Goal: Task Accomplishment & Management: Complete application form

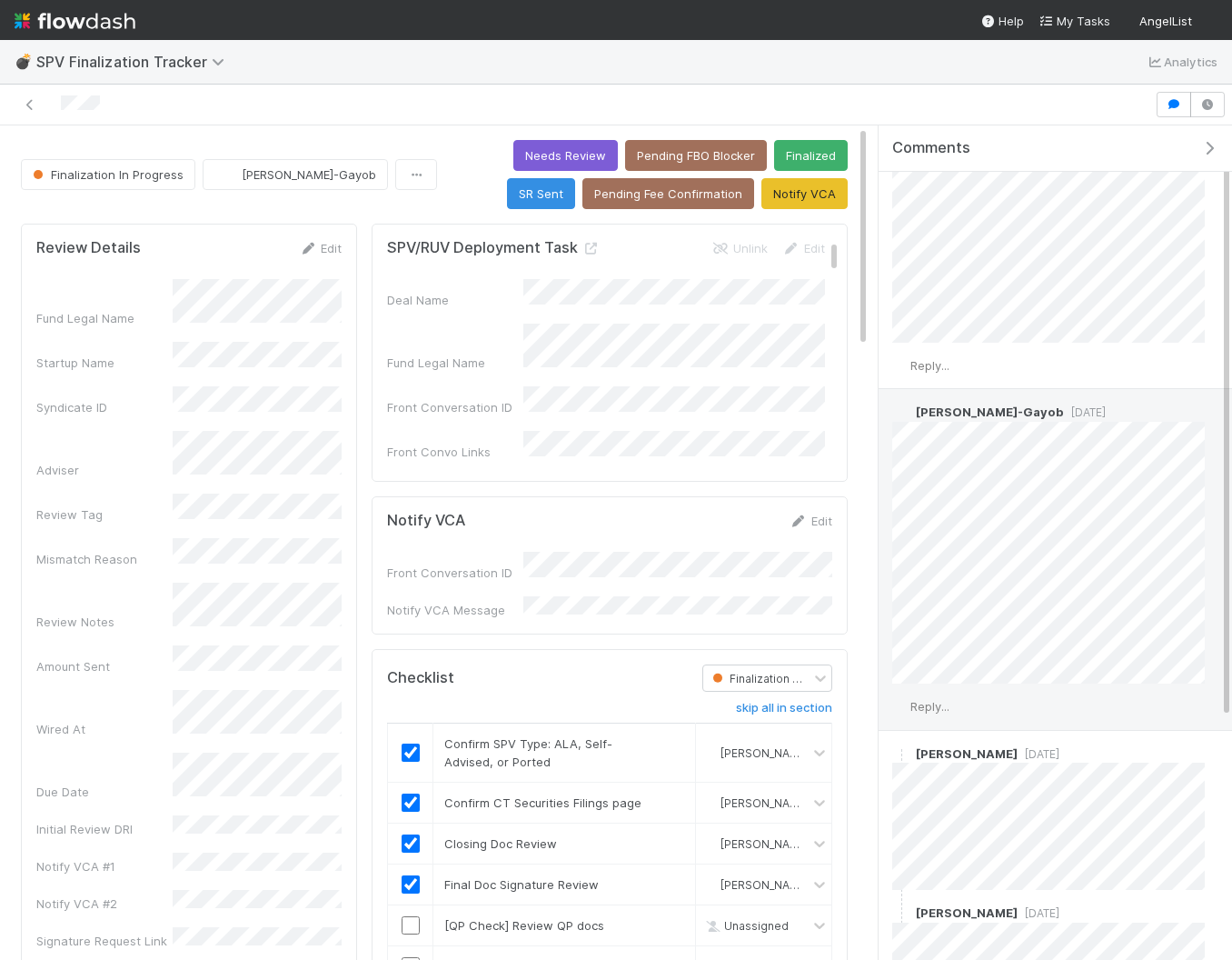
scroll to position [124, 0]
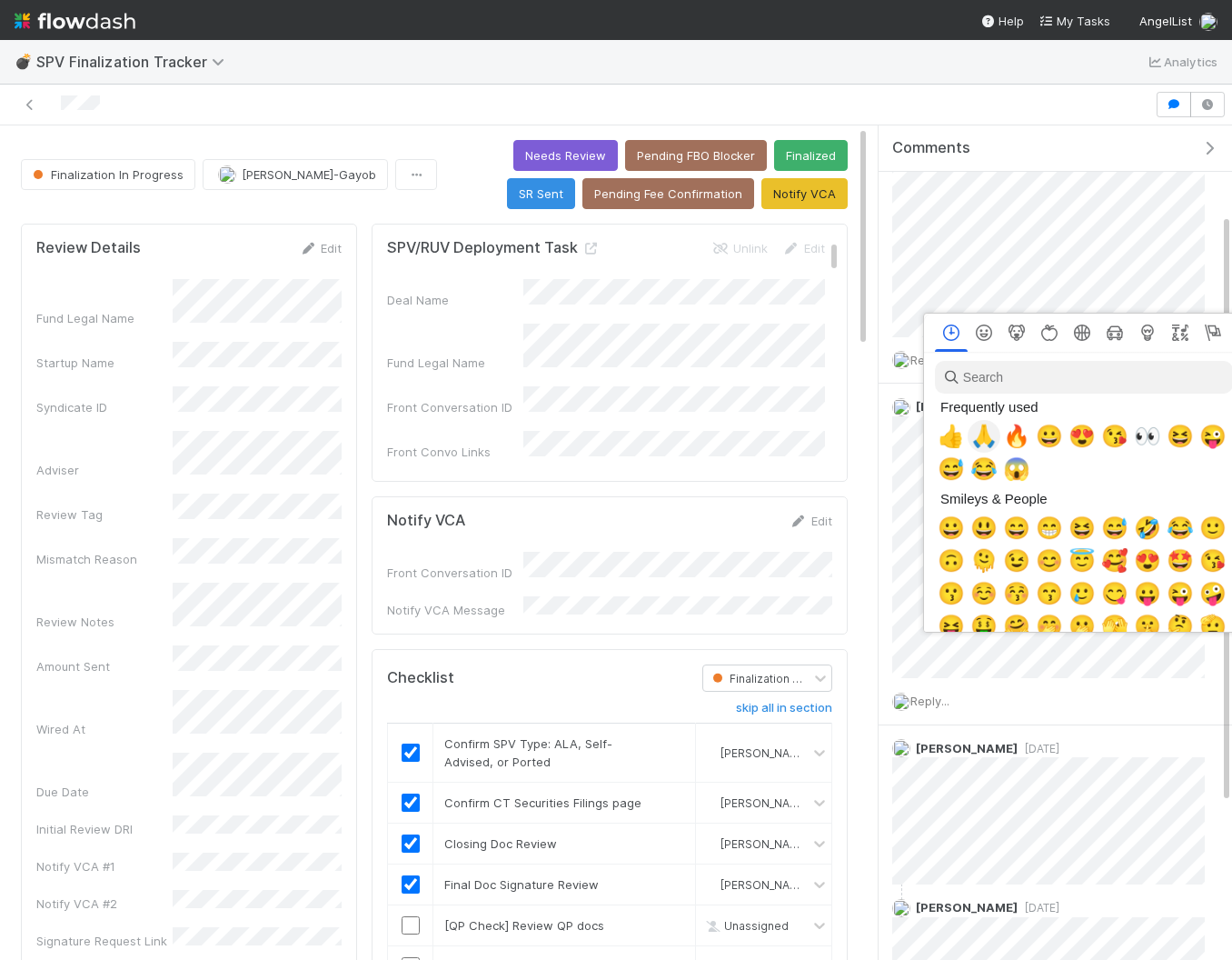
click at [977, 432] on span "🙏" at bounding box center [983, 437] width 27 height 26
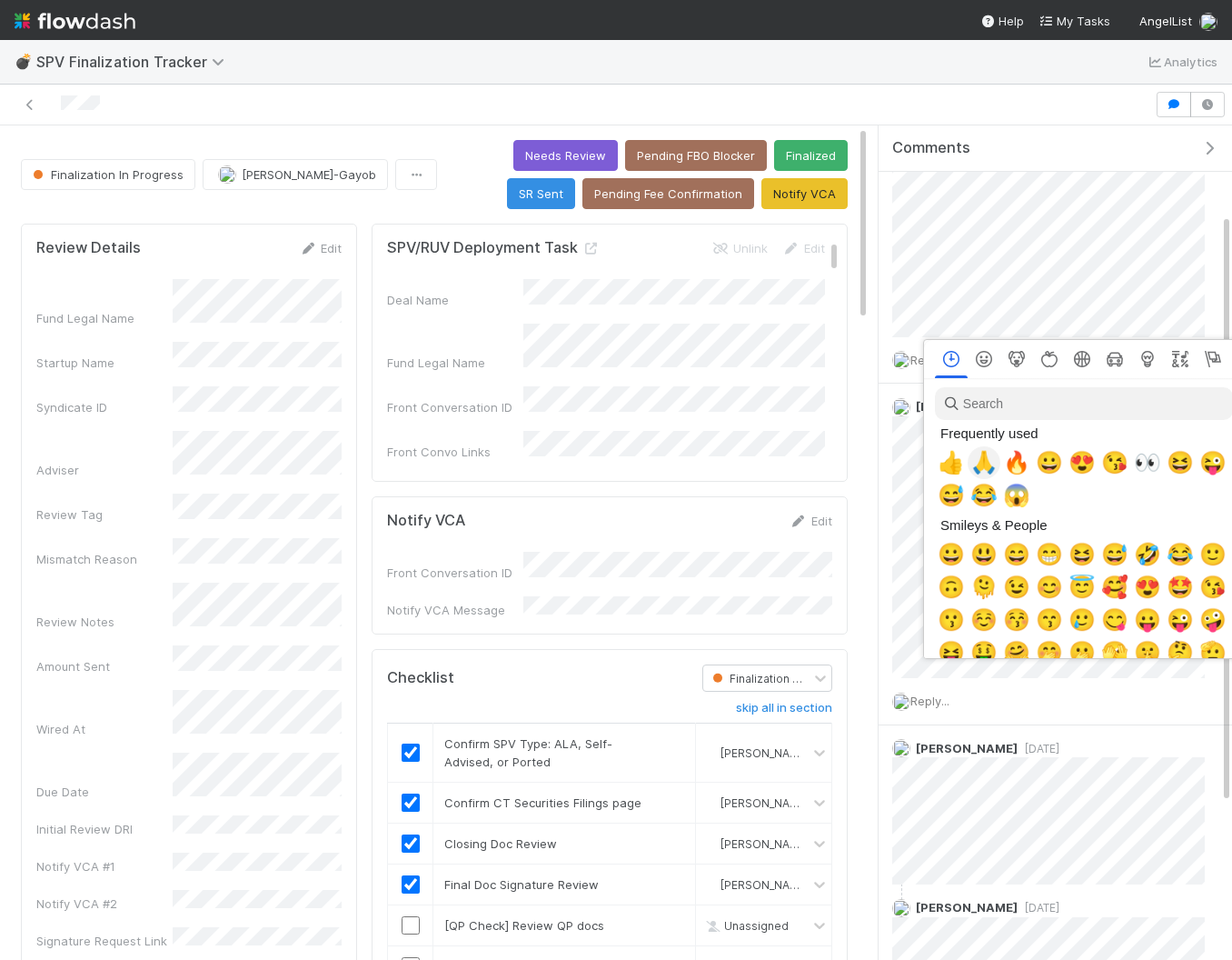
click at [991, 467] on span "🙏" at bounding box center [983, 463] width 27 height 26
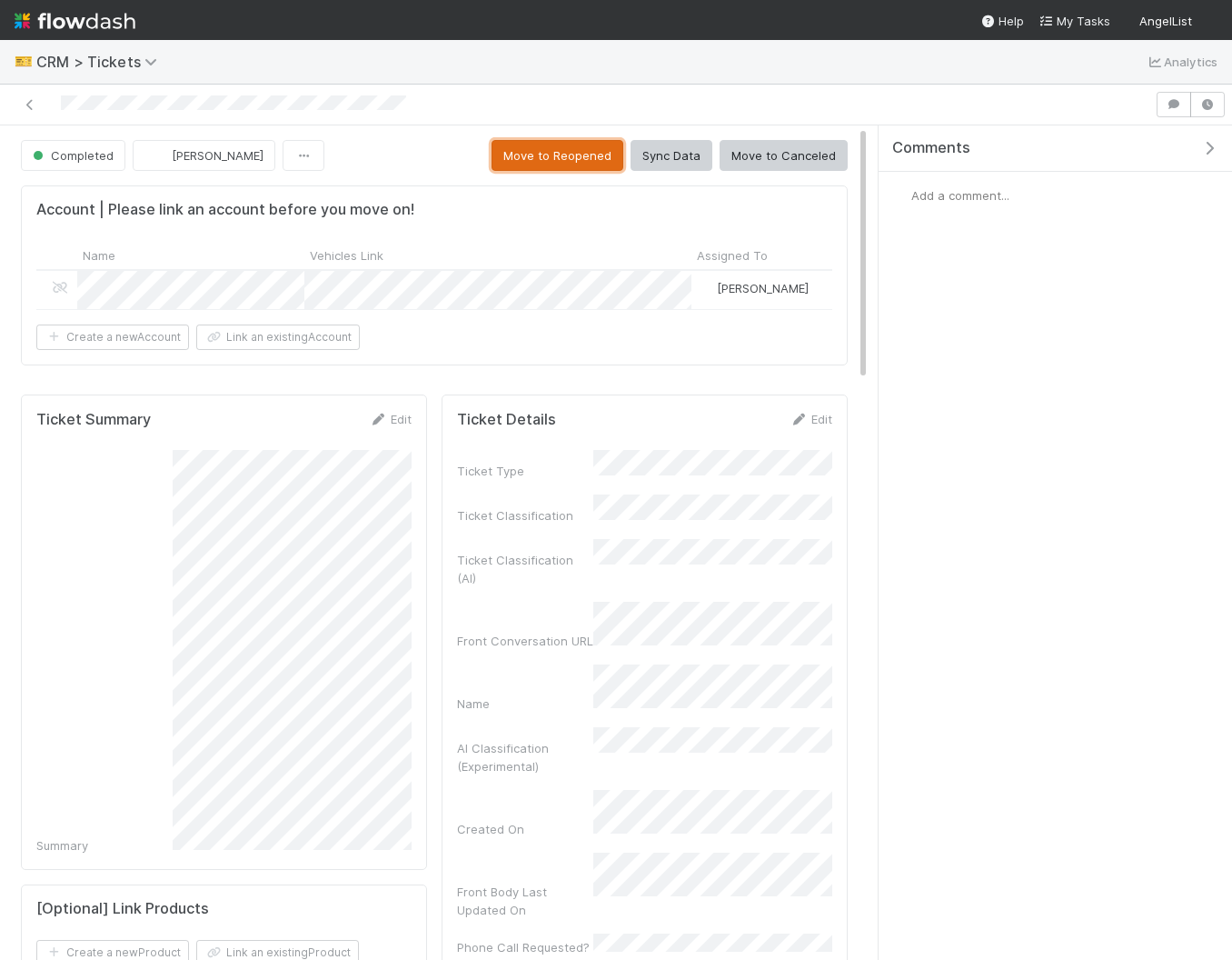
click at [560, 166] on button "Move to Reopened" at bounding box center [557, 155] width 131 height 31
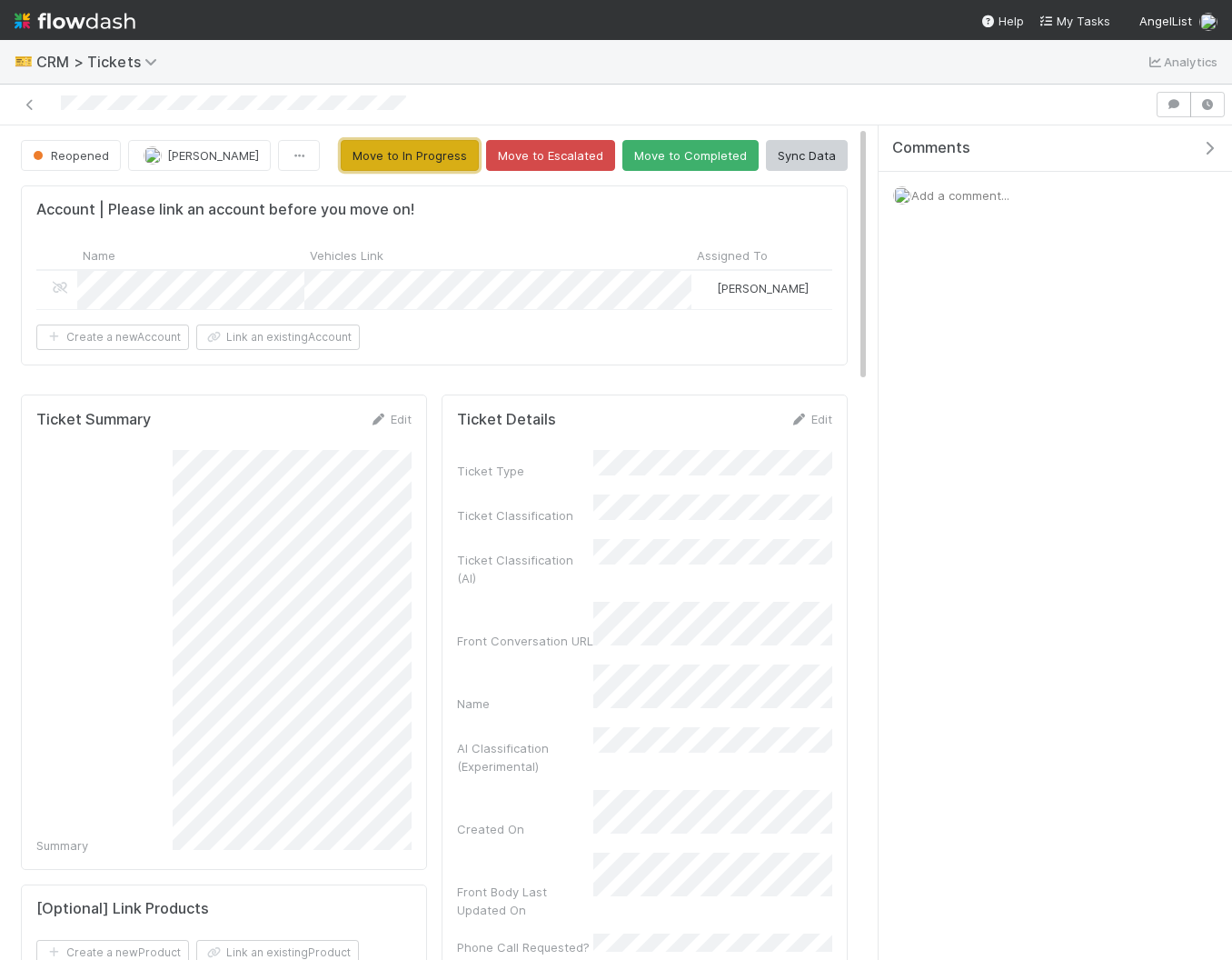
click at [447, 154] on button "Move to In Progress" at bounding box center [410, 155] width 138 height 31
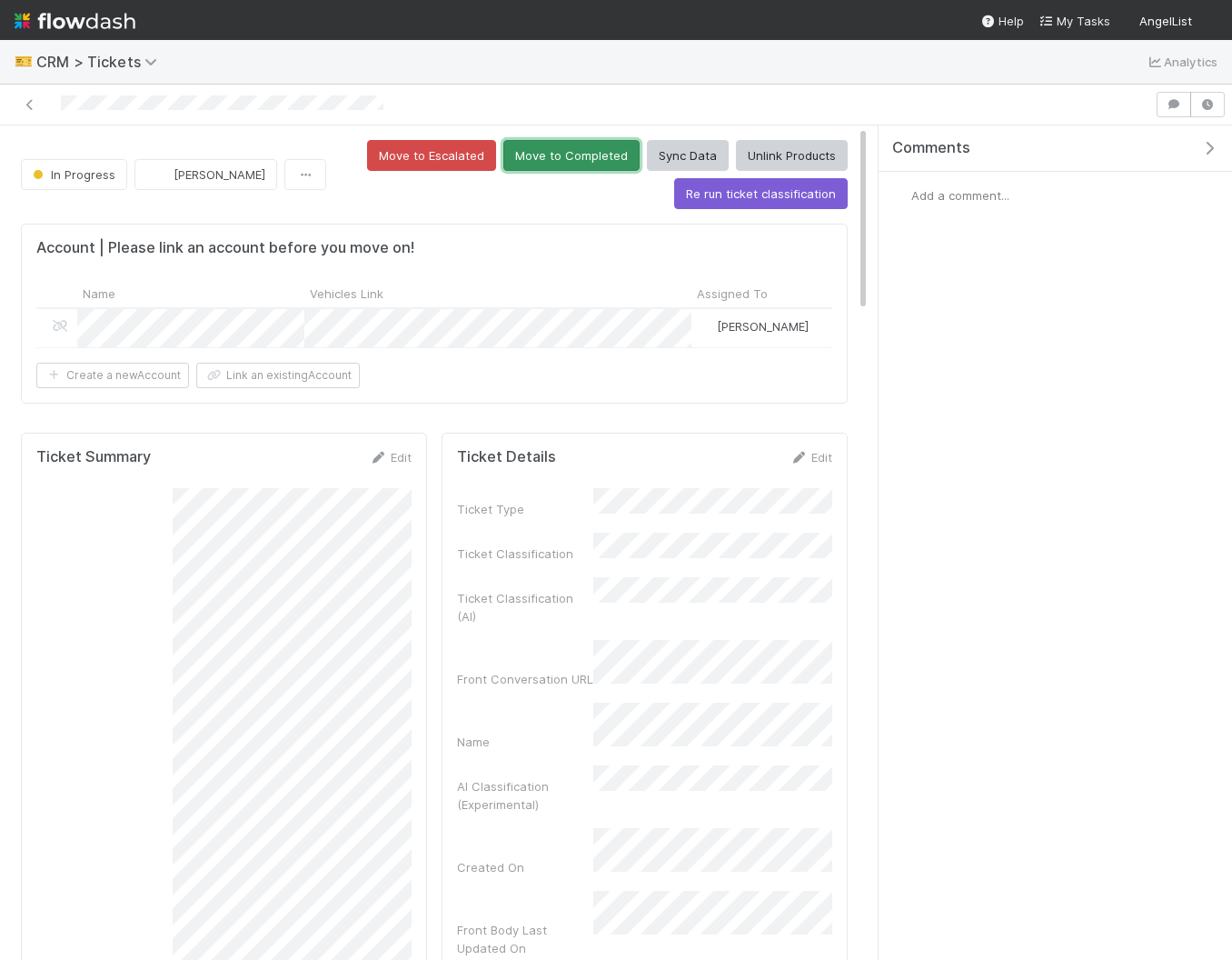
click at [564, 155] on button "Move to Completed" at bounding box center [571, 155] width 136 height 31
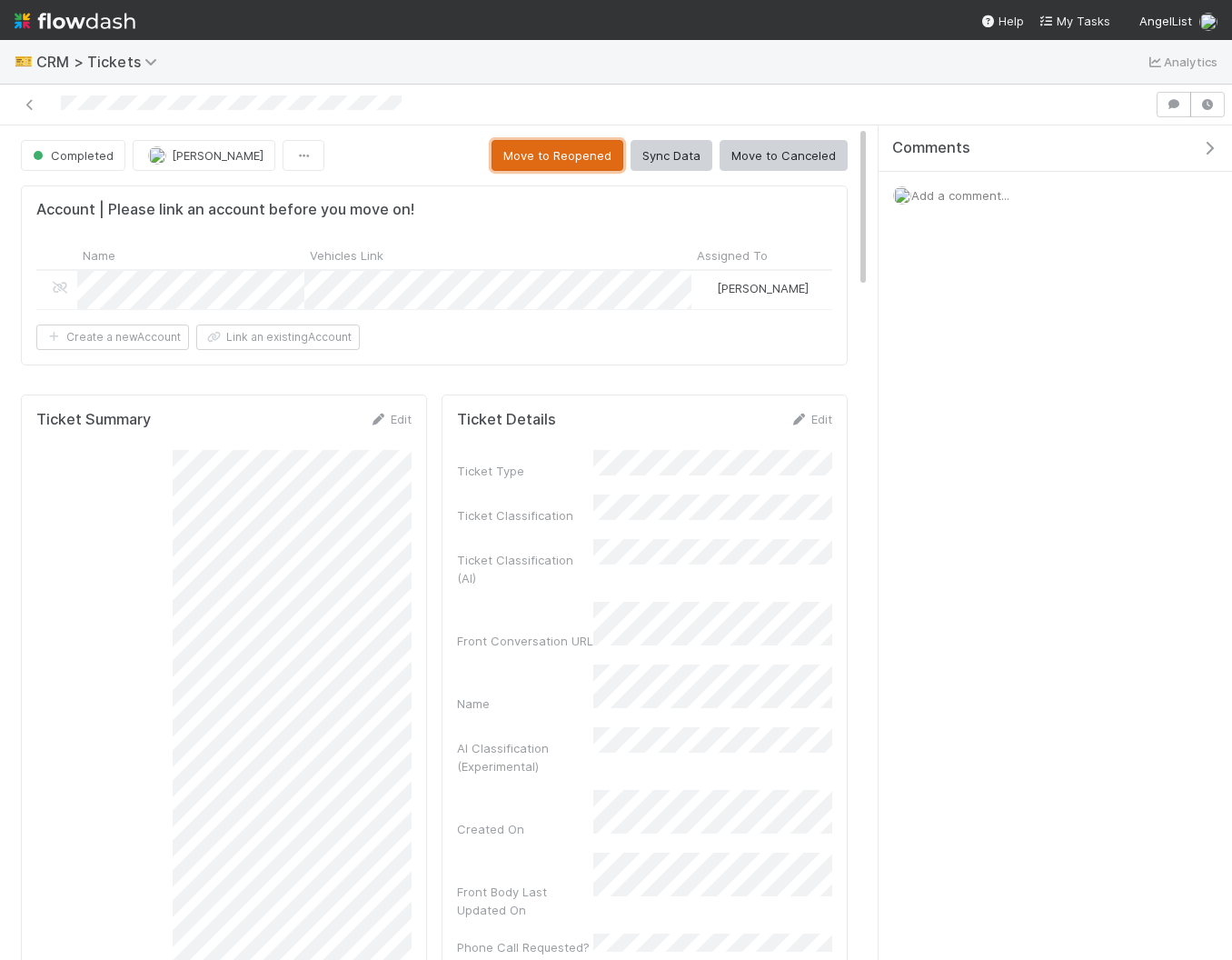
click at [594, 157] on button "Move to Reopened" at bounding box center [557, 155] width 131 height 31
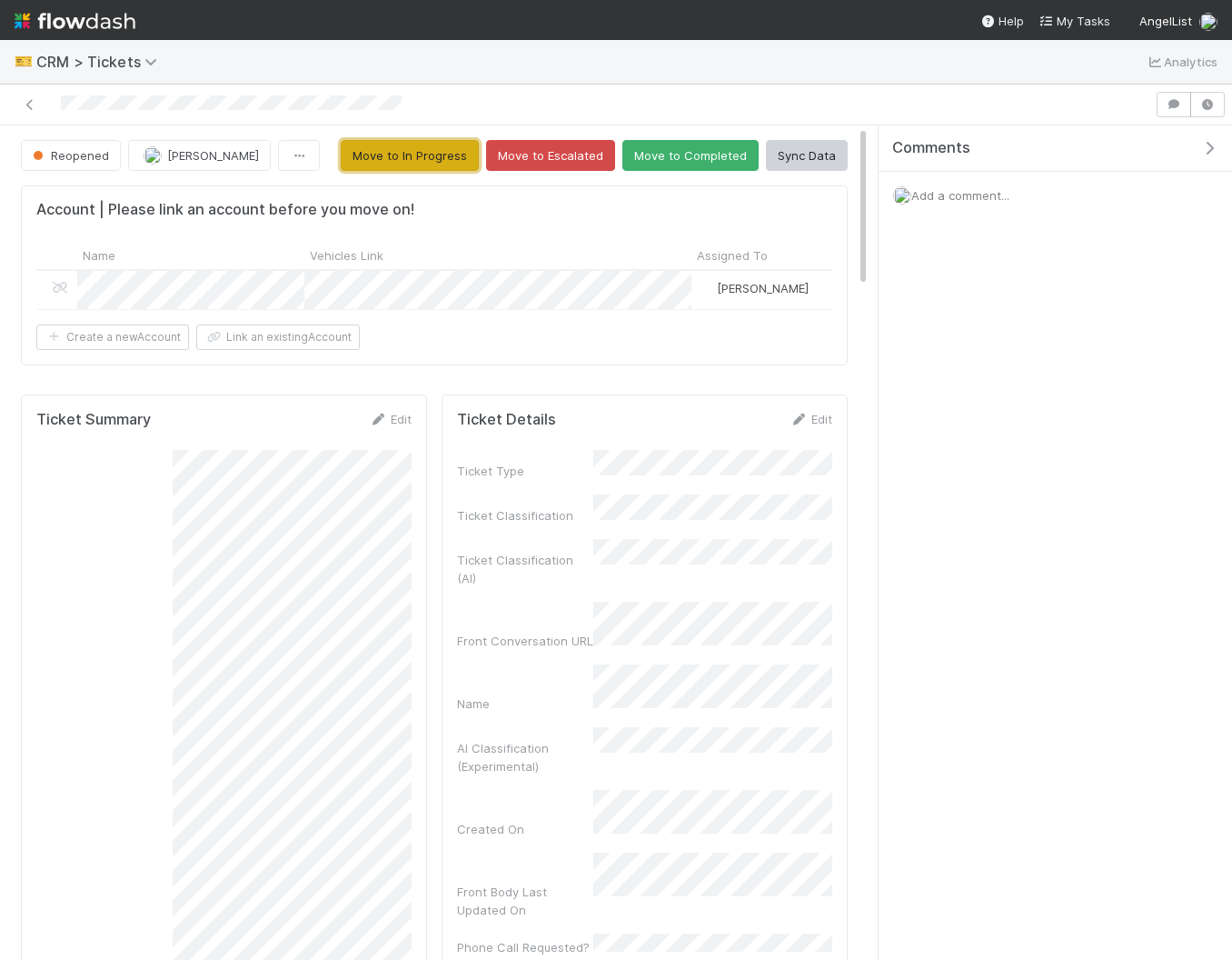
click at [426, 163] on button "Move to In Progress" at bounding box center [410, 155] width 138 height 31
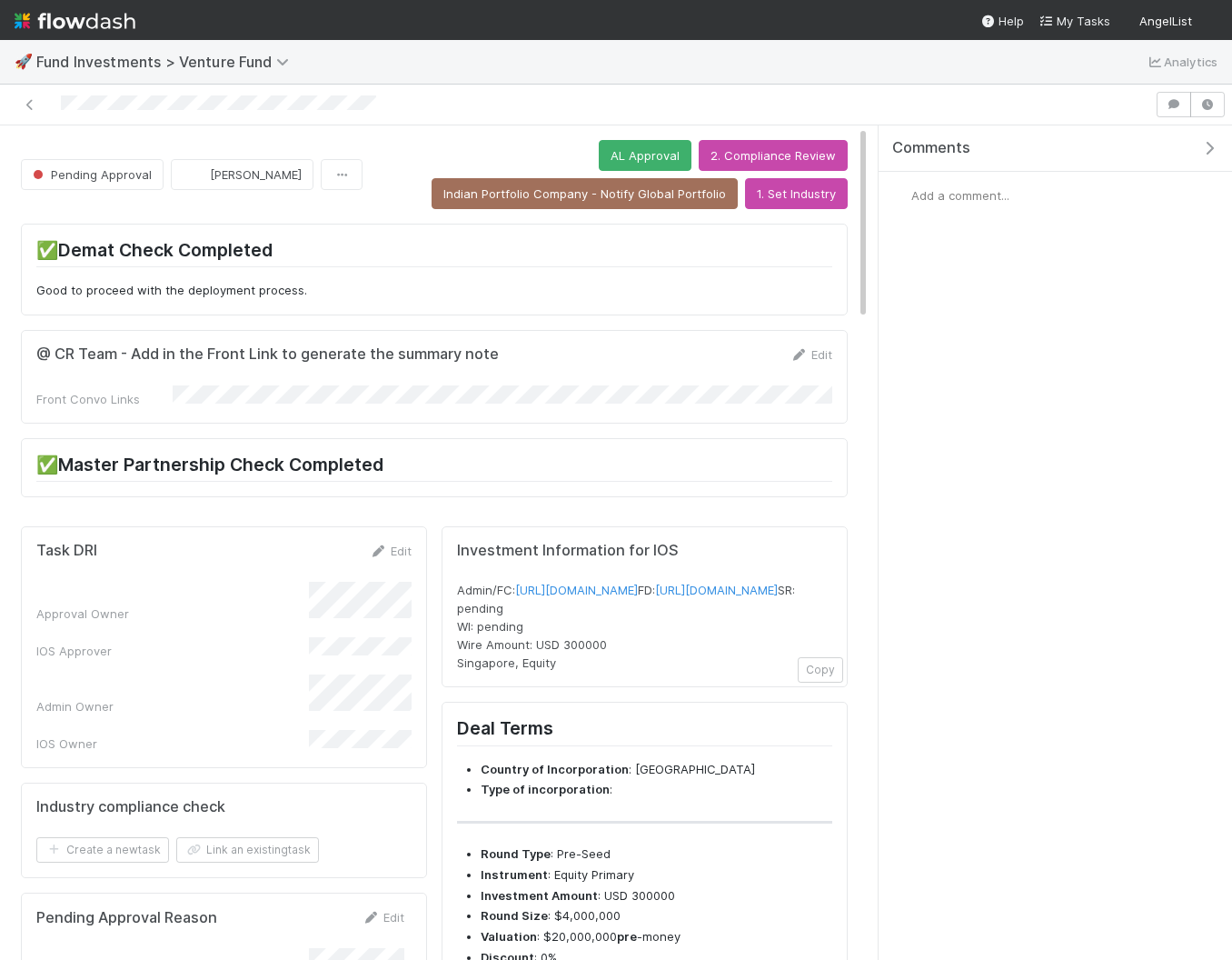
click at [1200, 157] on div "Comments" at bounding box center [1054, 148] width 353 height 47
click at [1210, 142] on icon "button" at bounding box center [1209, 148] width 18 height 15
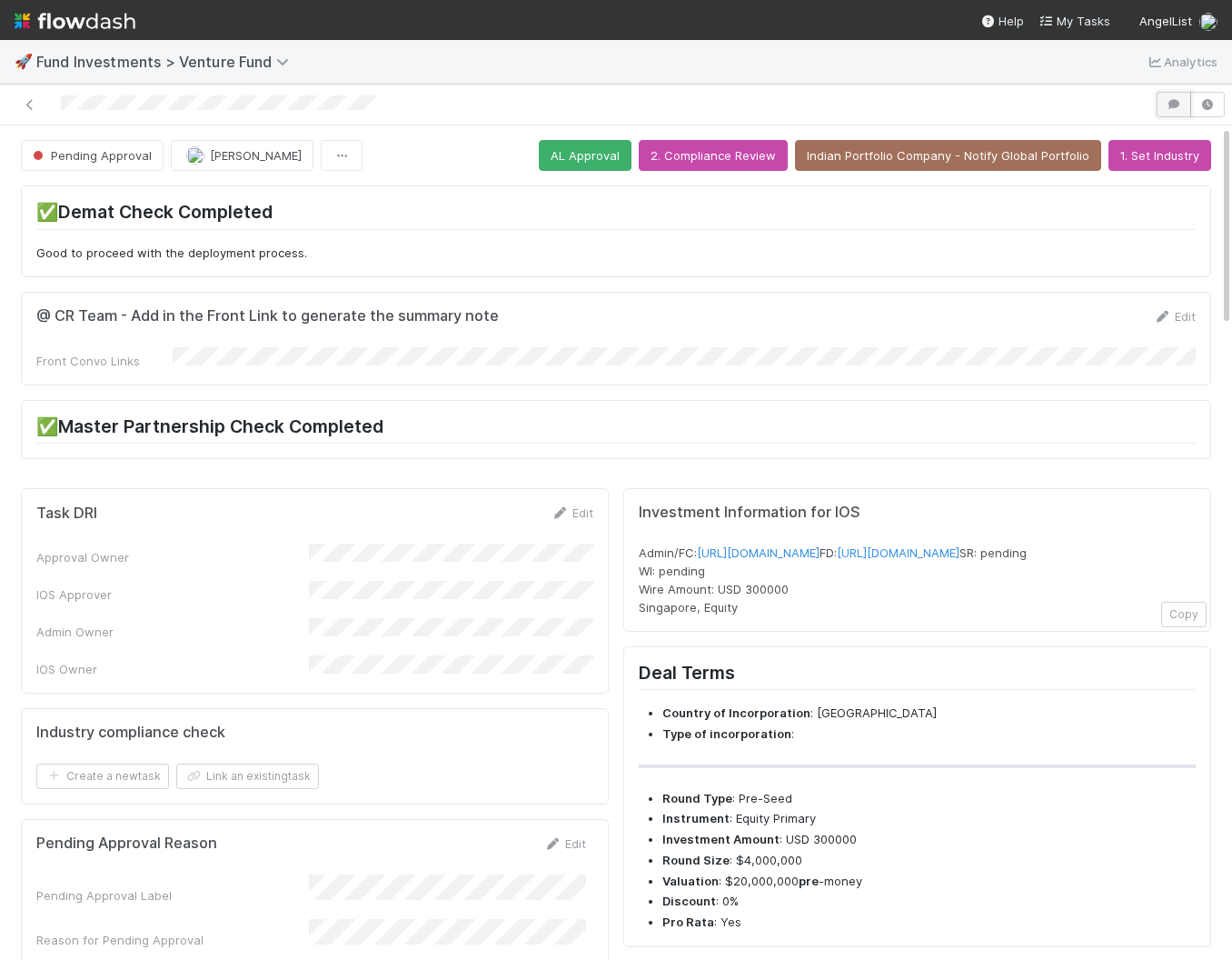
click at [1169, 101] on icon "button" at bounding box center [1173, 104] width 18 height 11
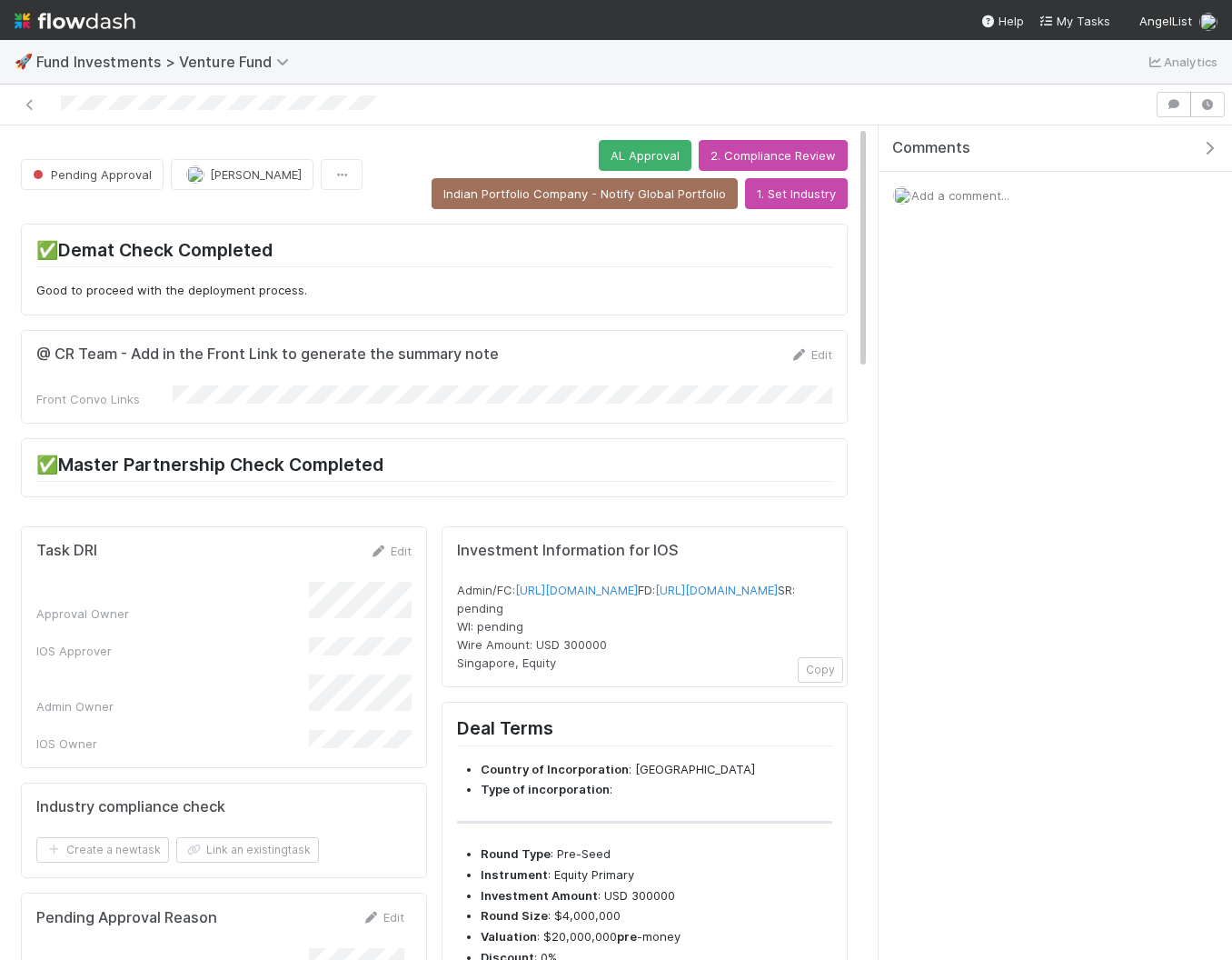
click at [963, 178] on div "Add a comment..." at bounding box center [1054, 196] width 353 height 48
click at [963, 196] on span "Add a comment..." at bounding box center [960, 195] width 98 height 15
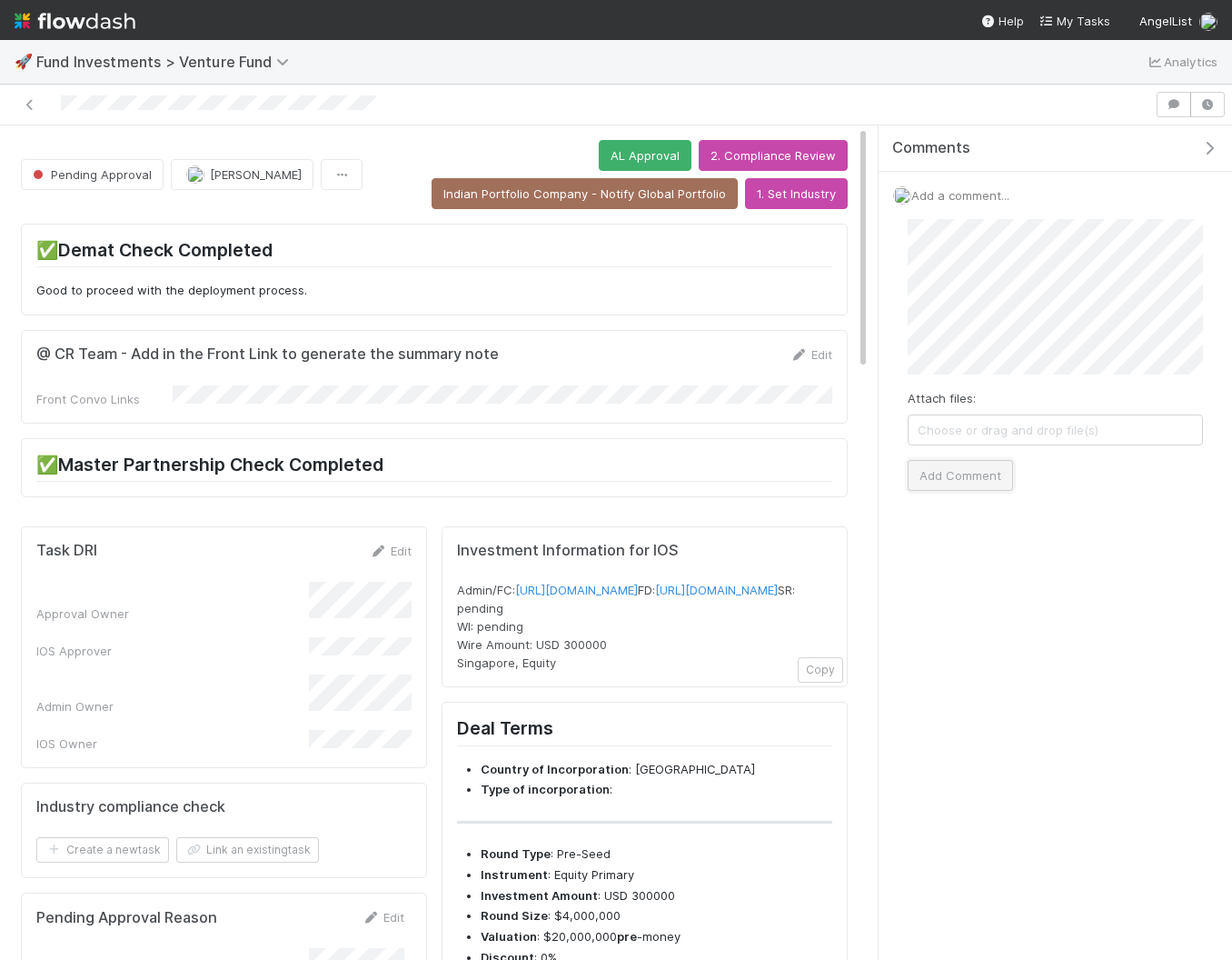
click at [963, 477] on button "Add Comment" at bounding box center [961, 475] width 105 height 31
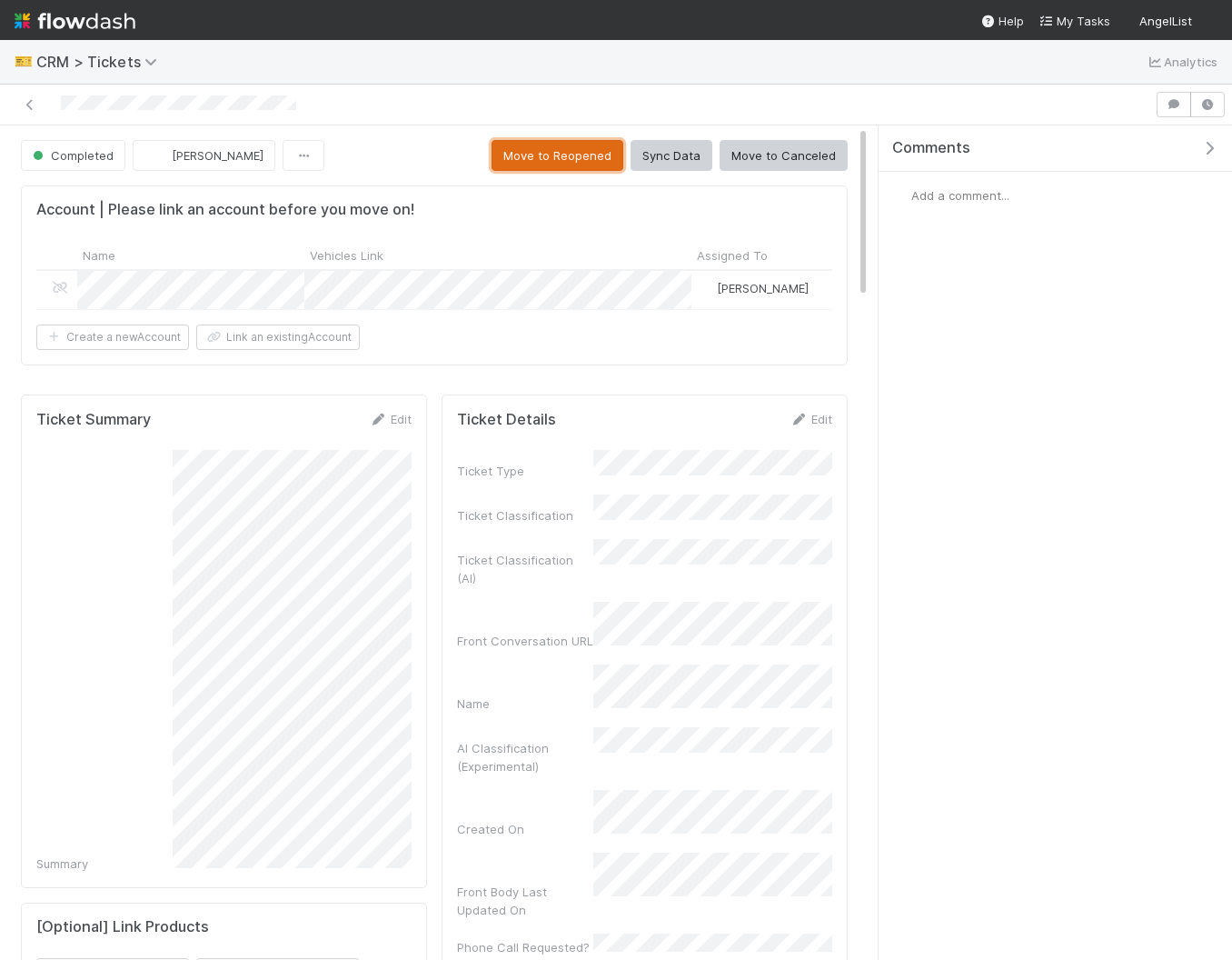
click at [567, 157] on button "Move to Reopened" at bounding box center [557, 155] width 131 height 31
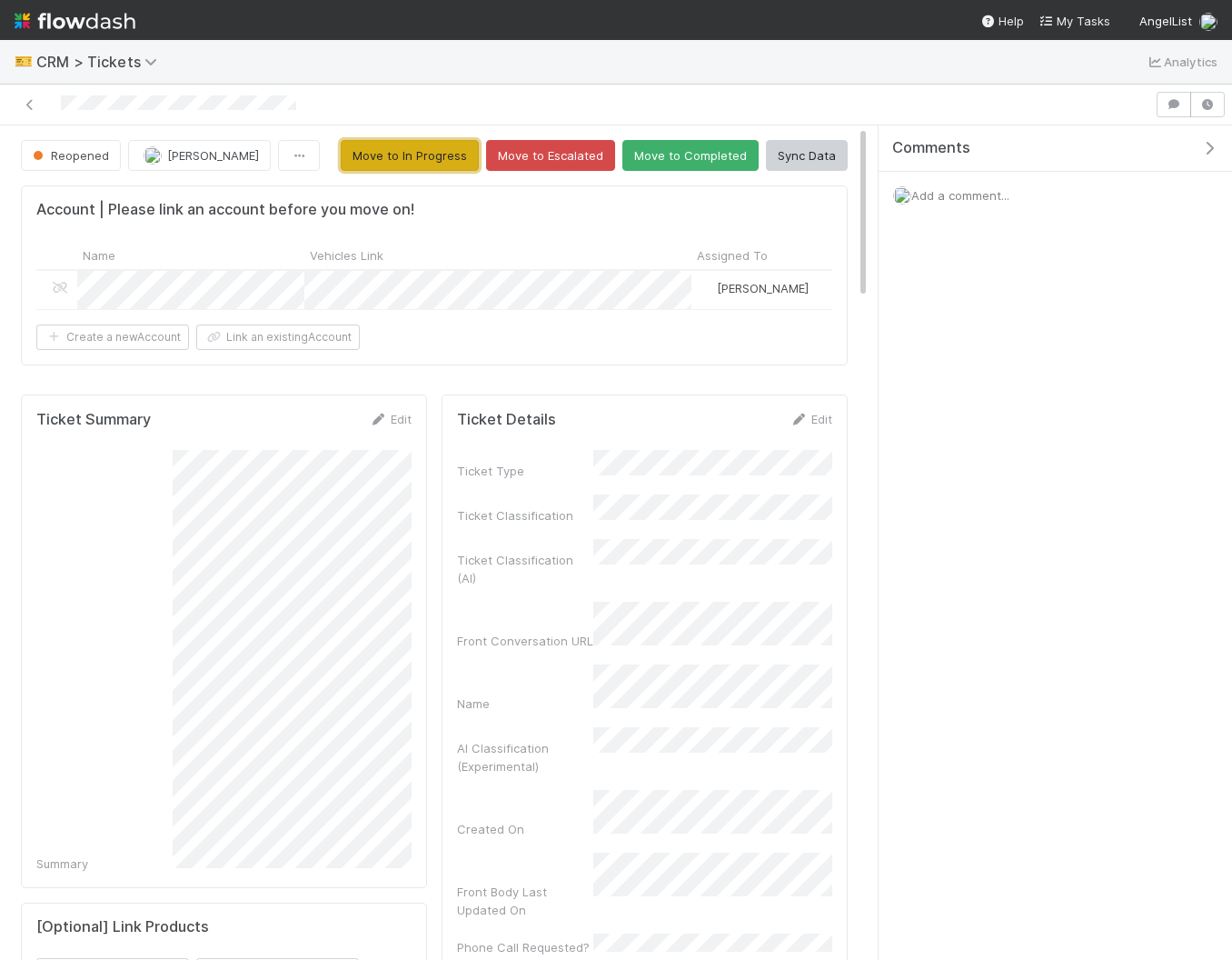
click at [417, 155] on button "Move to In Progress" at bounding box center [410, 155] width 138 height 31
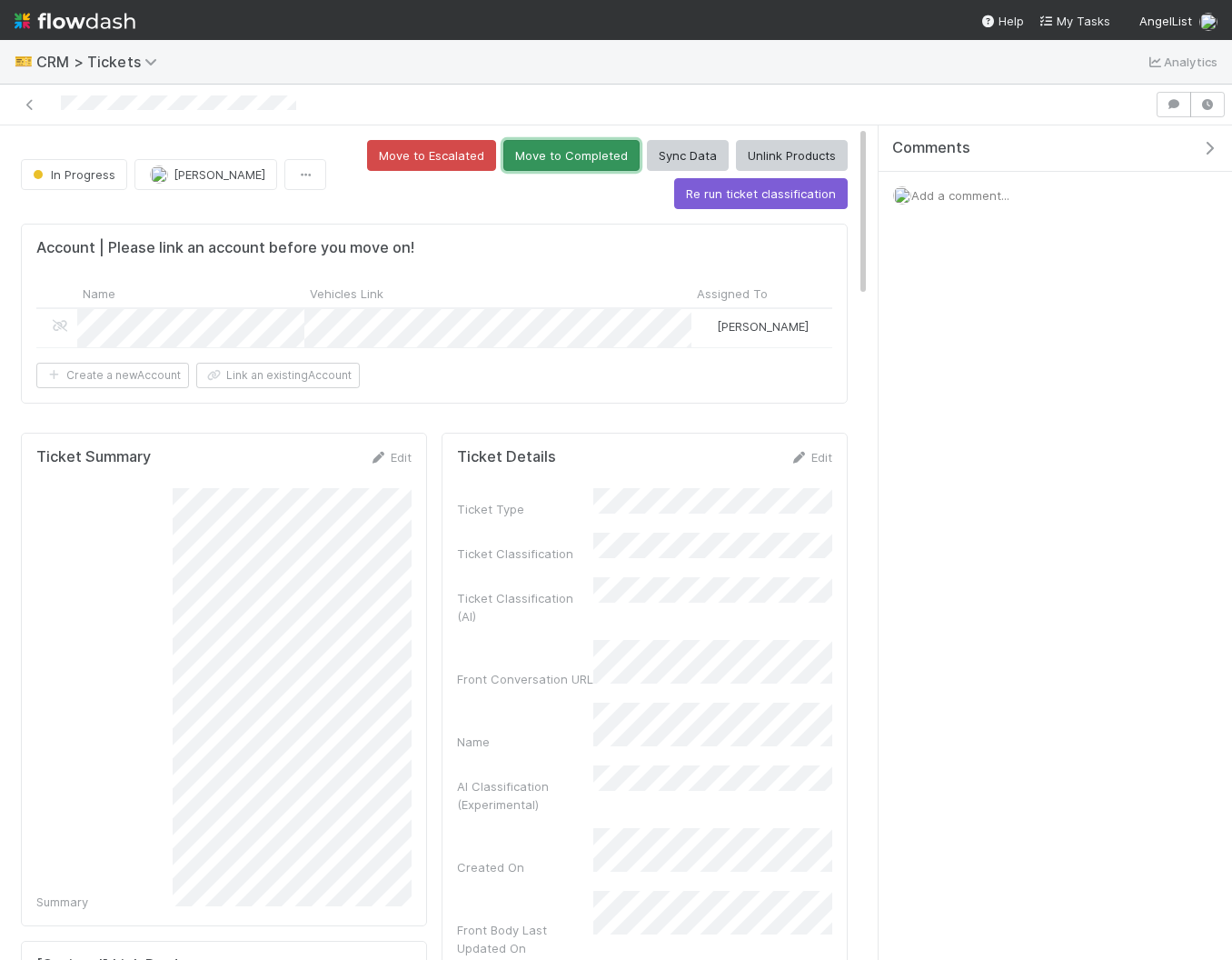
click at [586, 144] on button "Move to Completed" at bounding box center [571, 155] width 136 height 31
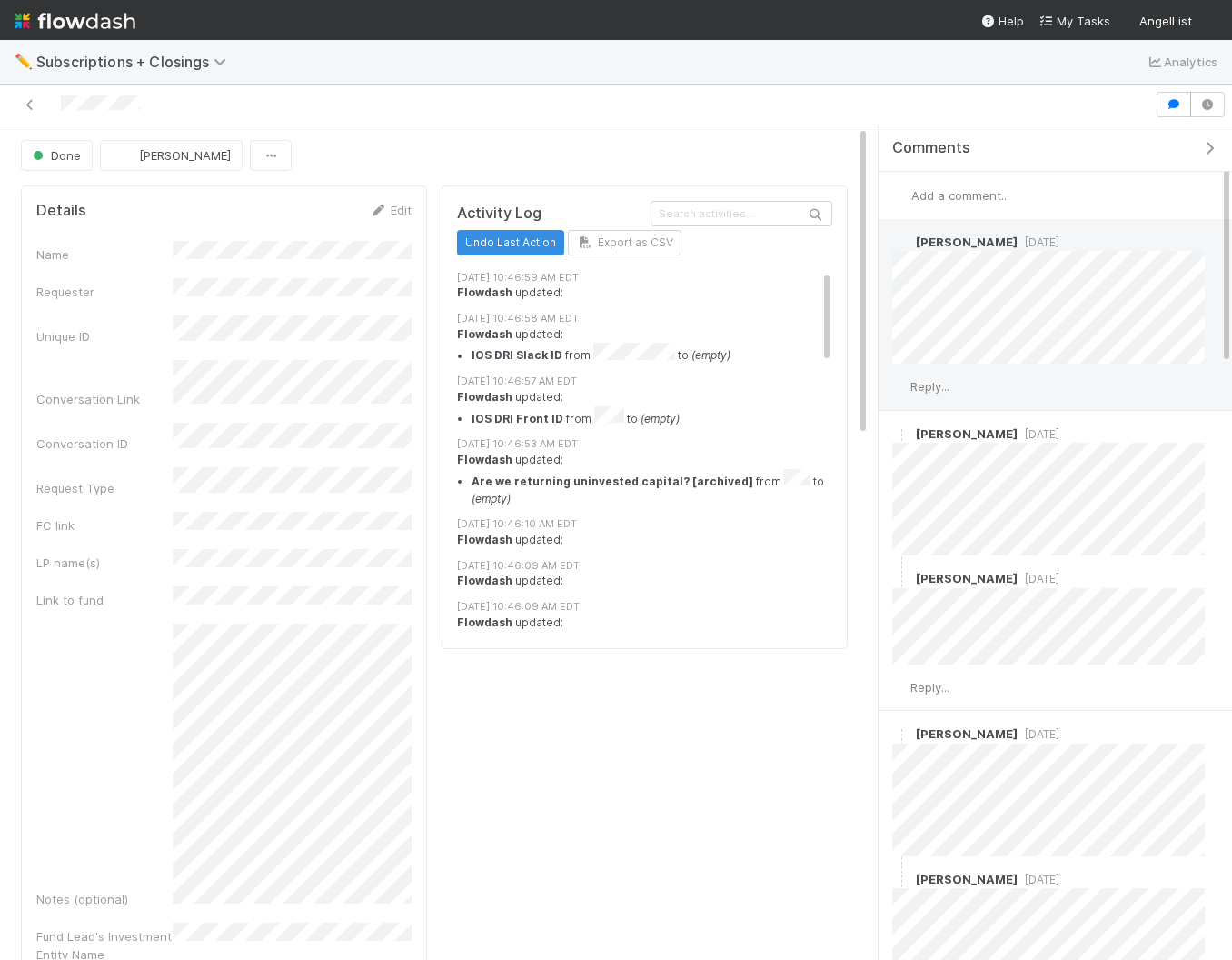
click at [942, 379] on span "Reply..." at bounding box center [929, 386] width 39 height 15
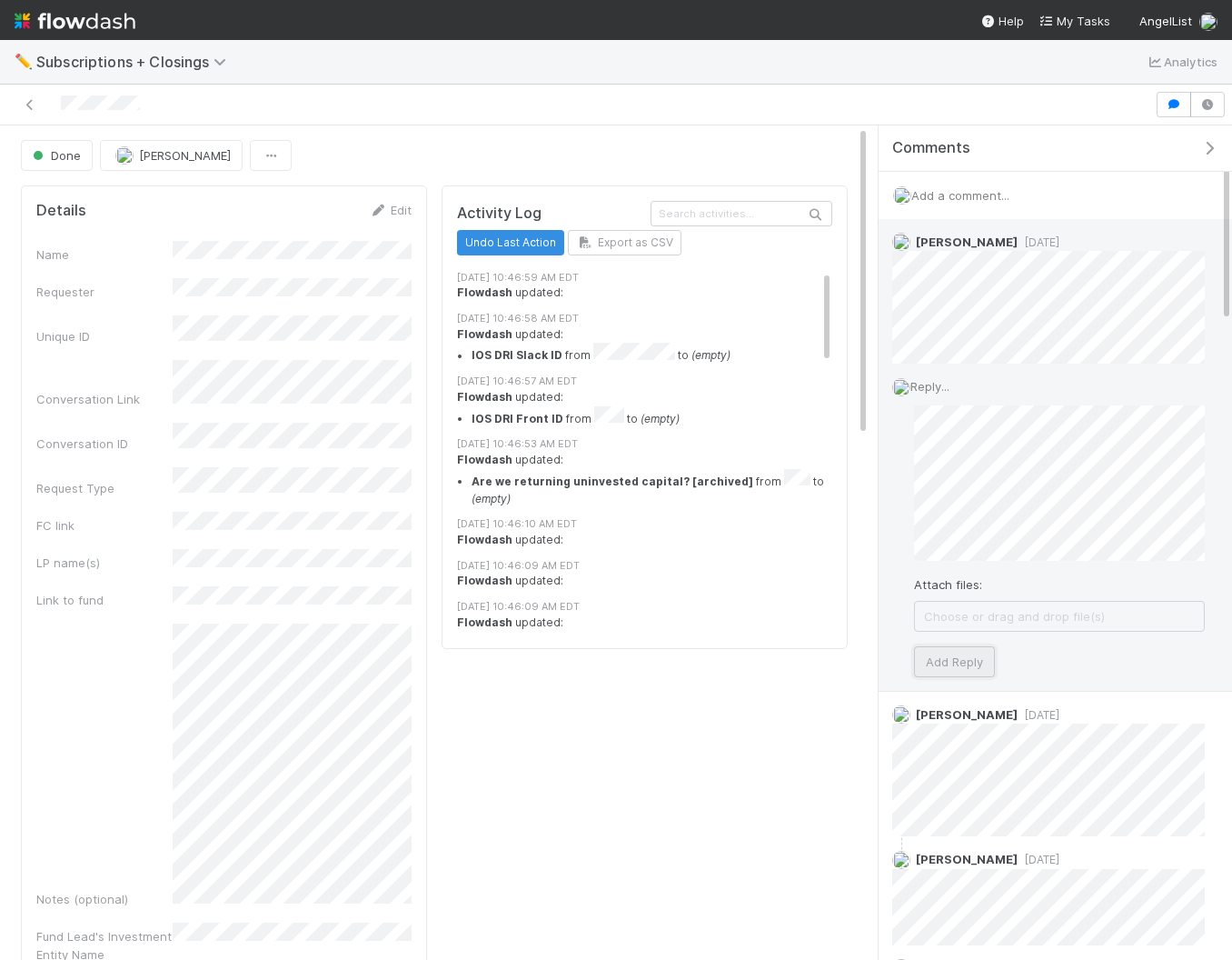
click at [977, 659] on button "Add Reply" at bounding box center [954, 662] width 81 height 31
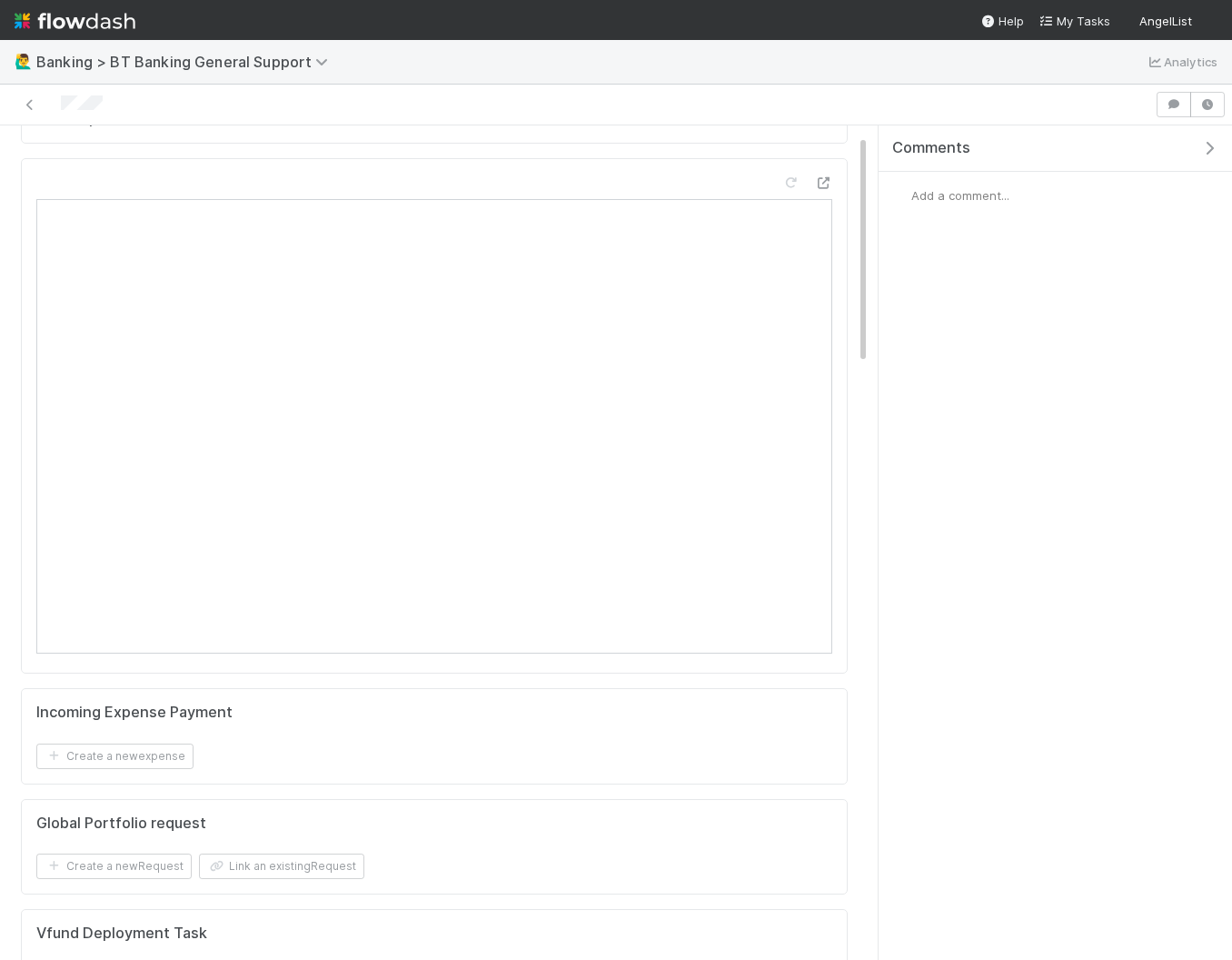
scroll to position [95, 0]
click at [933, 192] on span "Add a comment..." at bounding box center [960, 195] width 98 height 15
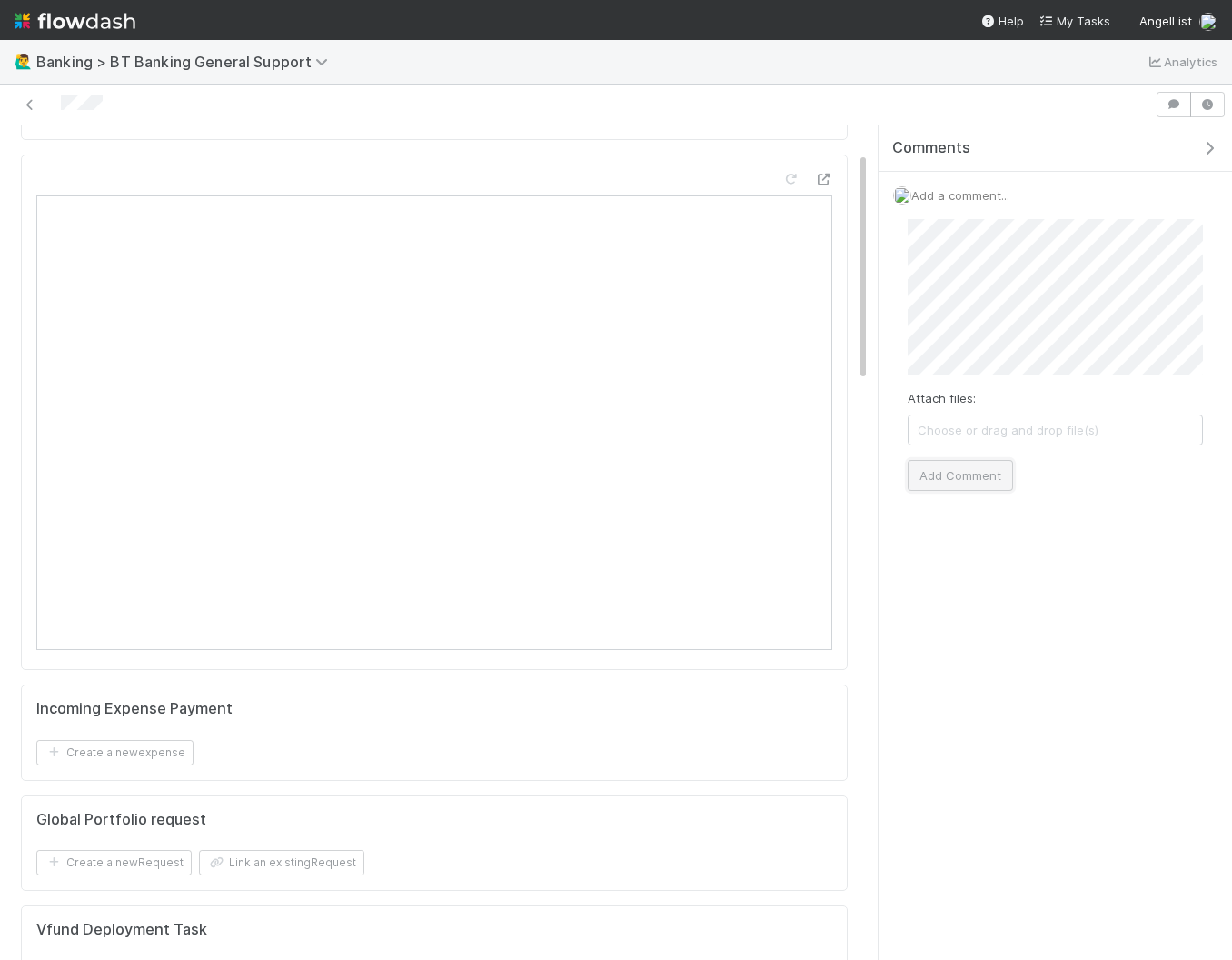
click at [953, 475] on button "Add Comment" at bounding box center [961, 475] width 105 height 31
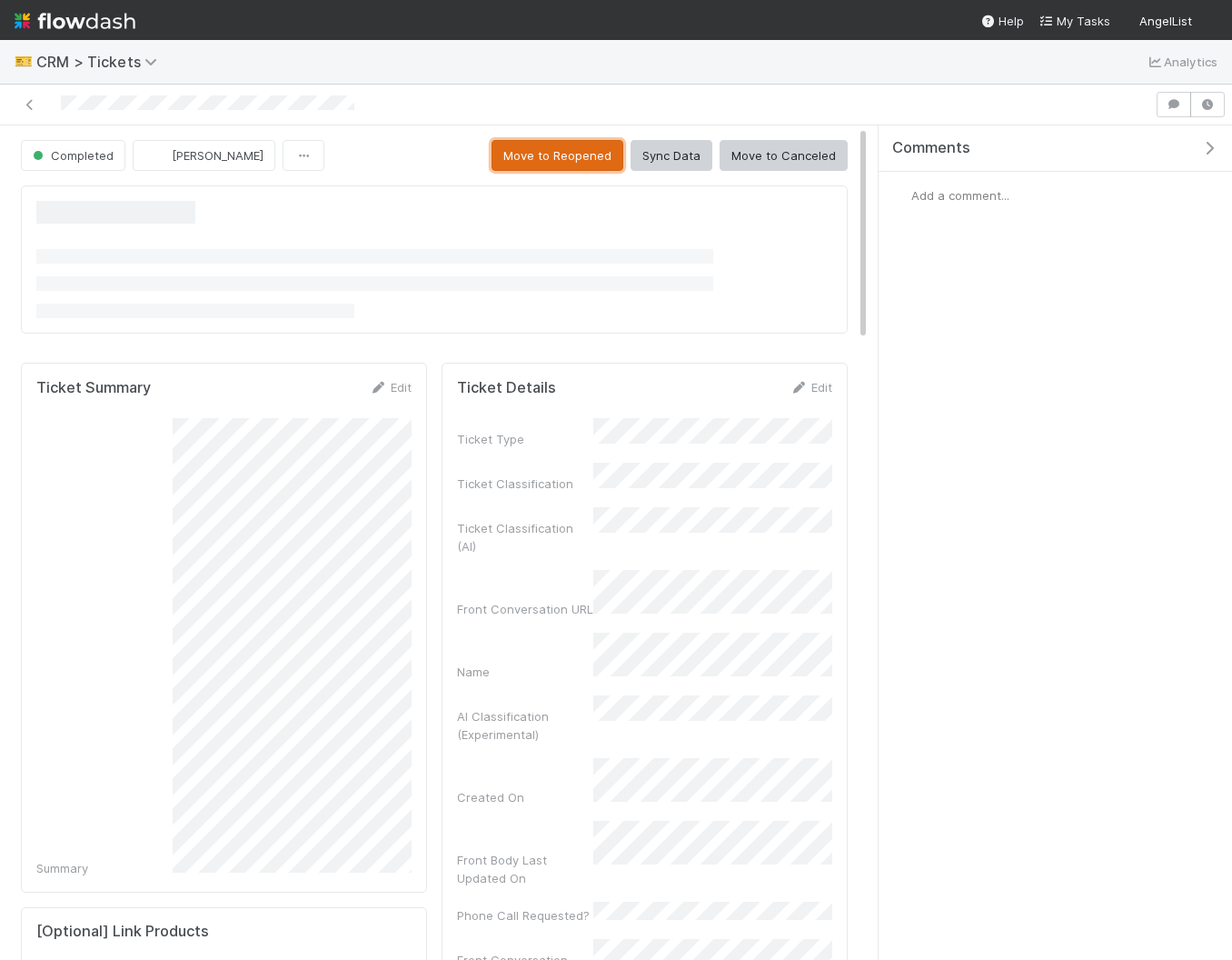
click at [535, 152] on button "Move to Reopened" at bounding box center [557, 155] width 131 height 31
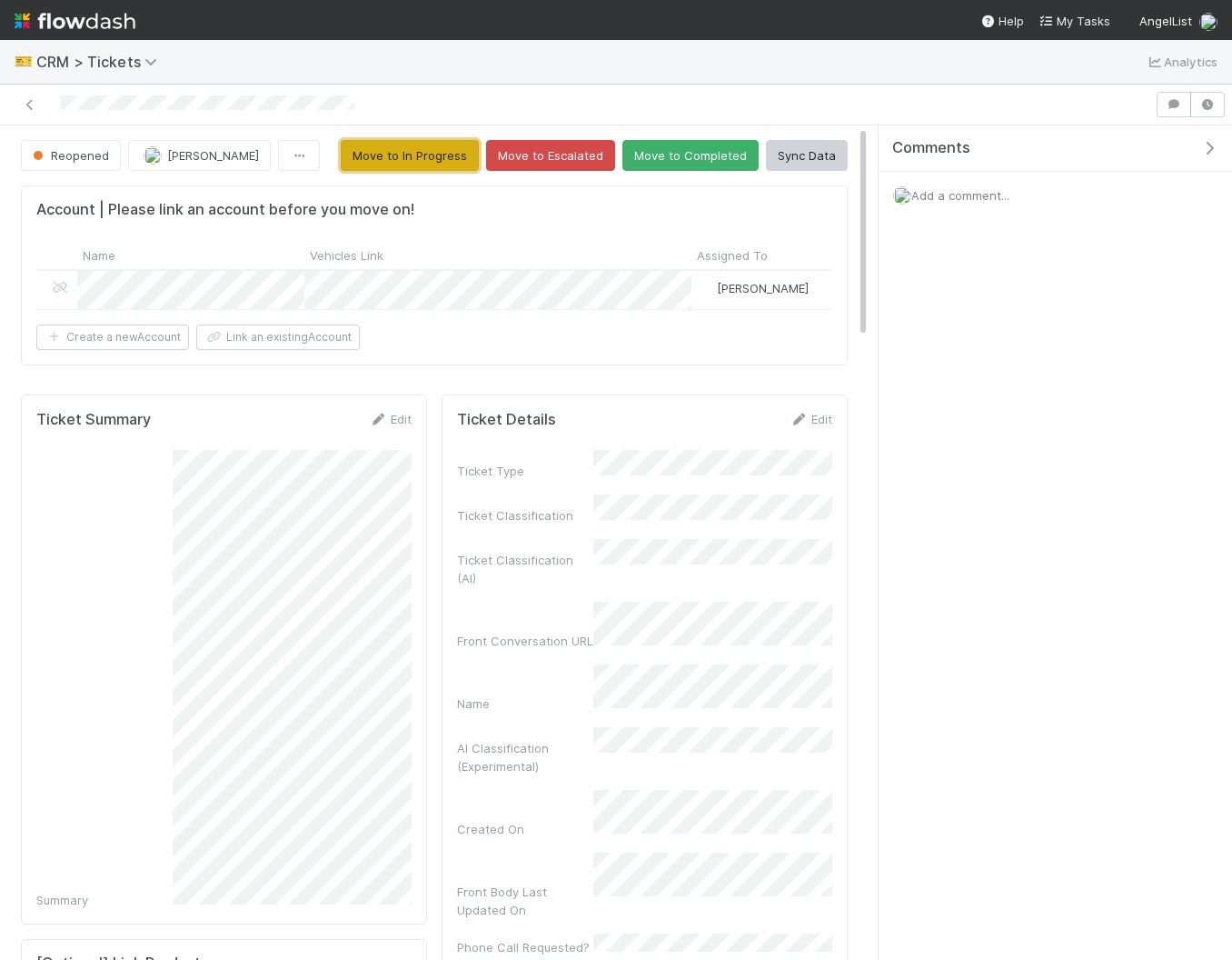
click at [437, 151] on button "Move to In Progress" at bounding box center [410, 155] width 138 height 31
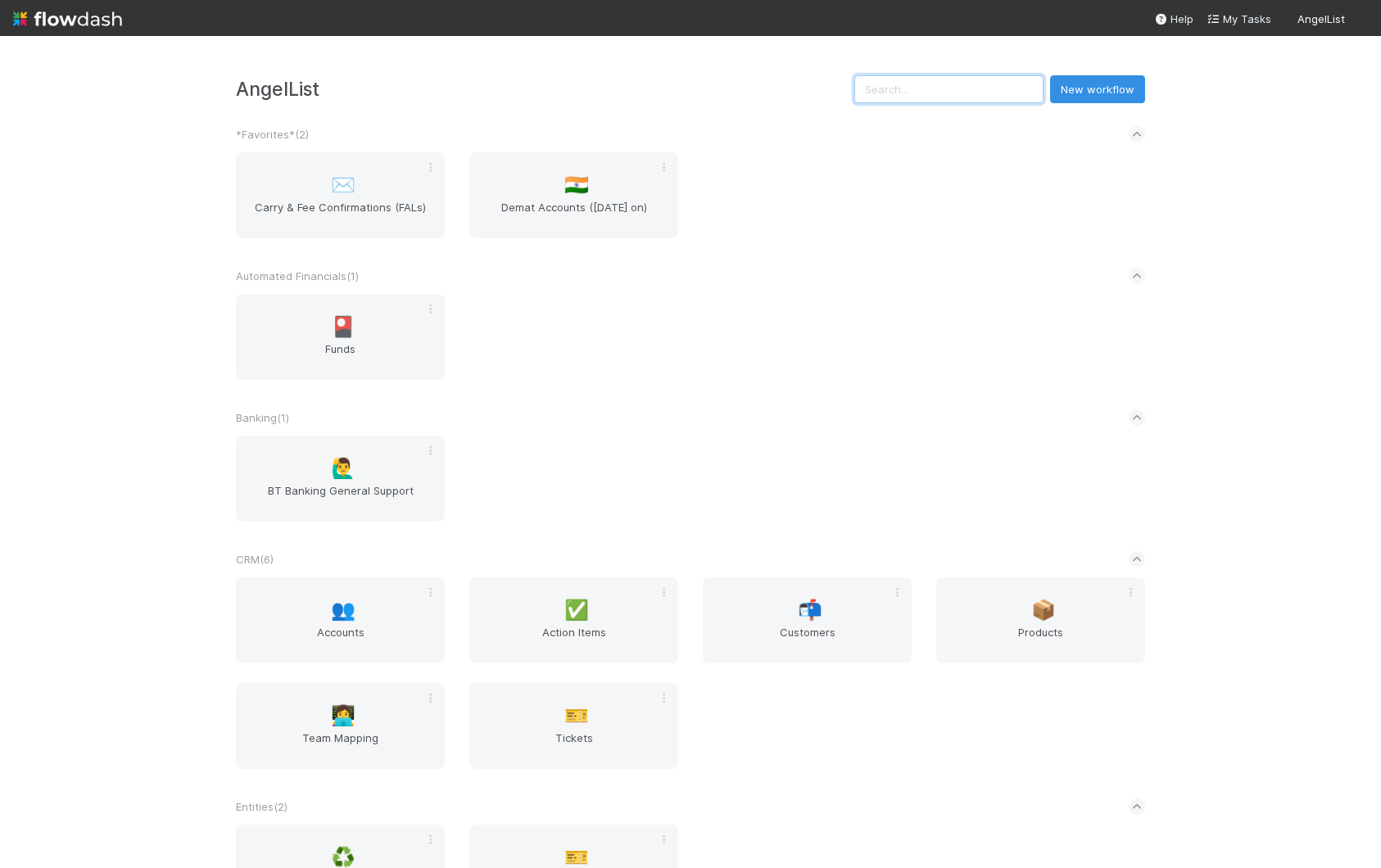
click at [985, 81] on input "text" at bounding box center [949, 89] width 189 height 28
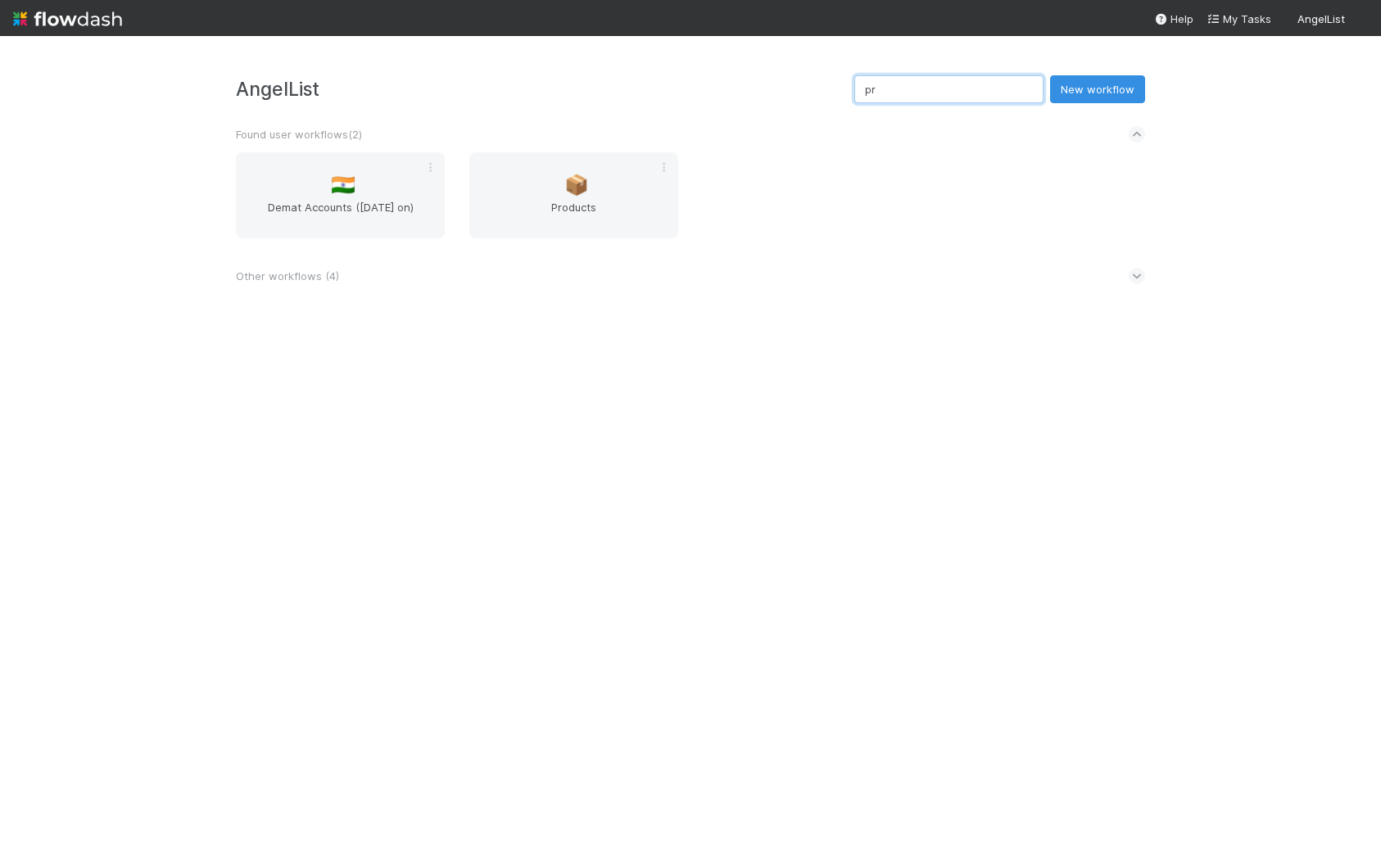
type input "p"
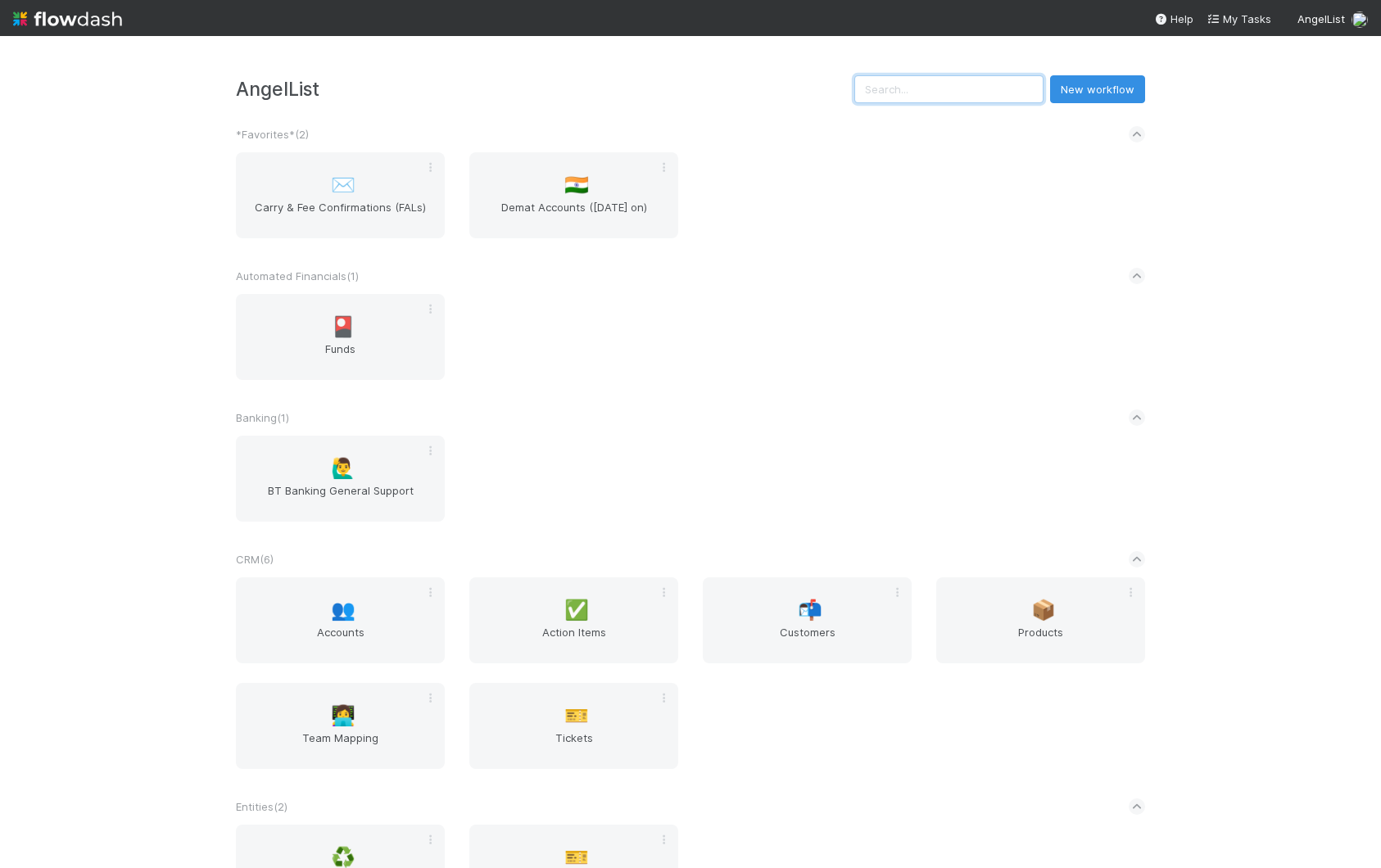
click at [991, 81] on input "text" at bounding box center [949, 89] width 189 height 28
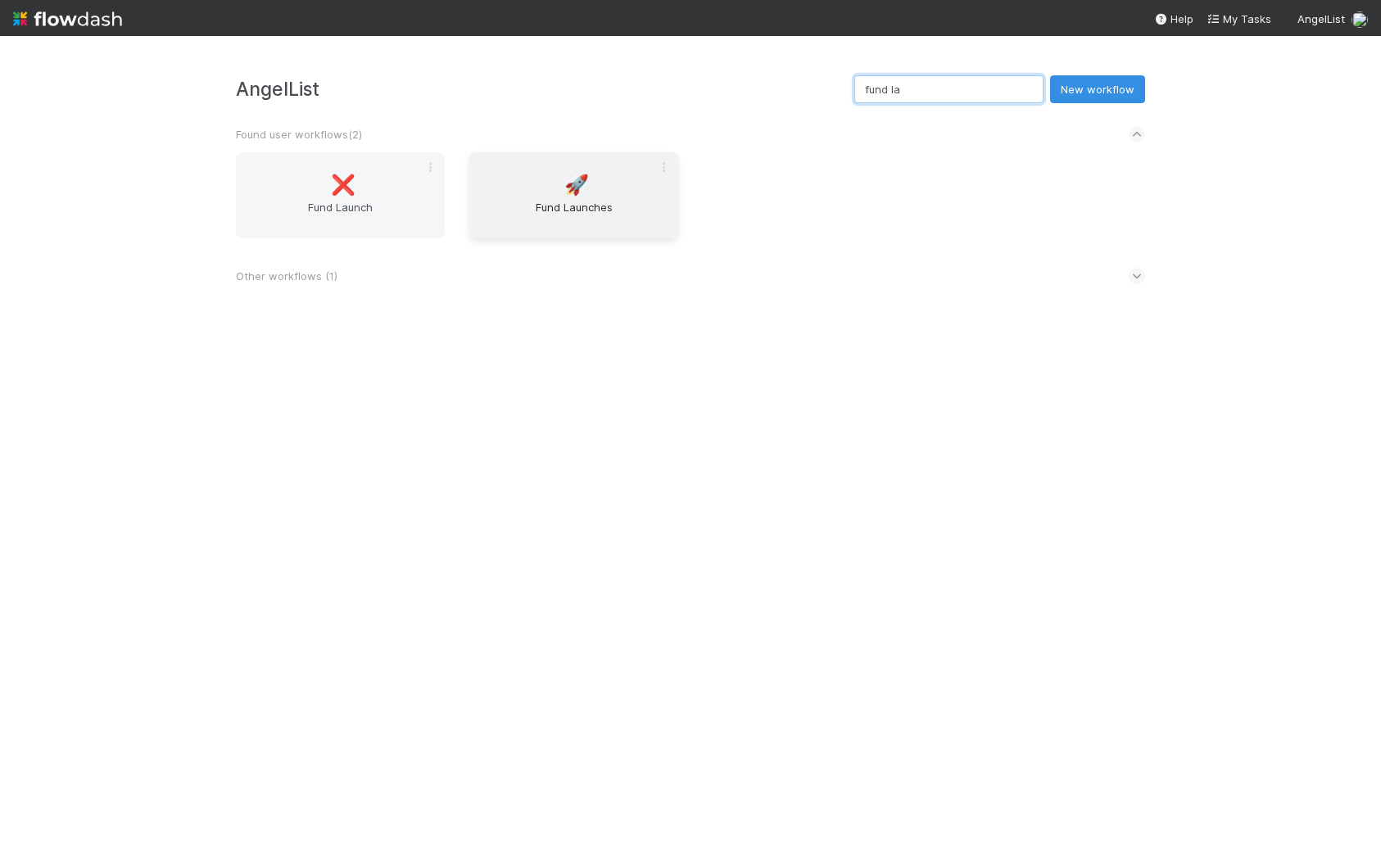
type input "fund la"
click at [576, 194] on span "🚀" at bounding box center [576, 186] width 24 height 22
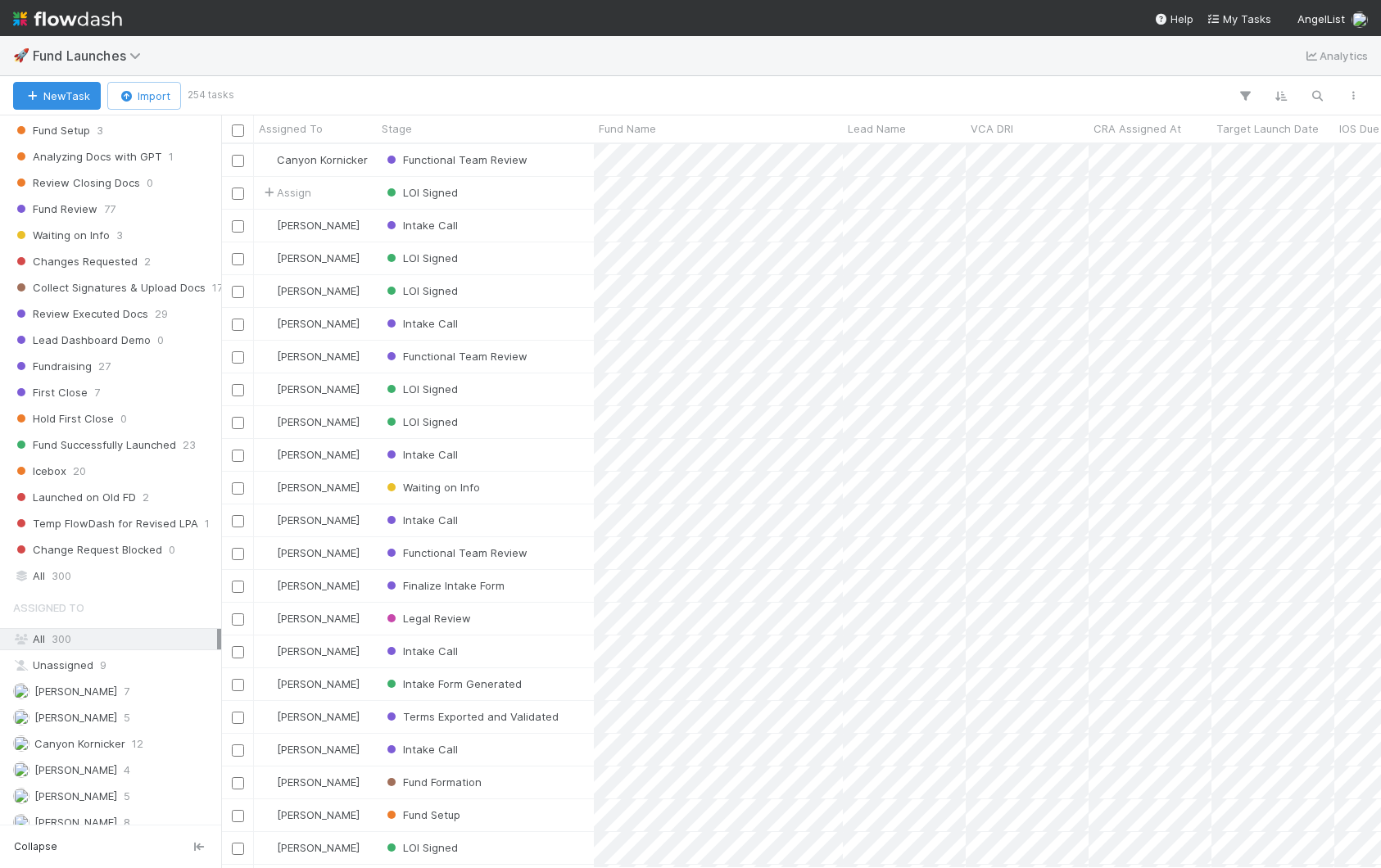
scroll to position [810, 0]
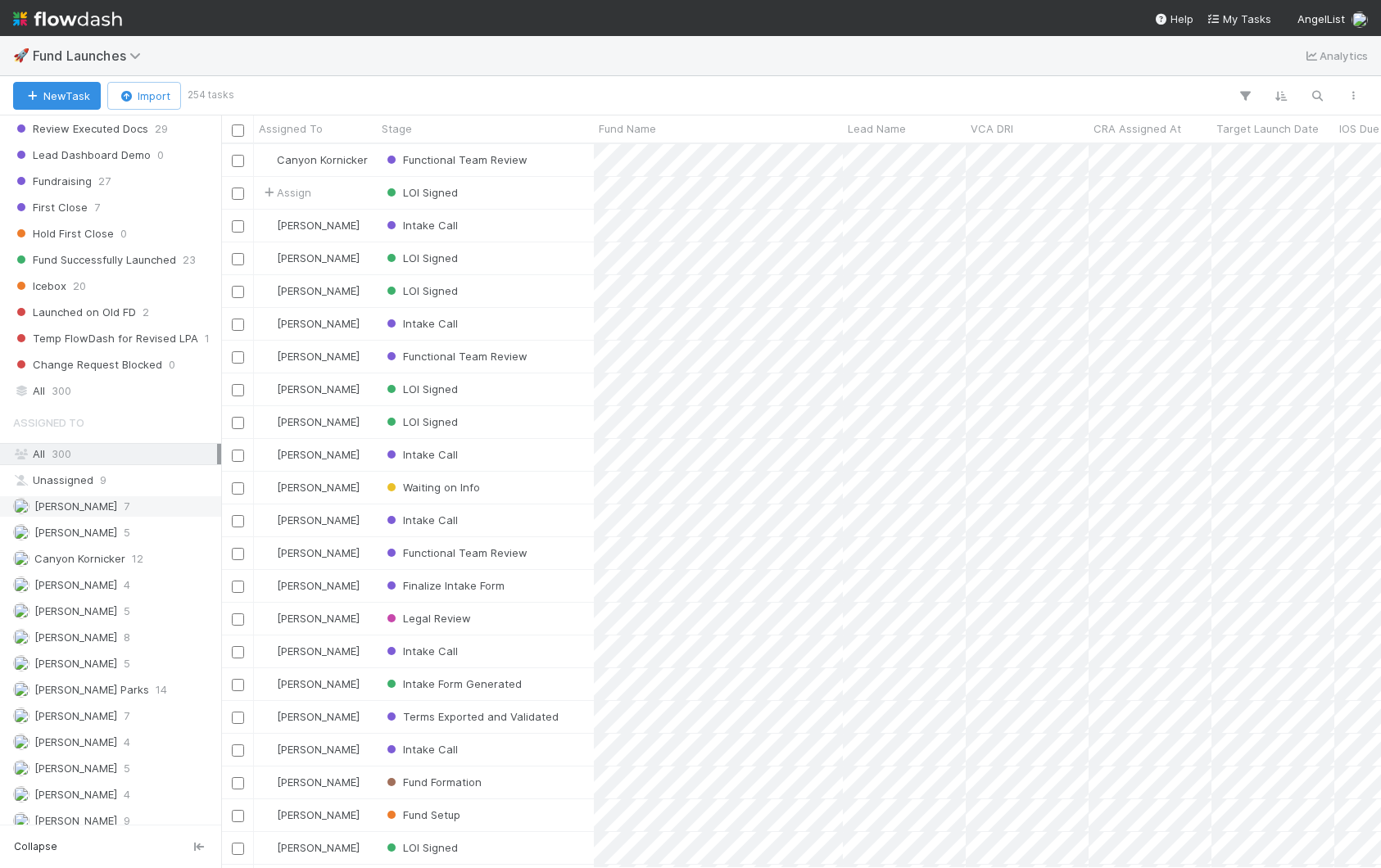
click at [100, 503] on div "Amy Saks 7" at bounding box center [115, 507] width 204 height 21
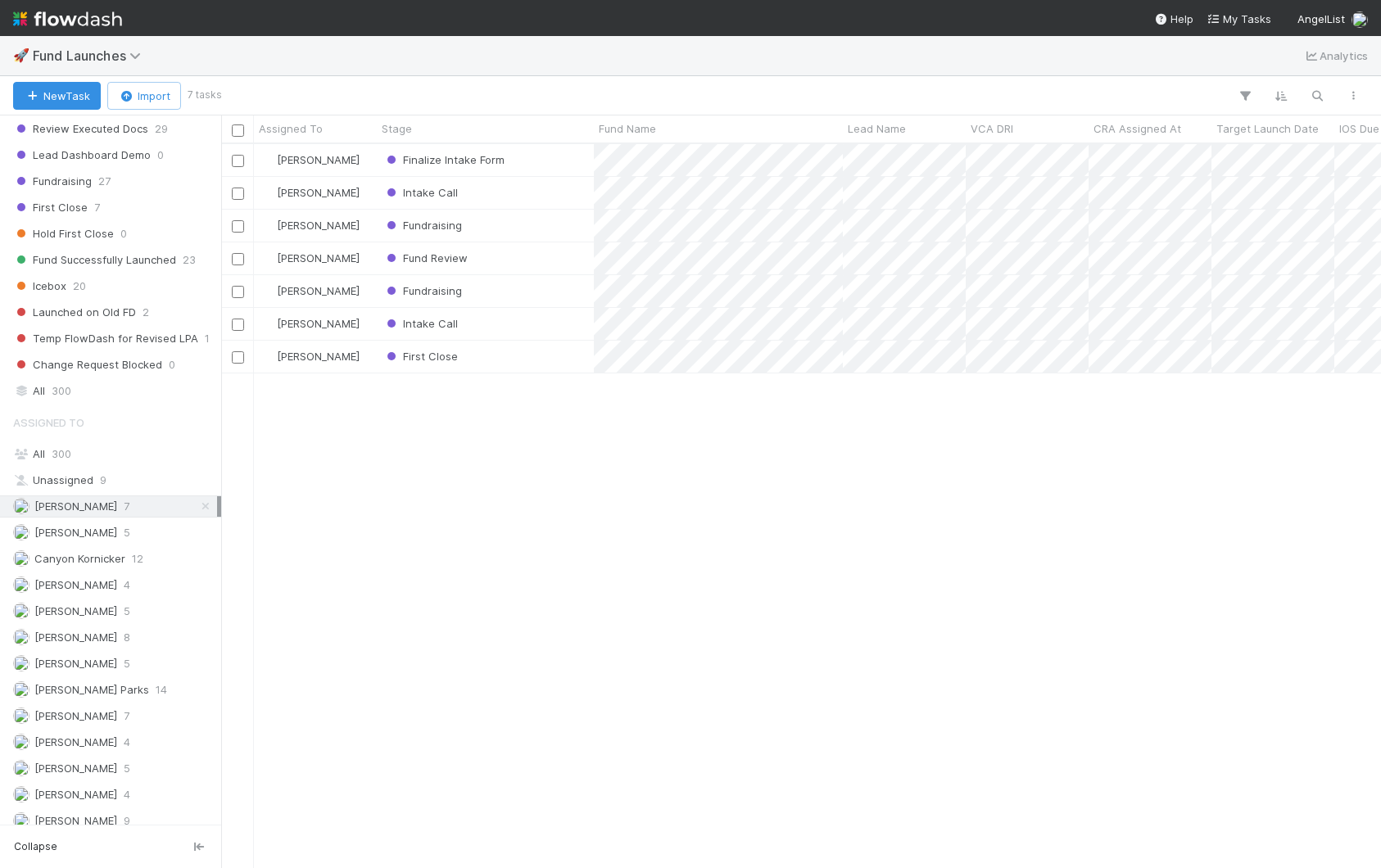
scroll to position [725, 1160]
click at [565, 187] on div "Intake Call" at bounding box center [485, 193] width 217 height 32
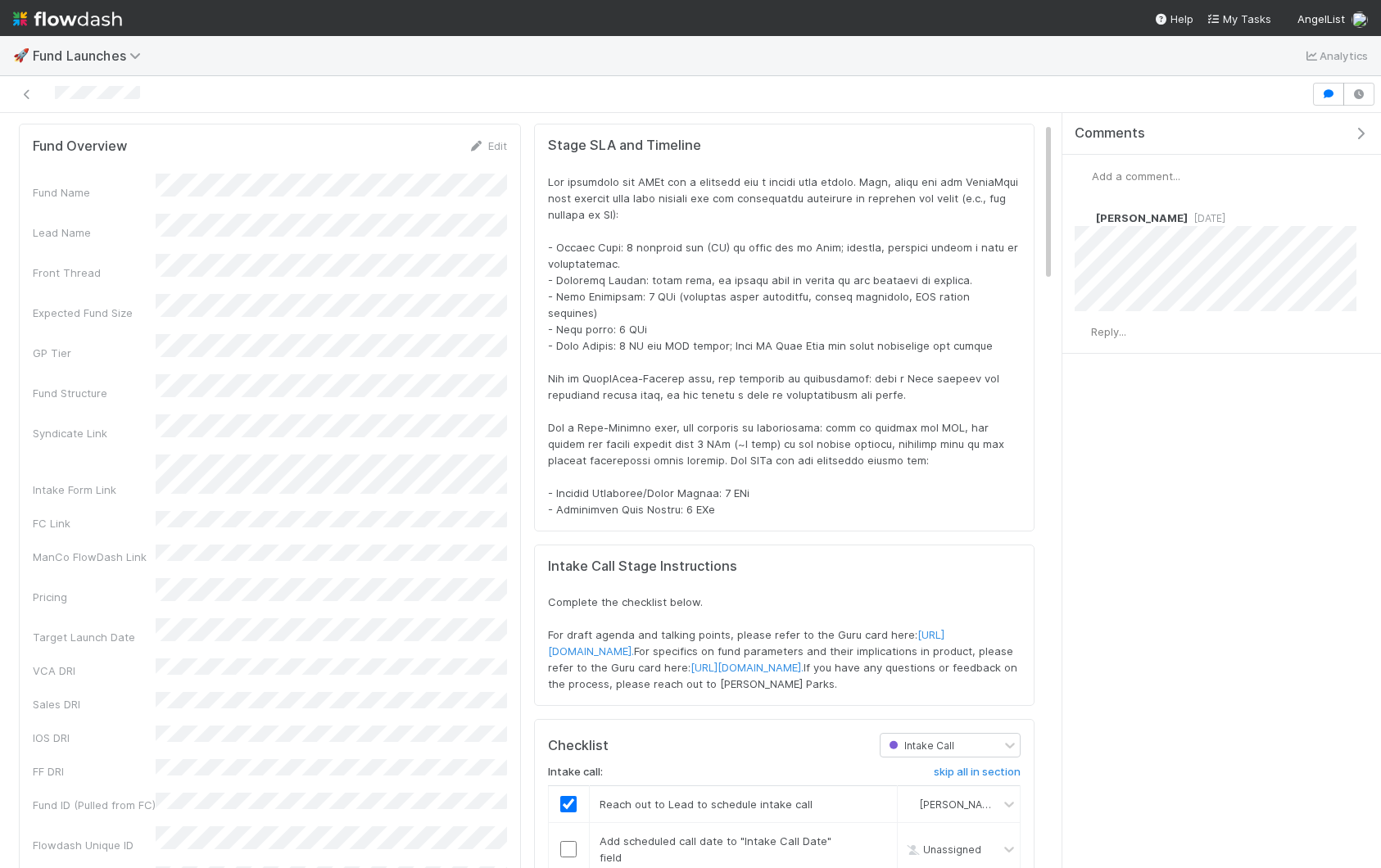
scroll to position [49, 0]
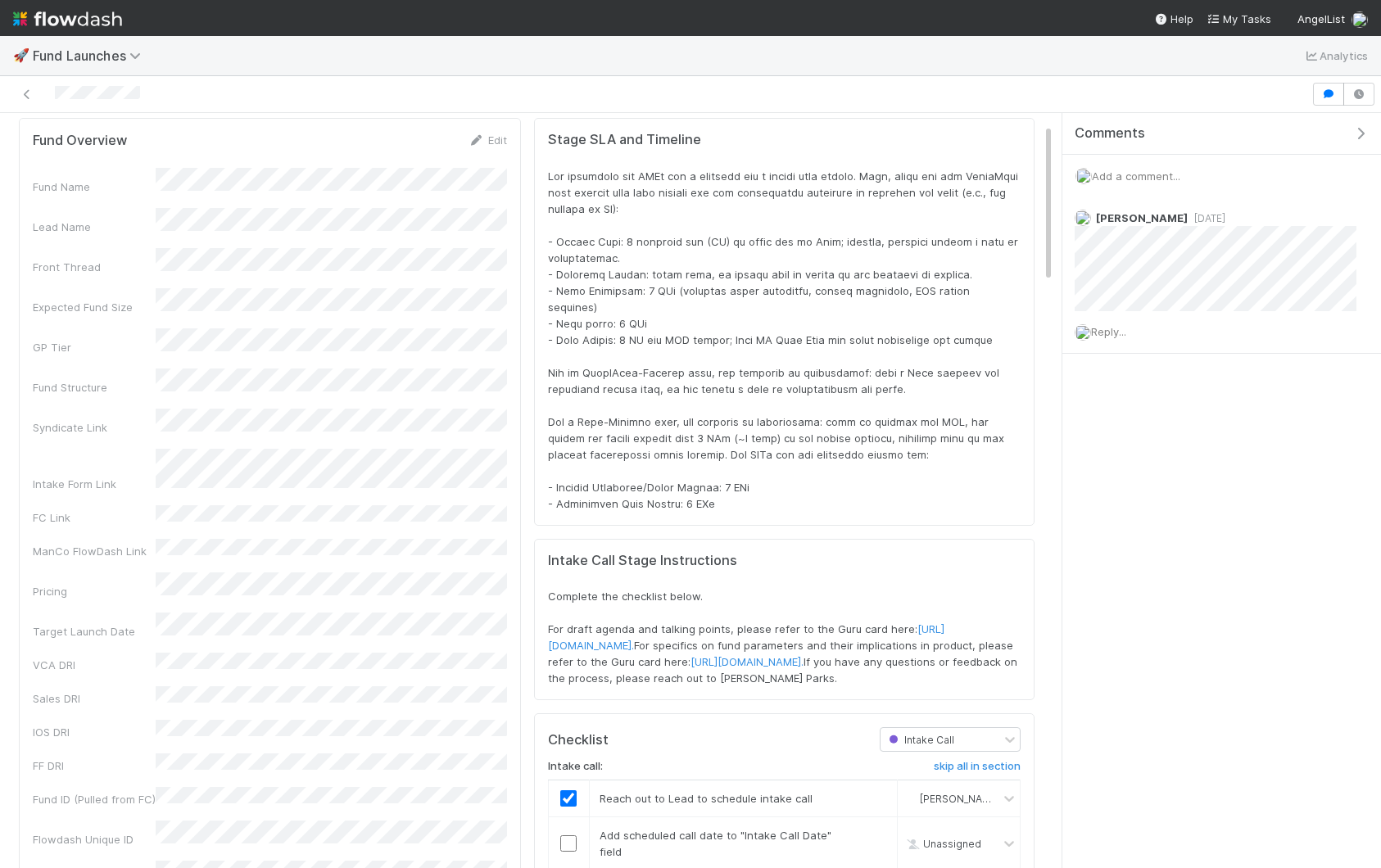
click at [1368, 132] on icon "button" at bounding box center [1360, 134] width 16 height 13
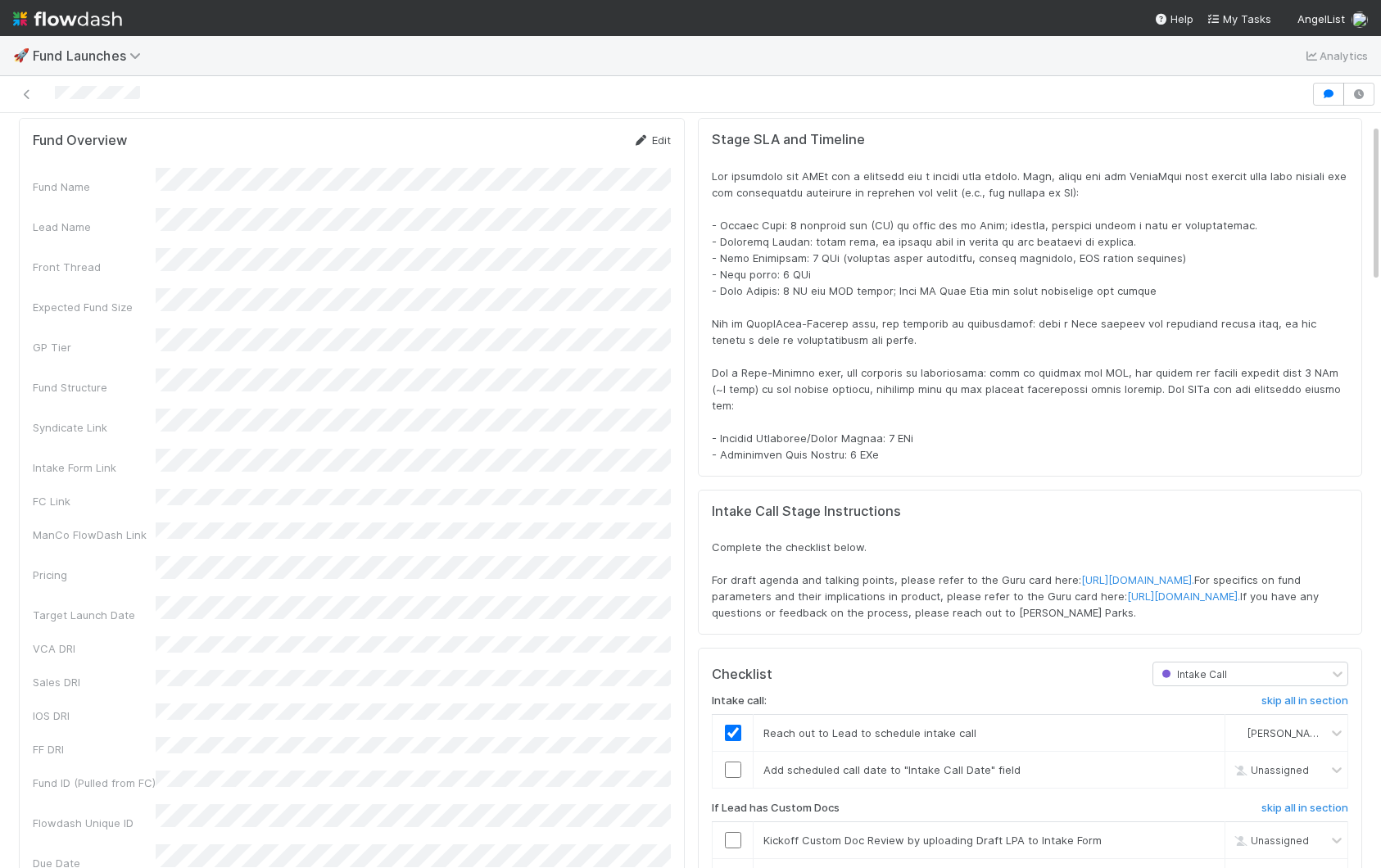
click at [656, 144] on link "Edit" at bounding box center [651, 140] width 39 height 13
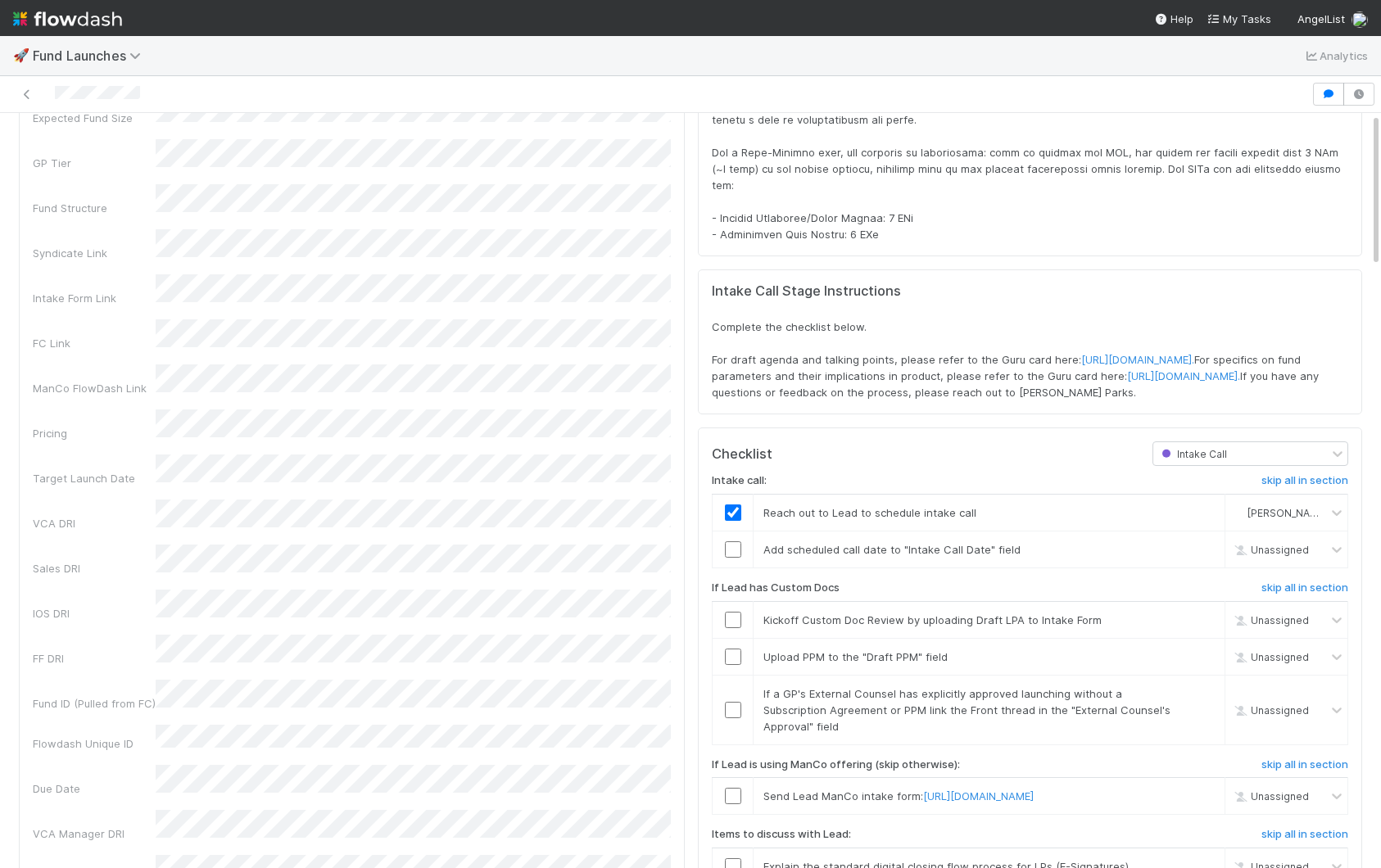
scroll to position [0, 0]
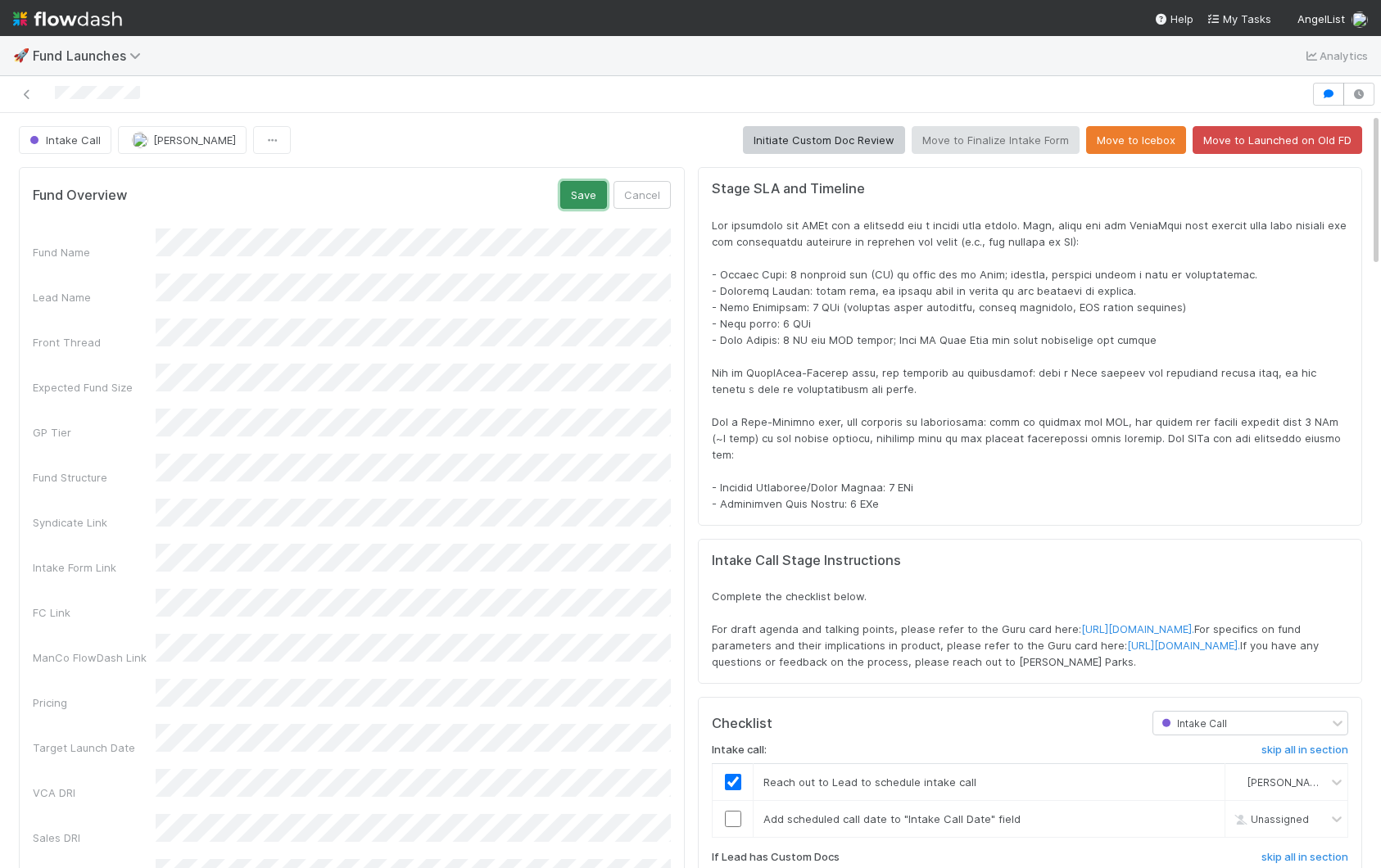
click at [596, 188] on button "Save" at bounding box center [584, 195] width 47 height 28
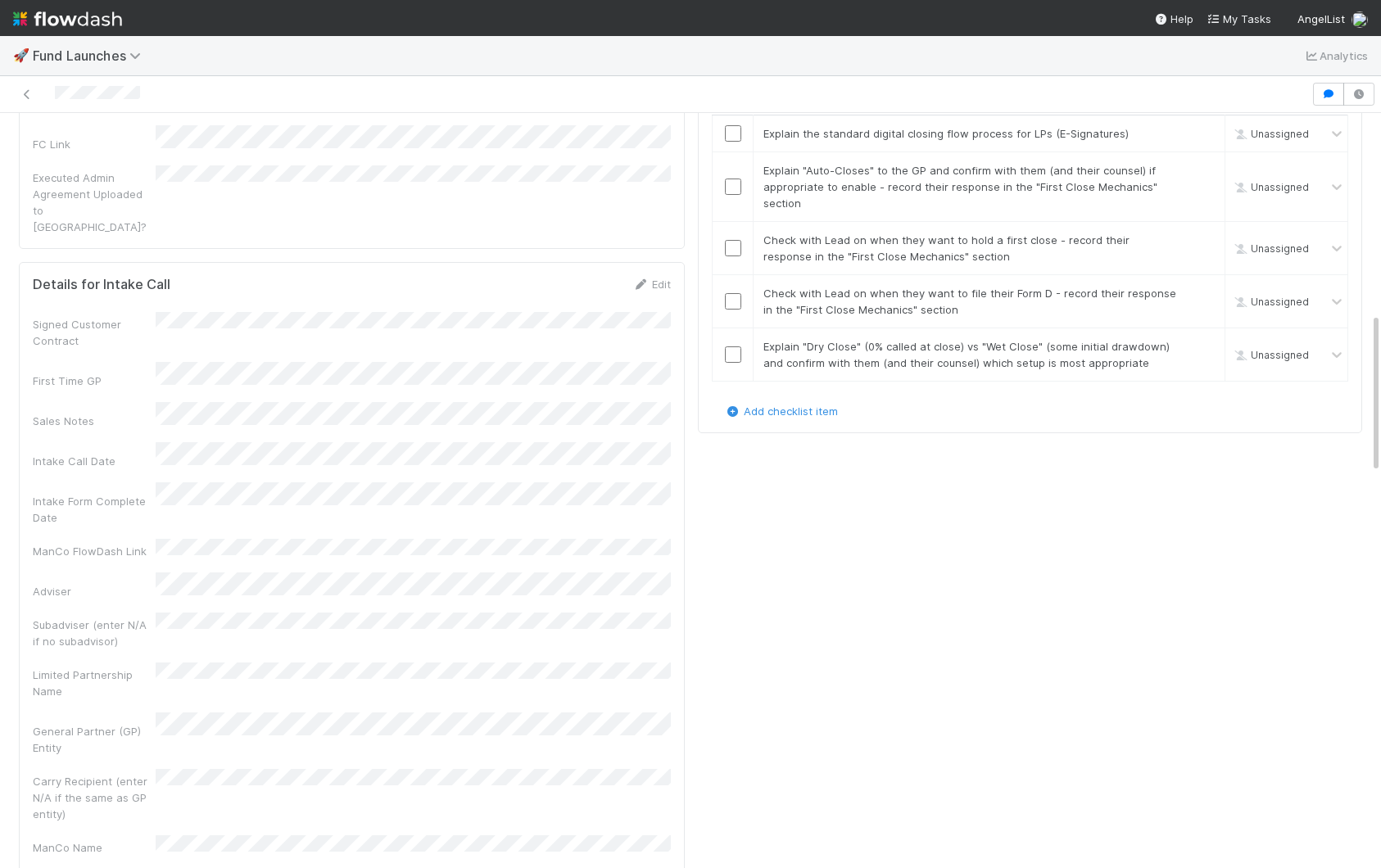
scroll to position [791, 0]
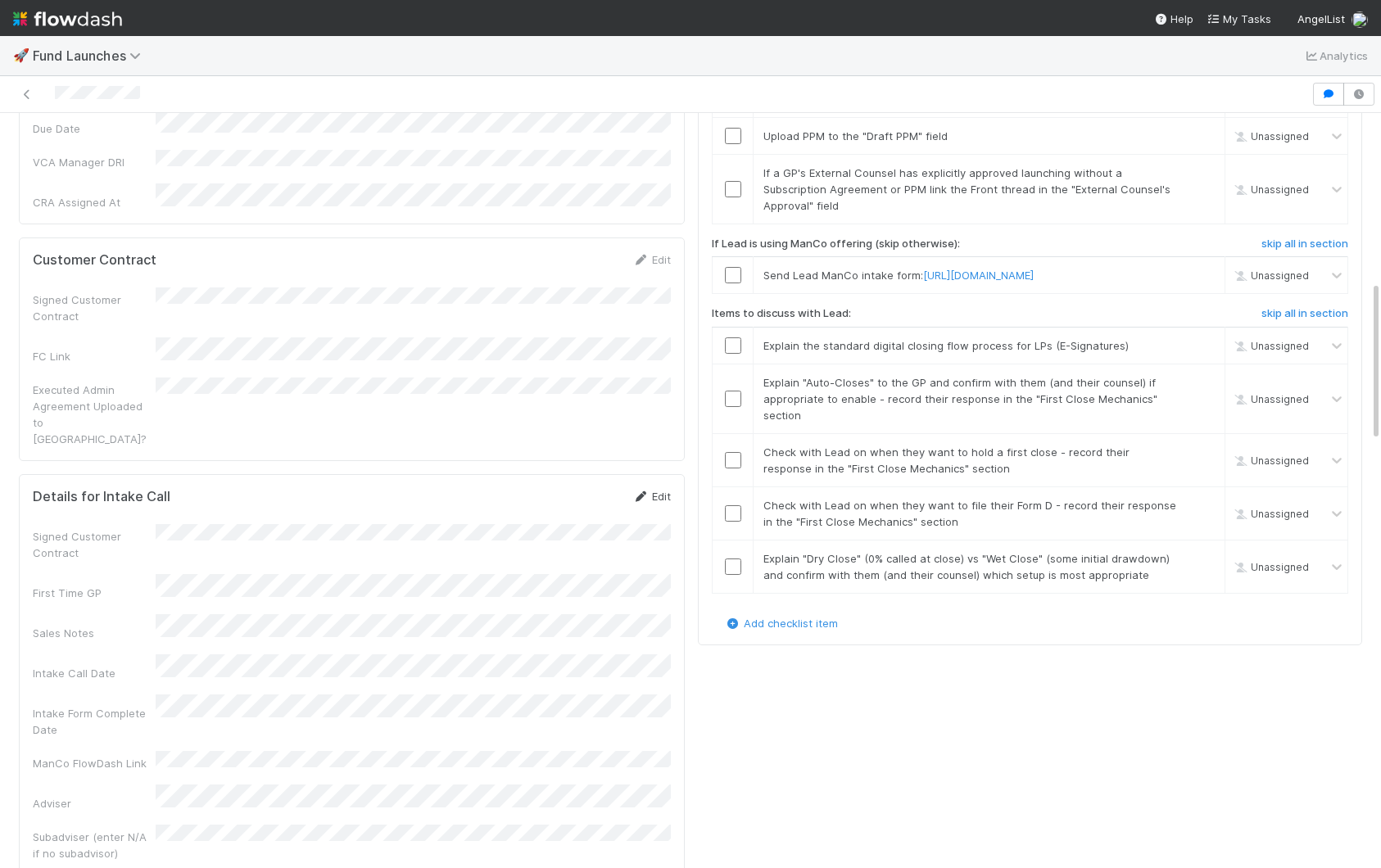
click at [657, 490] on link "Edit" at bounding box center [651, 496] width 39 height 13
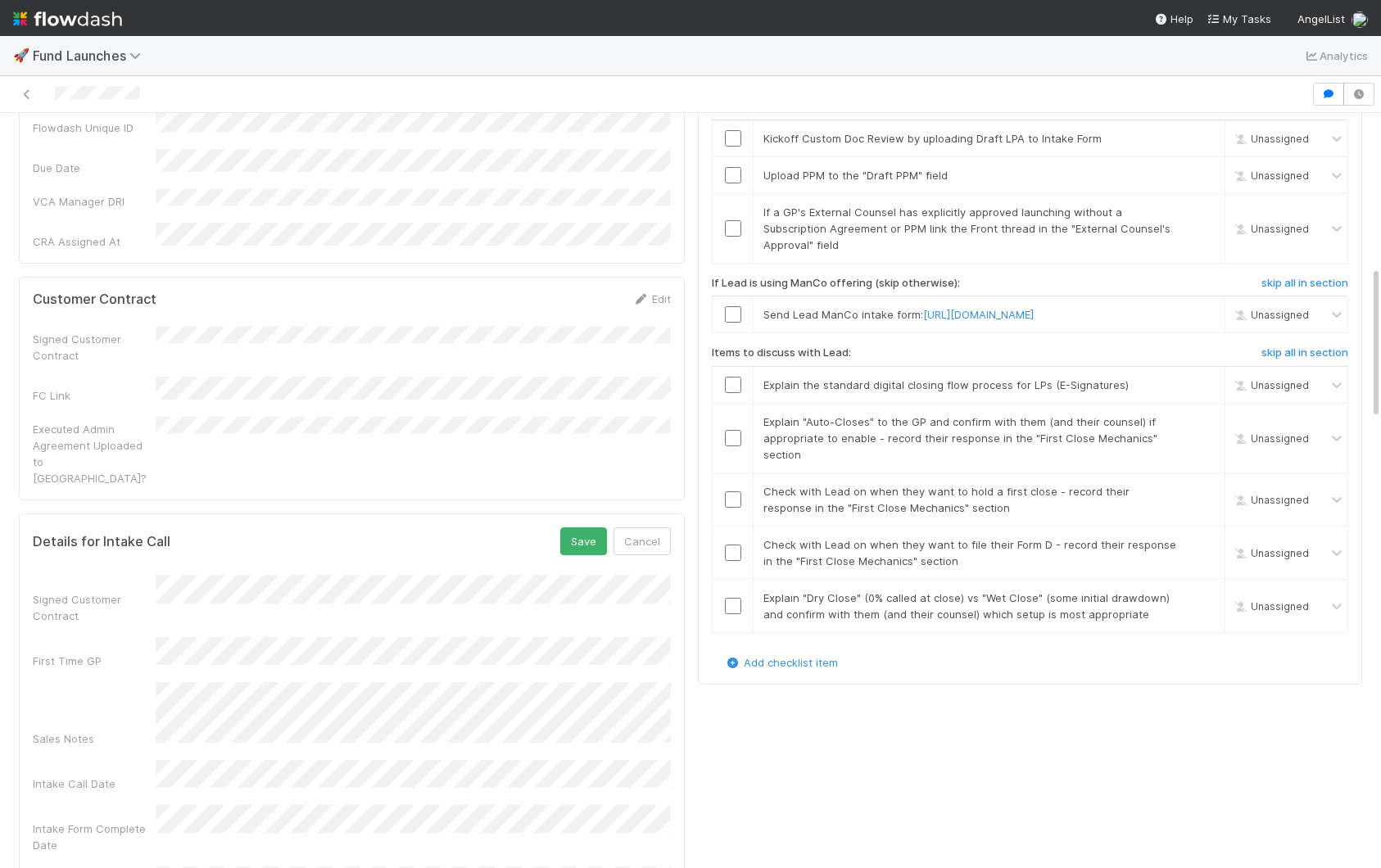
scroll to position [636, 0]
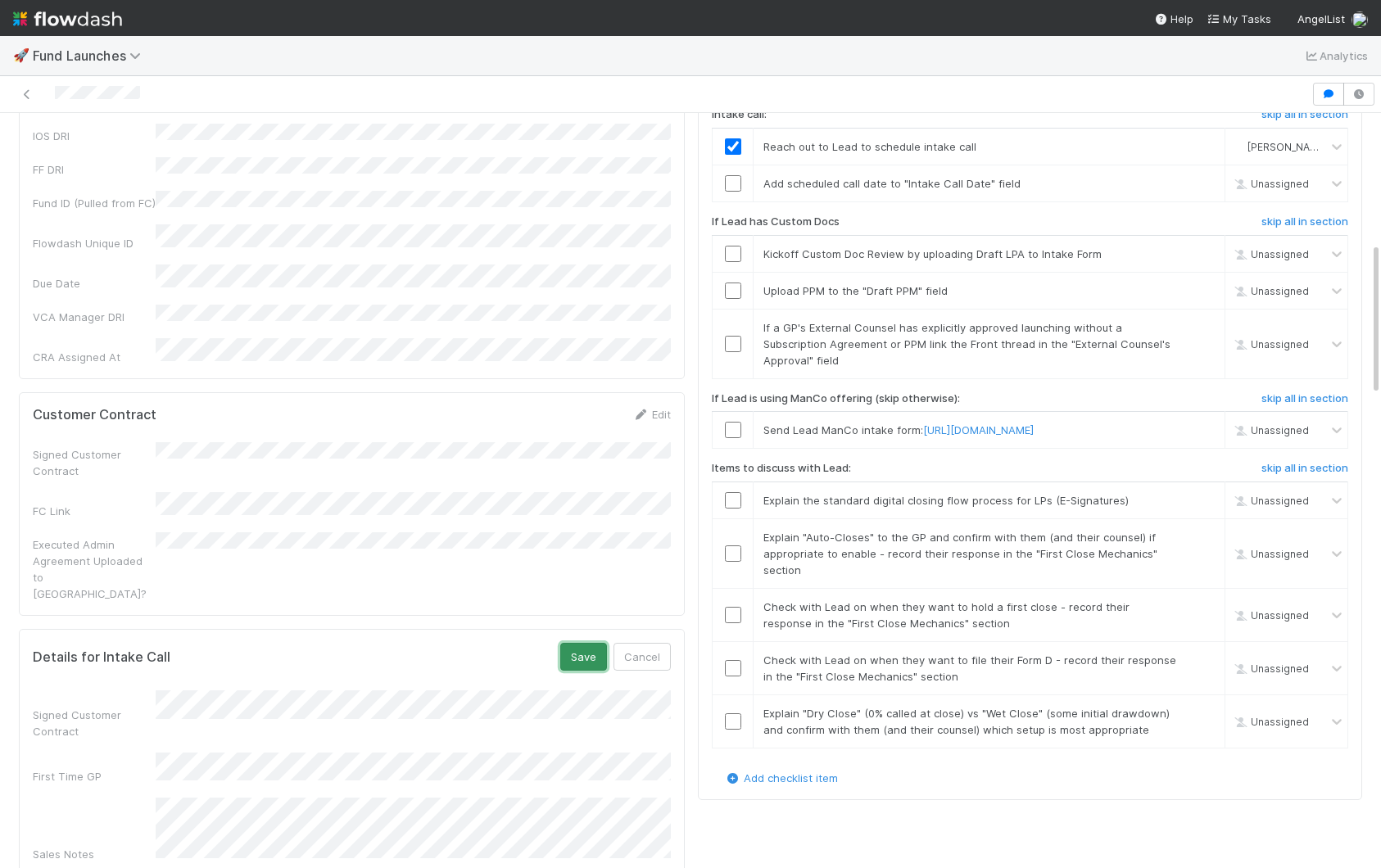
click at [592, 643] on button "Save" at bounding box center [584, 656] width 47 height 28
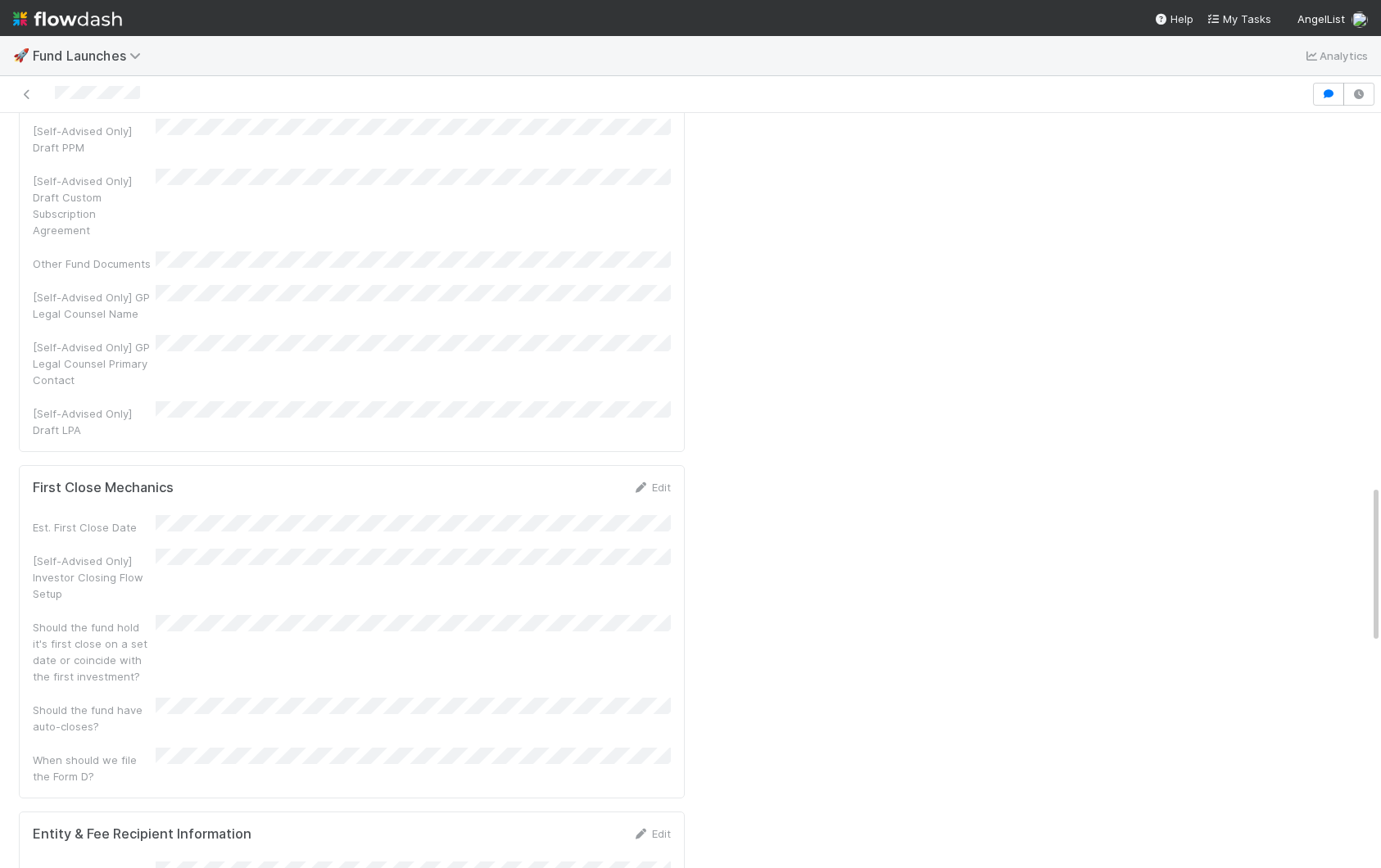
scroll to position [1719, 0]
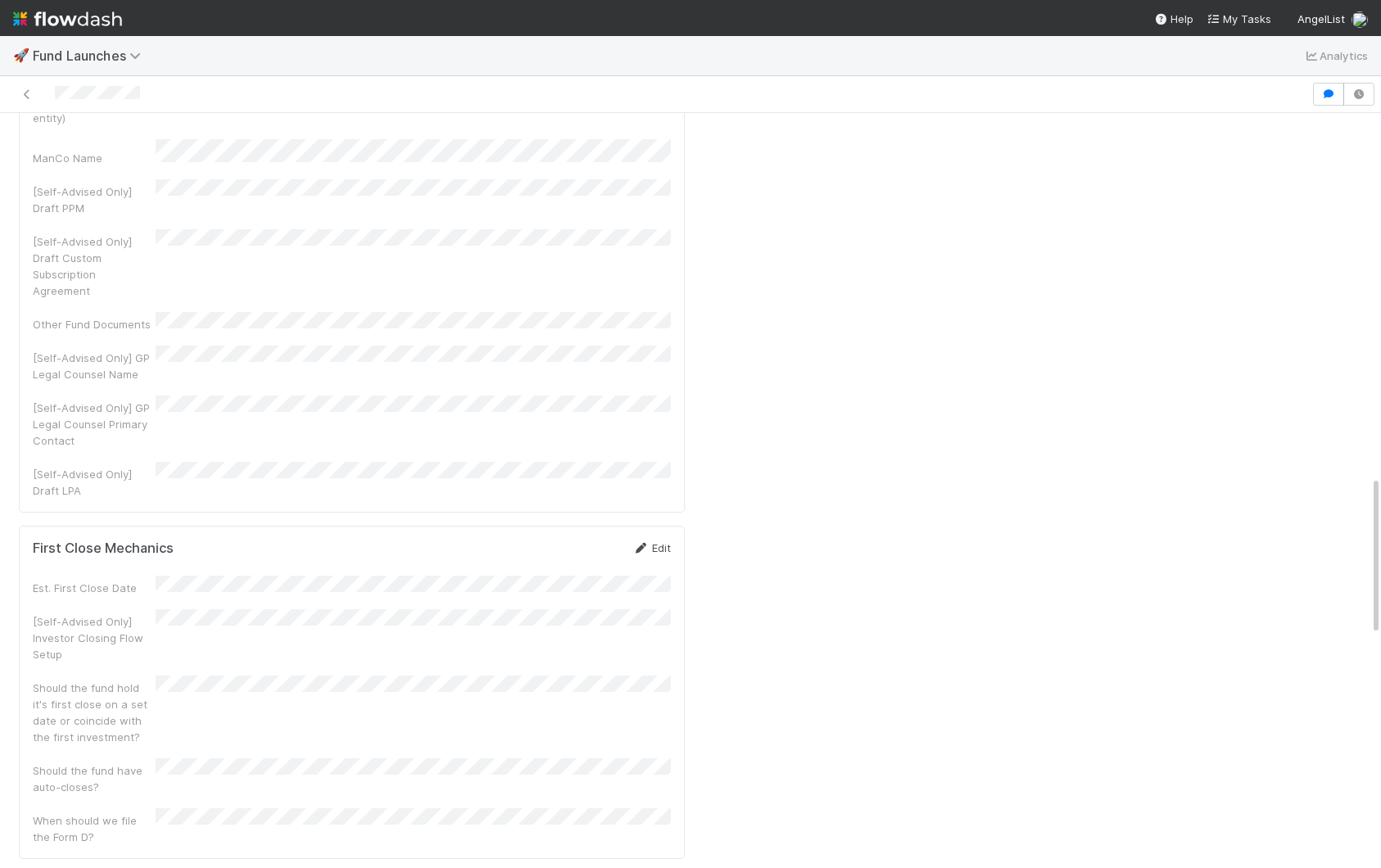
click at [653, 542] on link "Edit" at bounding box center [651, 548] width 39 height 13
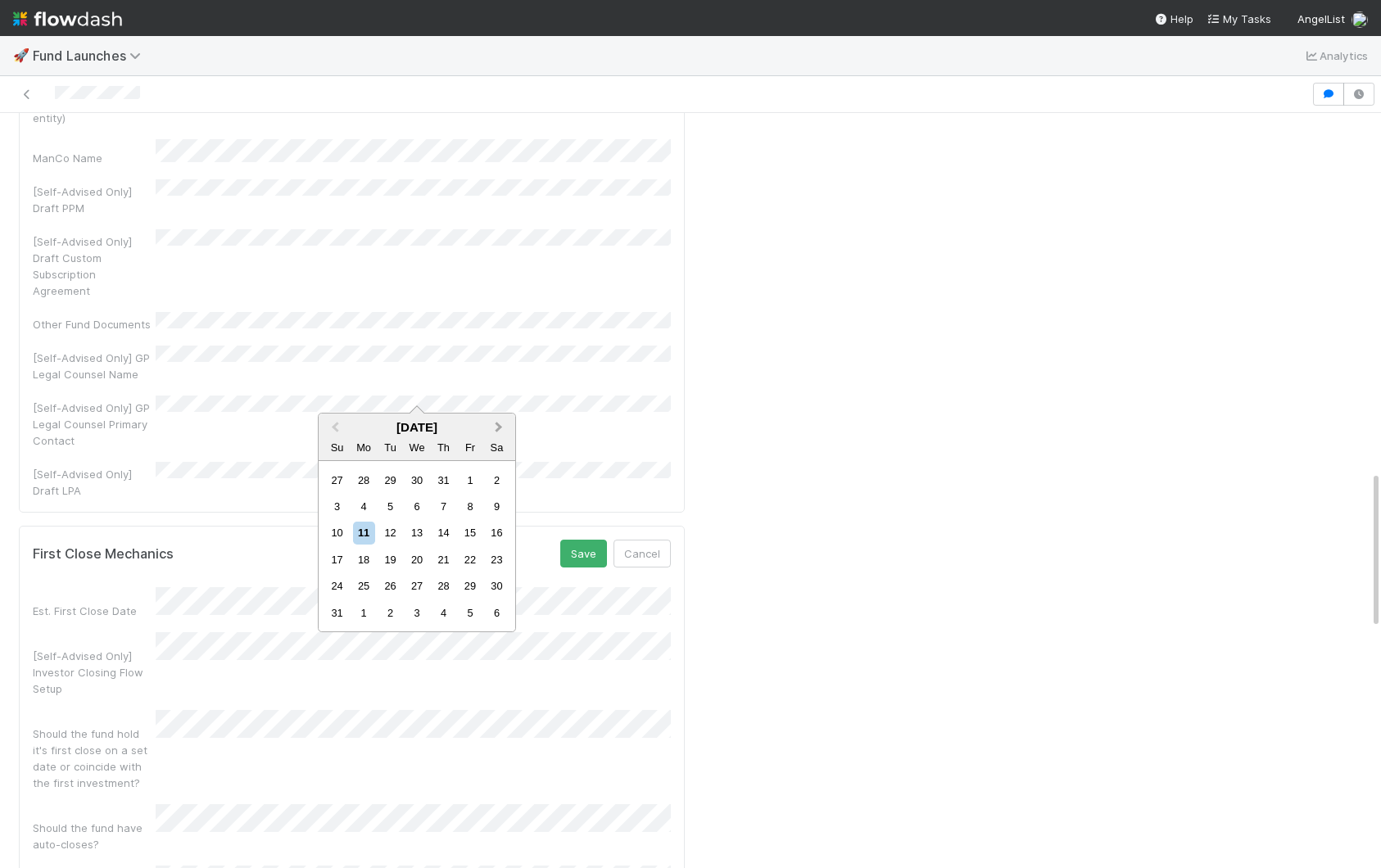
click at [498, 431] on button "Next Month" at bounding box center [500, 428] width 26 height 26
click at [415, 479] on div "3" at bounding box center [416, 480] width 22 height 22
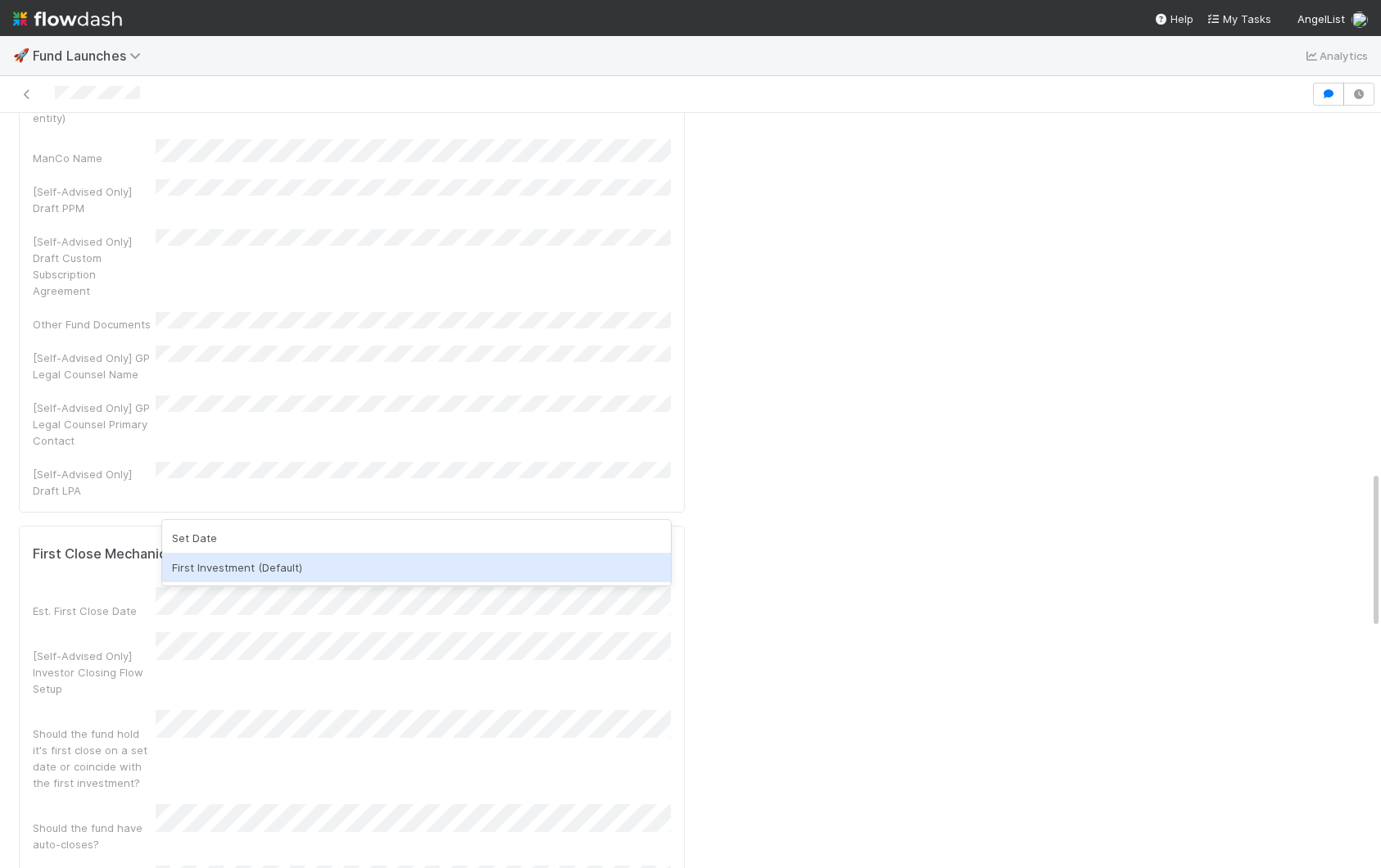
click at [404, 564] on div "First Investment (Default)" at bounding box center [416, 568] width 508 height 30
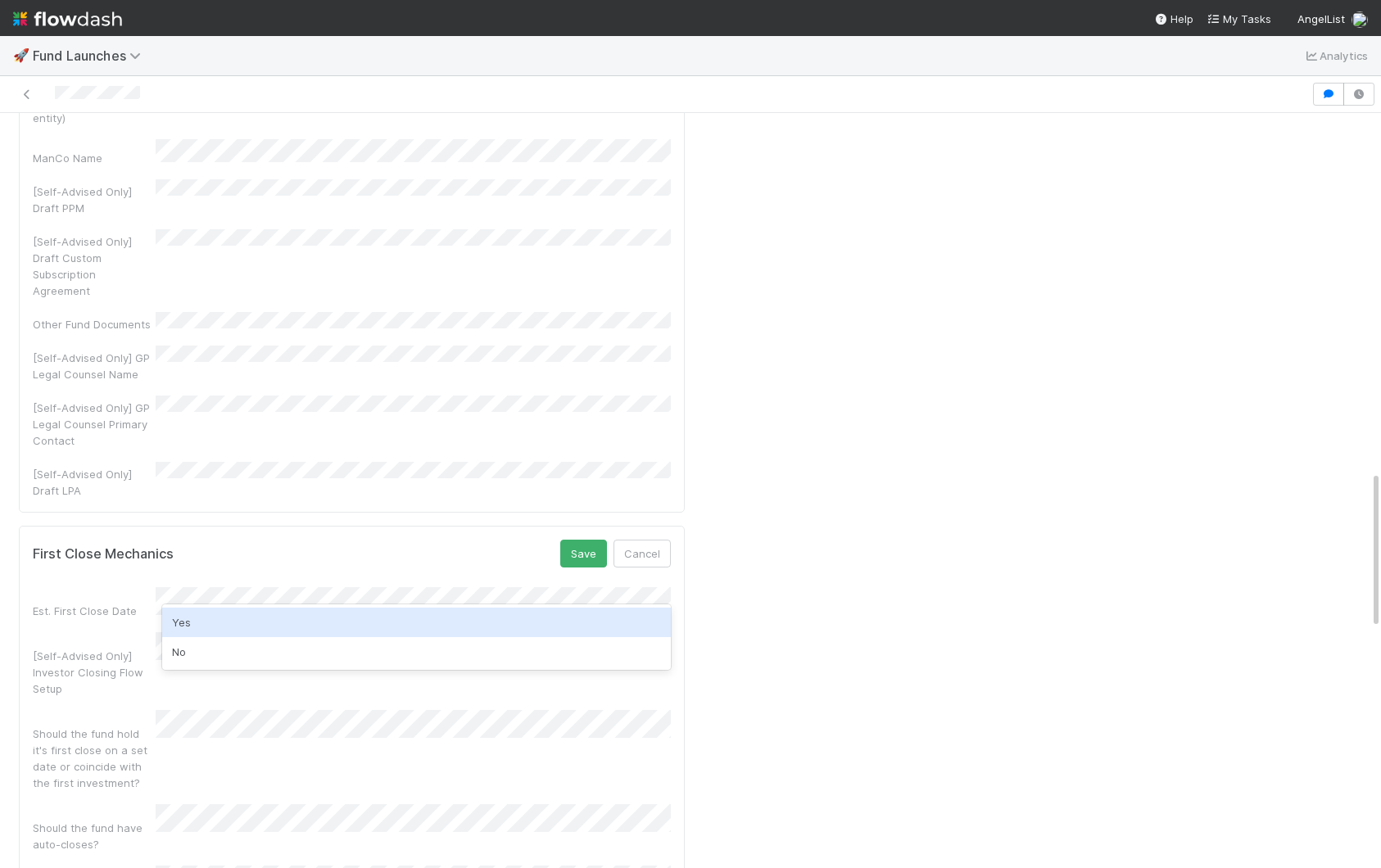
click at [344, 627] on div "Yes" at bounding box center [416, 622] width 508 height 30
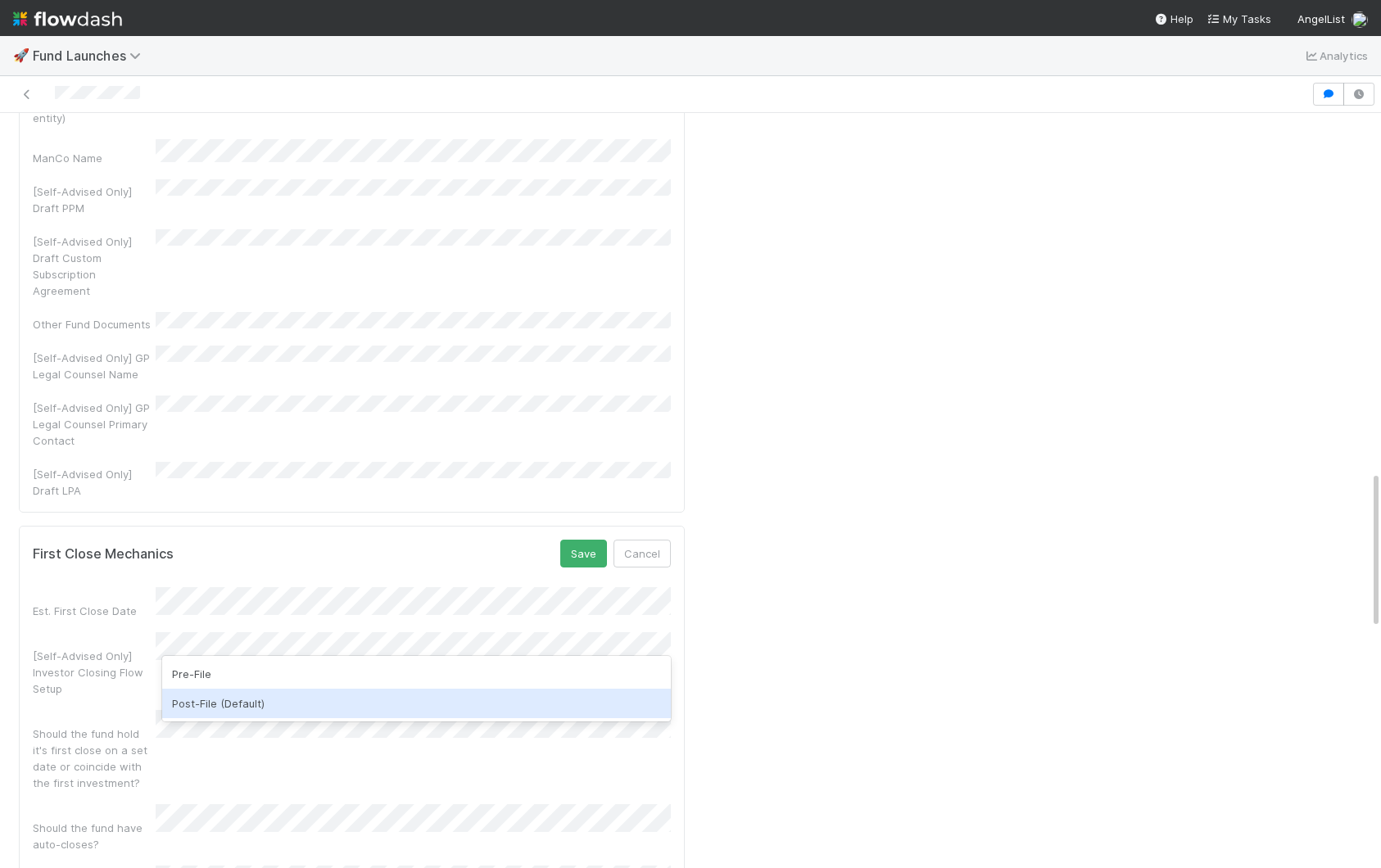
click at [322, 696] on div "Post-File (Default)" at bounding box center [416, 703] width 508 height 30
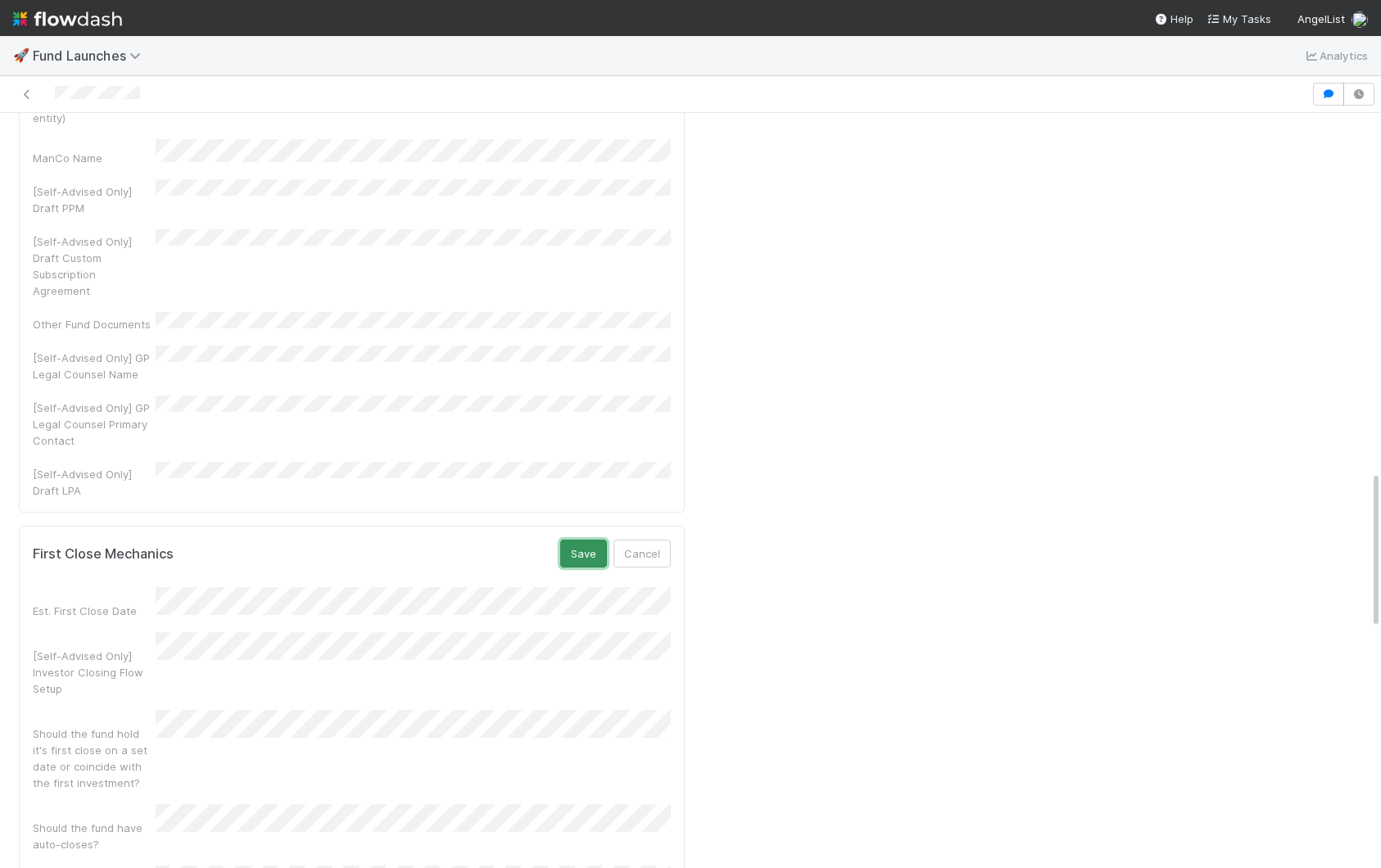
click at [572, 540] on button "Save" at bounding box center [584, 553] width 47 height 28
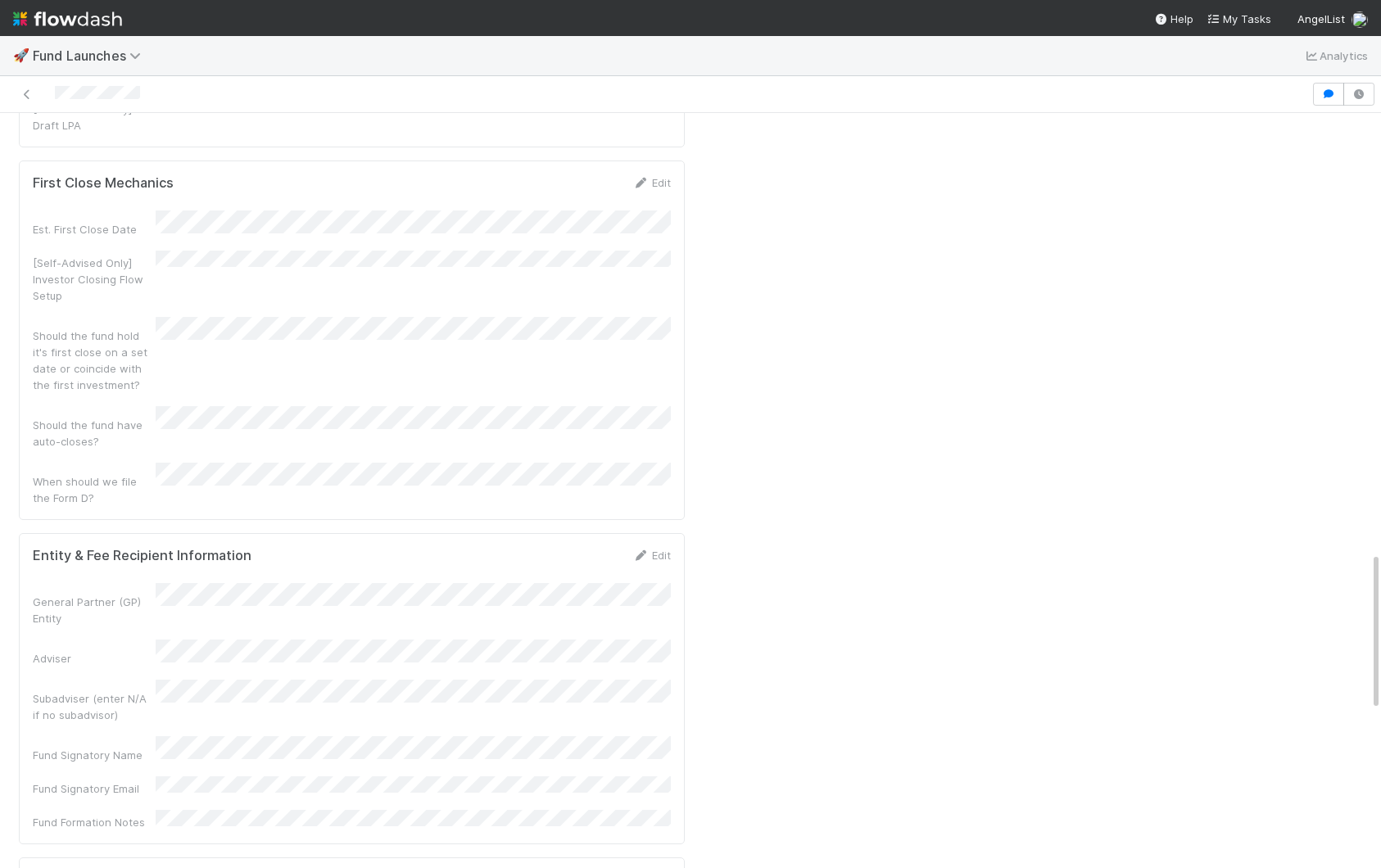
scroll to position [2093, 0]
click at [656, 864] on link "Edit" at bounding box center [651, 871] width 39 height 13
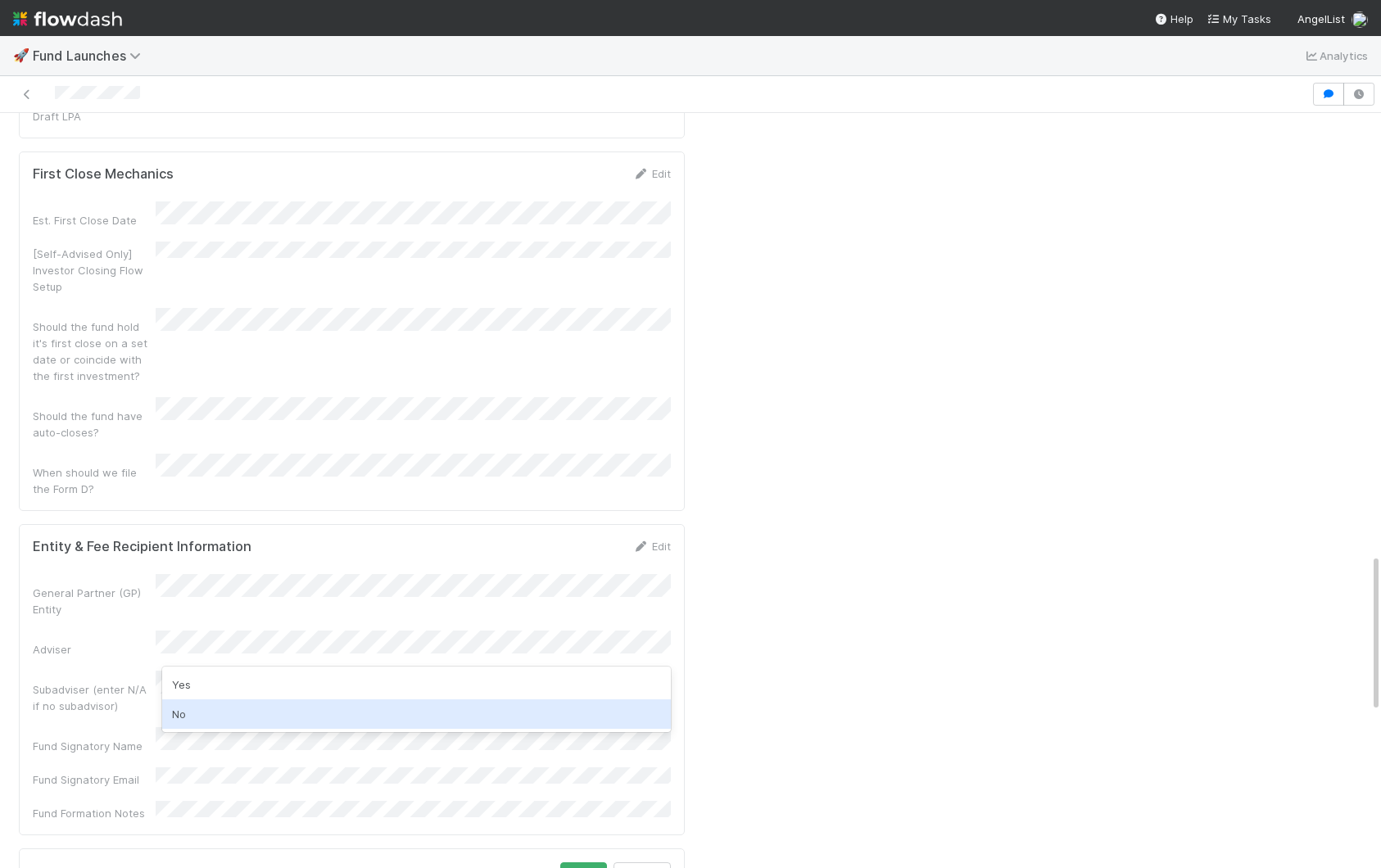
click at [384, 701] on div "No" at bounding box center [416, 714] width 508 height 30
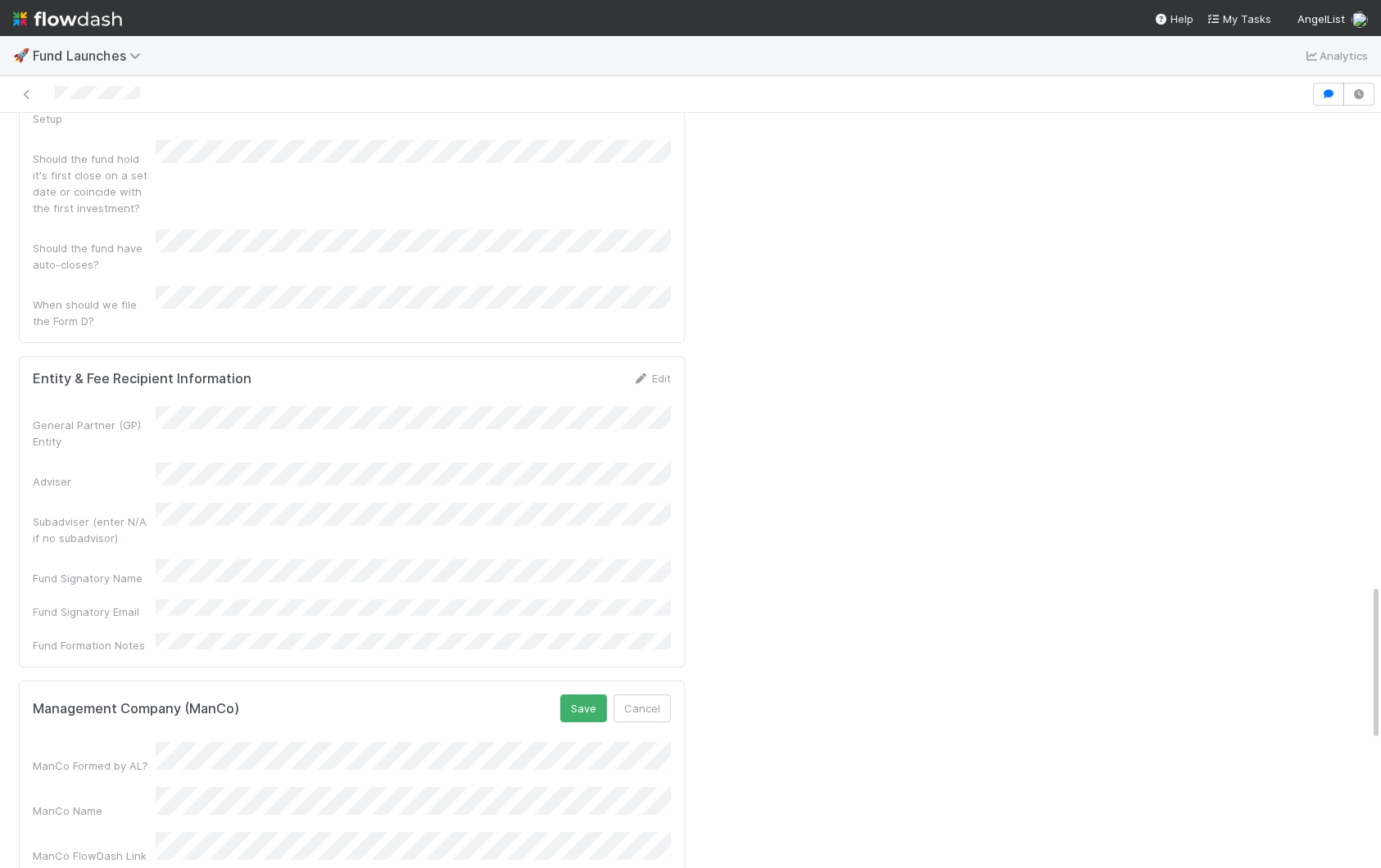
scroll to position [2279, 0]
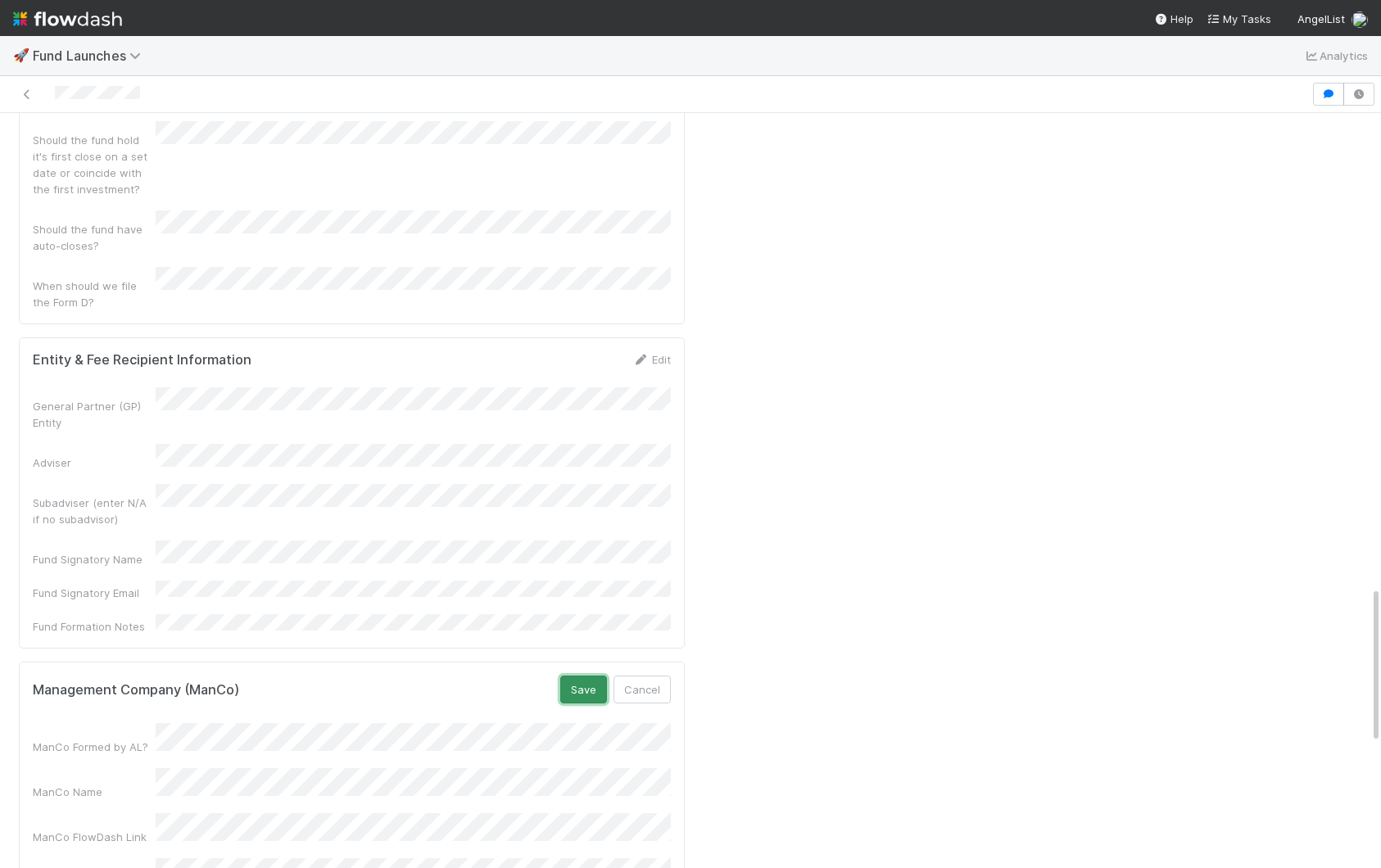
click at [586, 676] on button "Save" at bounding box center [584, 690] width 47 height 28
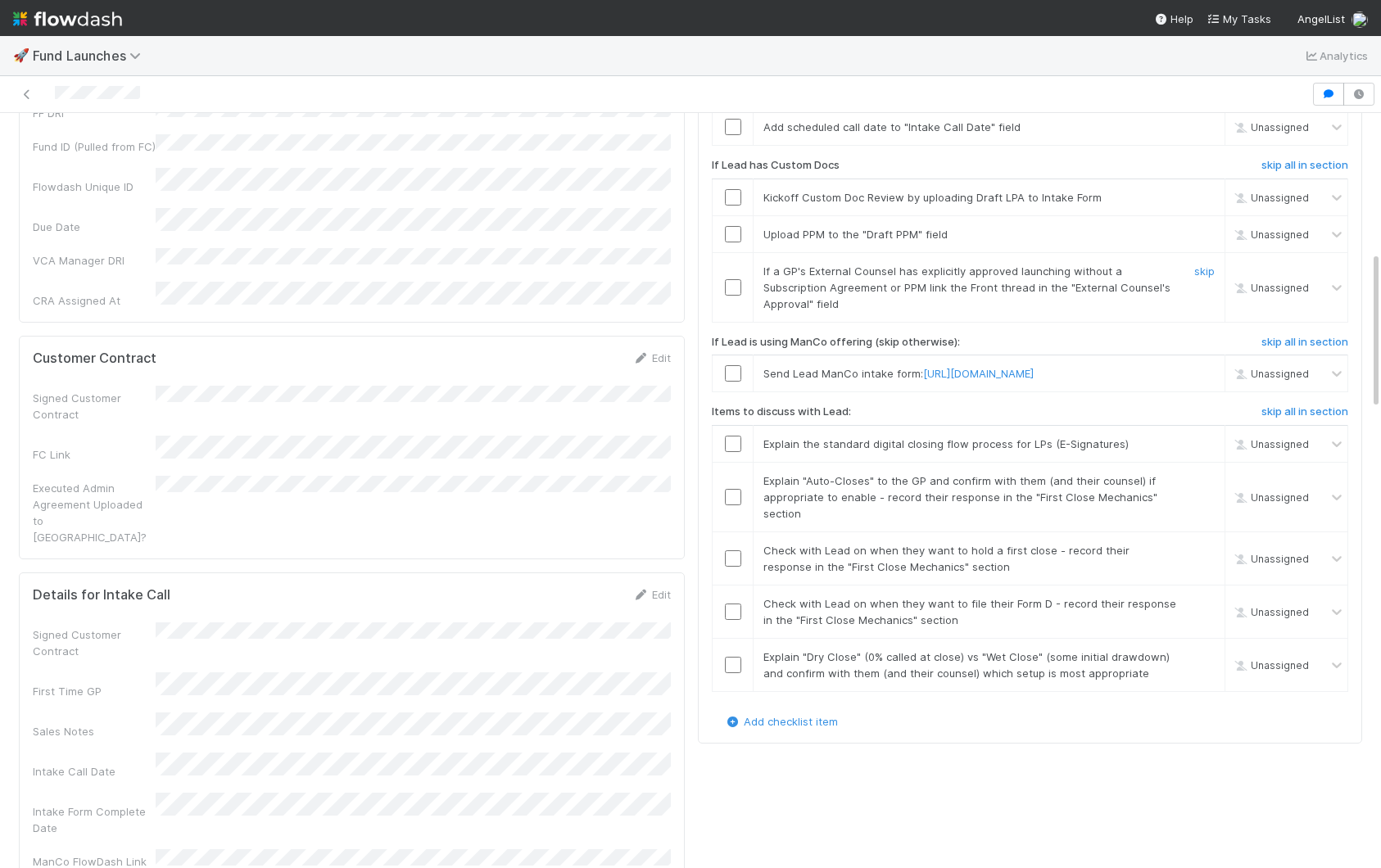
scroll to position [636, 0]
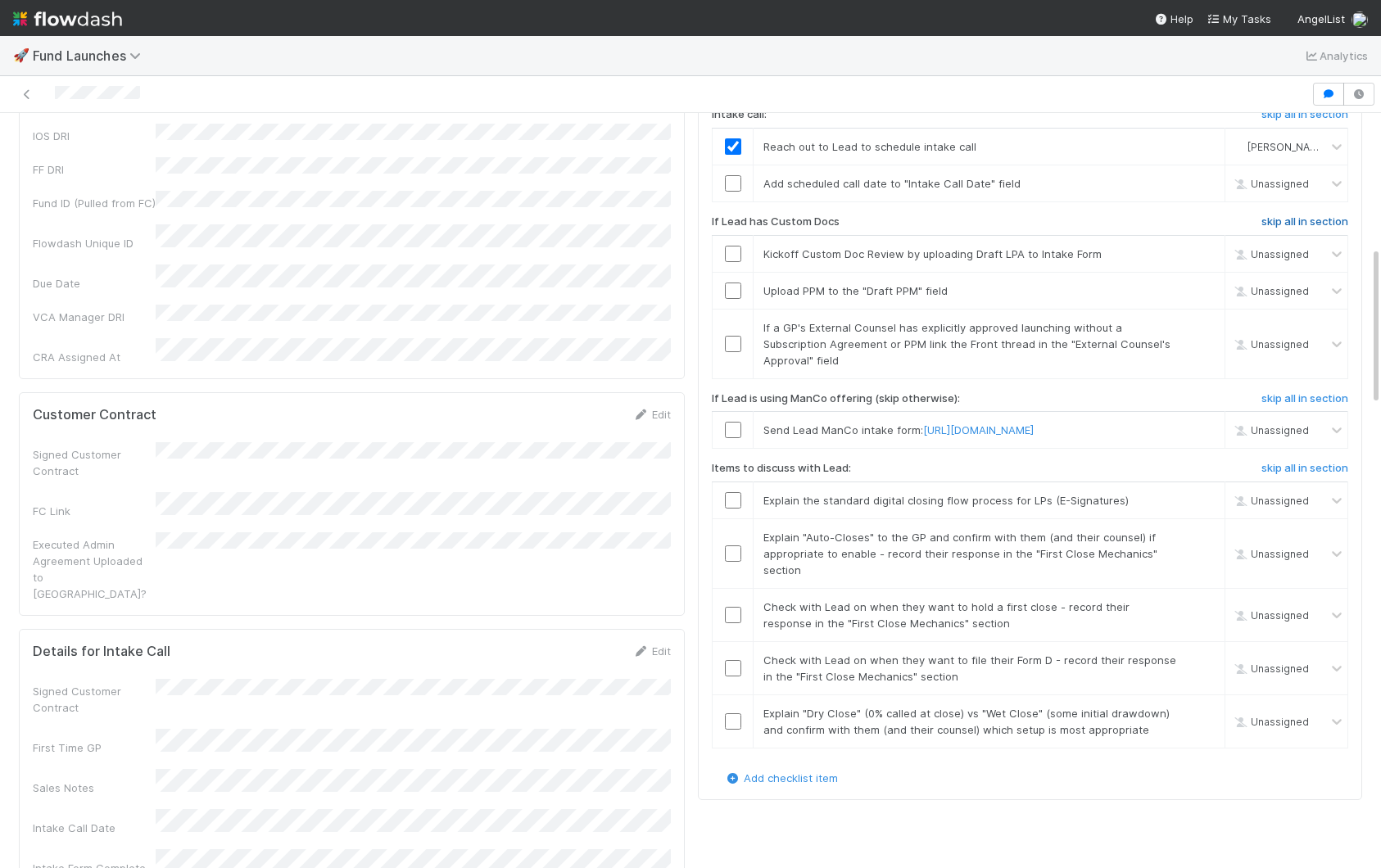
click at [1309, 229] on h6 "skip all in section" at bounding box center [1305, 221] width 87 height 13
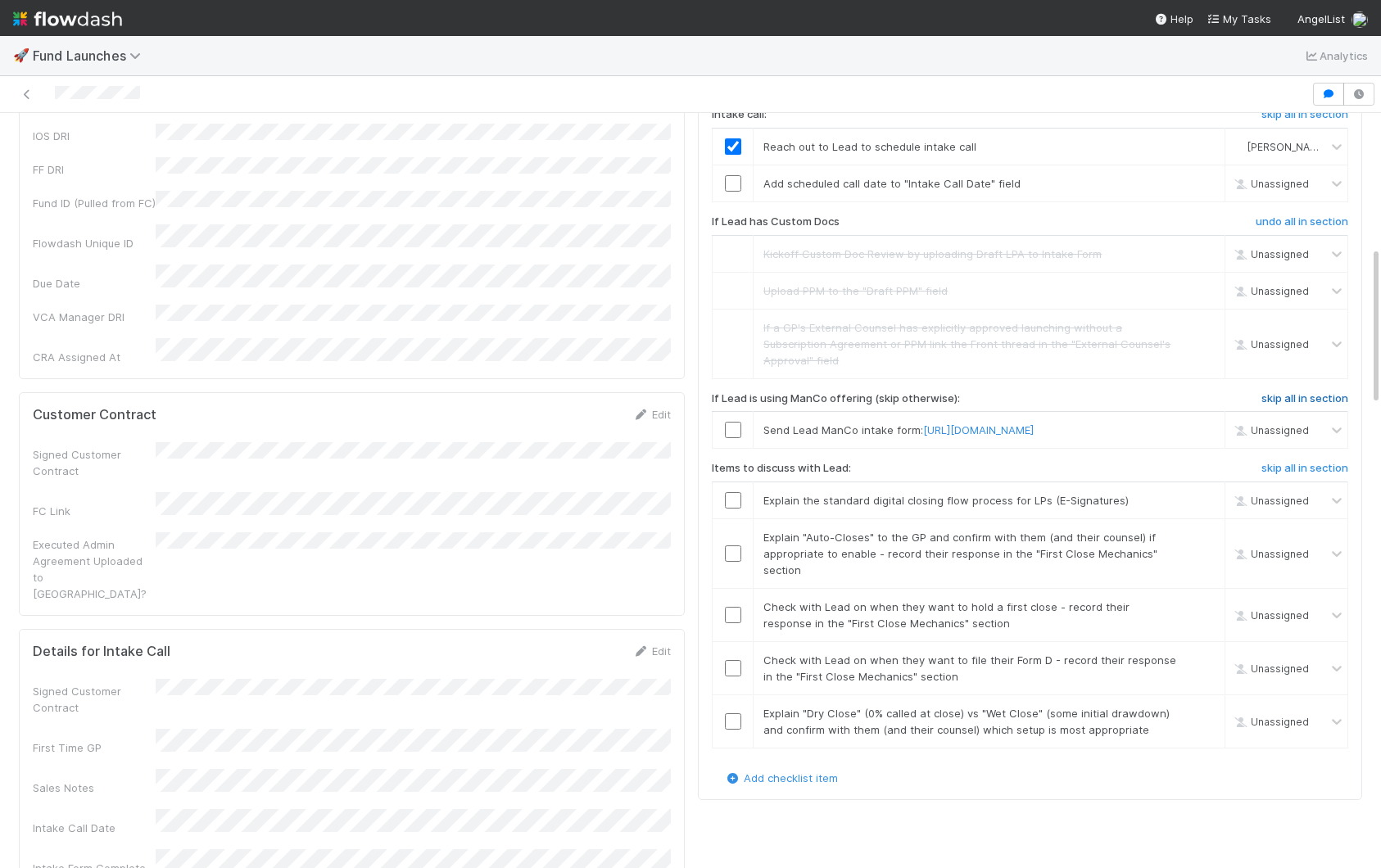
click at [1293, 405] on h6 "skip all in section" at bounding box center [1305, 399] width 87 height 13
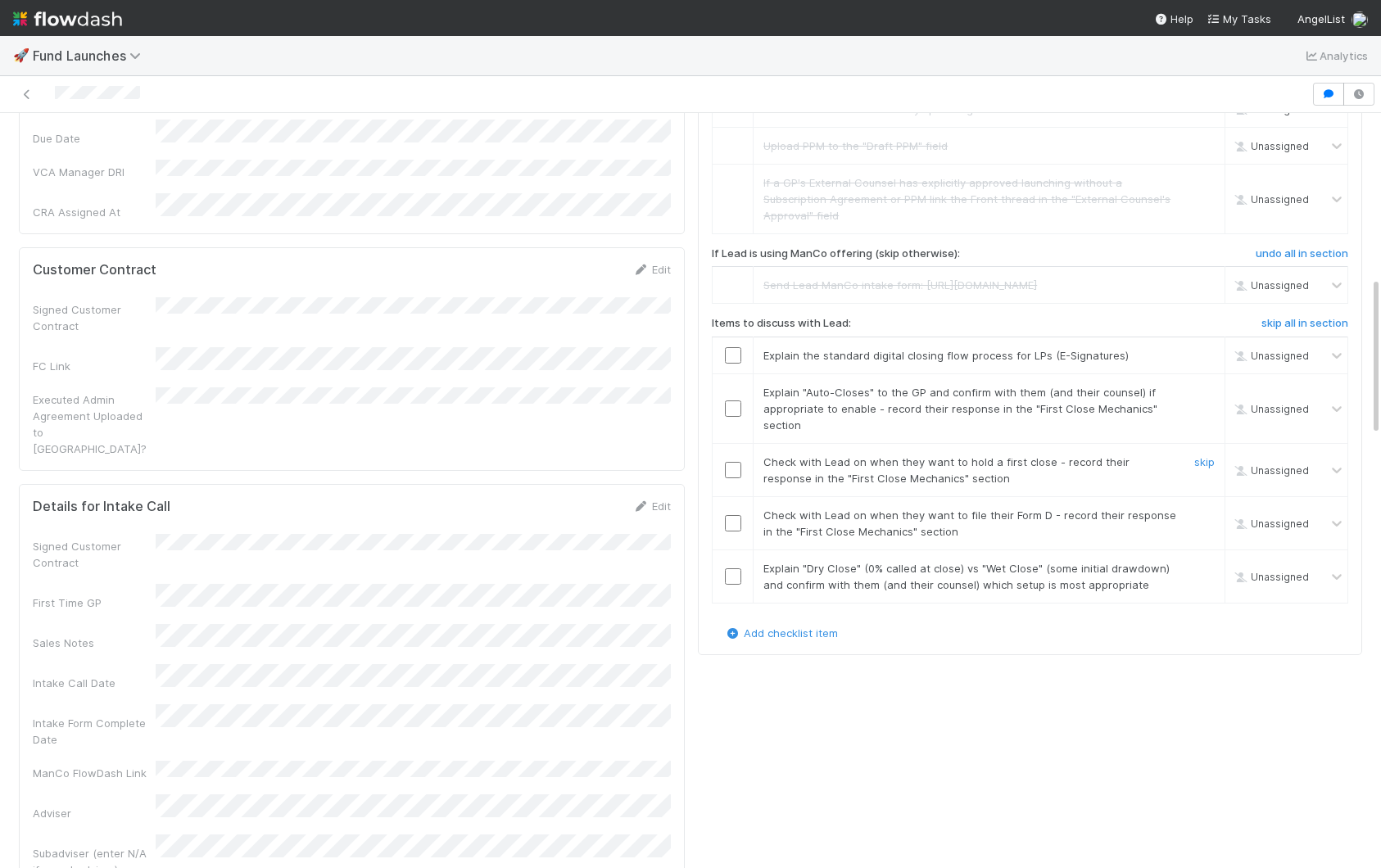
scroll to position [782, 0]
click at [727, 363] on input "checkbox" at bounding box center [733, 354] width 16 height 16
click at [734, 416] on input "checkbox" at bounding box center [733, 408] width 16 height 16
click at [729, 478] on input "checkbox" at bounding box center [733, 469] width 16 height 16
click at [733, 416] on input "checkbox" at bounding box center [733, 408] width 16 height 16
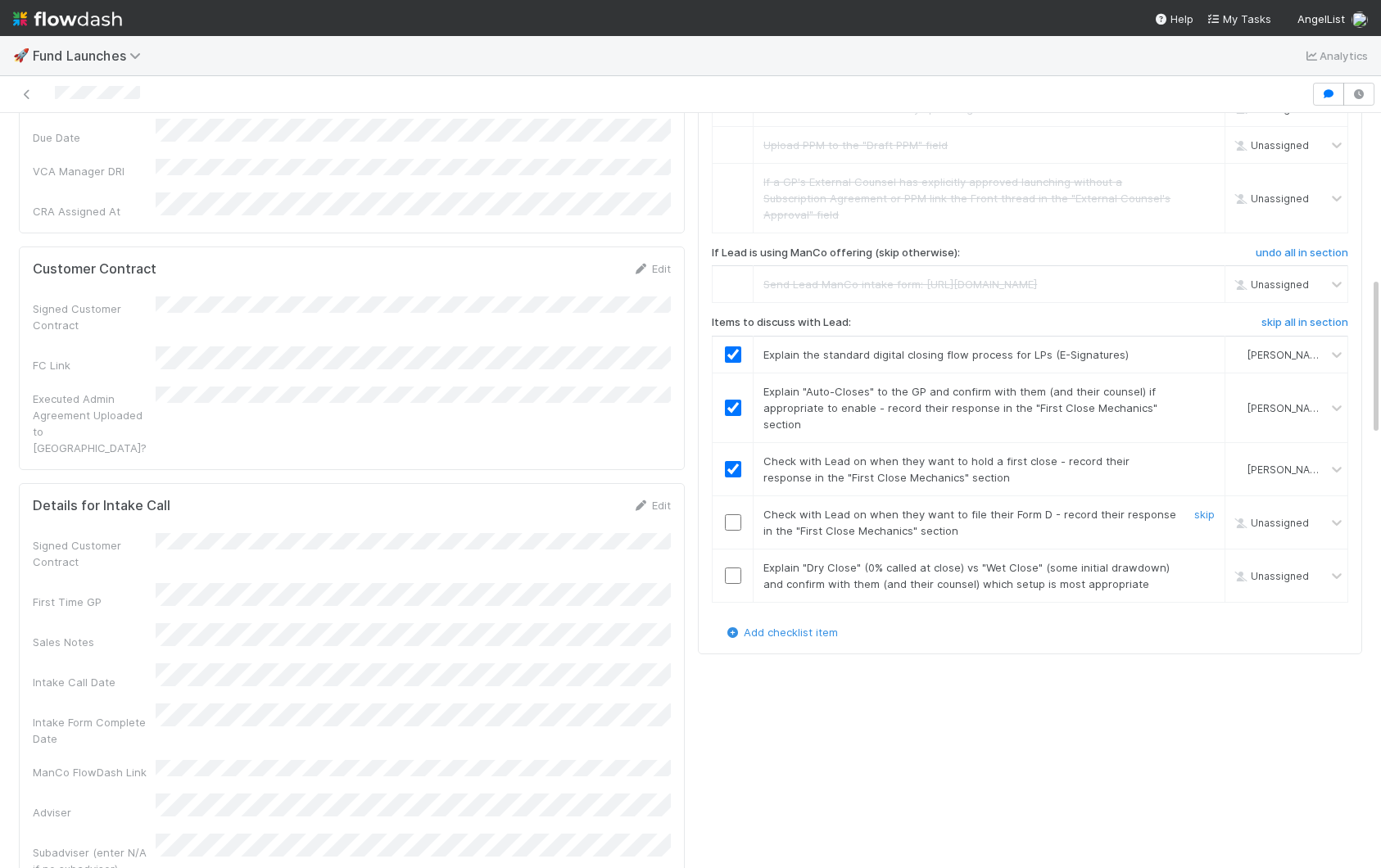
click at [734, 531] on input "checkbox" at bounding box center [733, 523] width 16 height 16
click at [741, 584] on input "checkbox" at bounding box center [733, 576] width 16 height 16
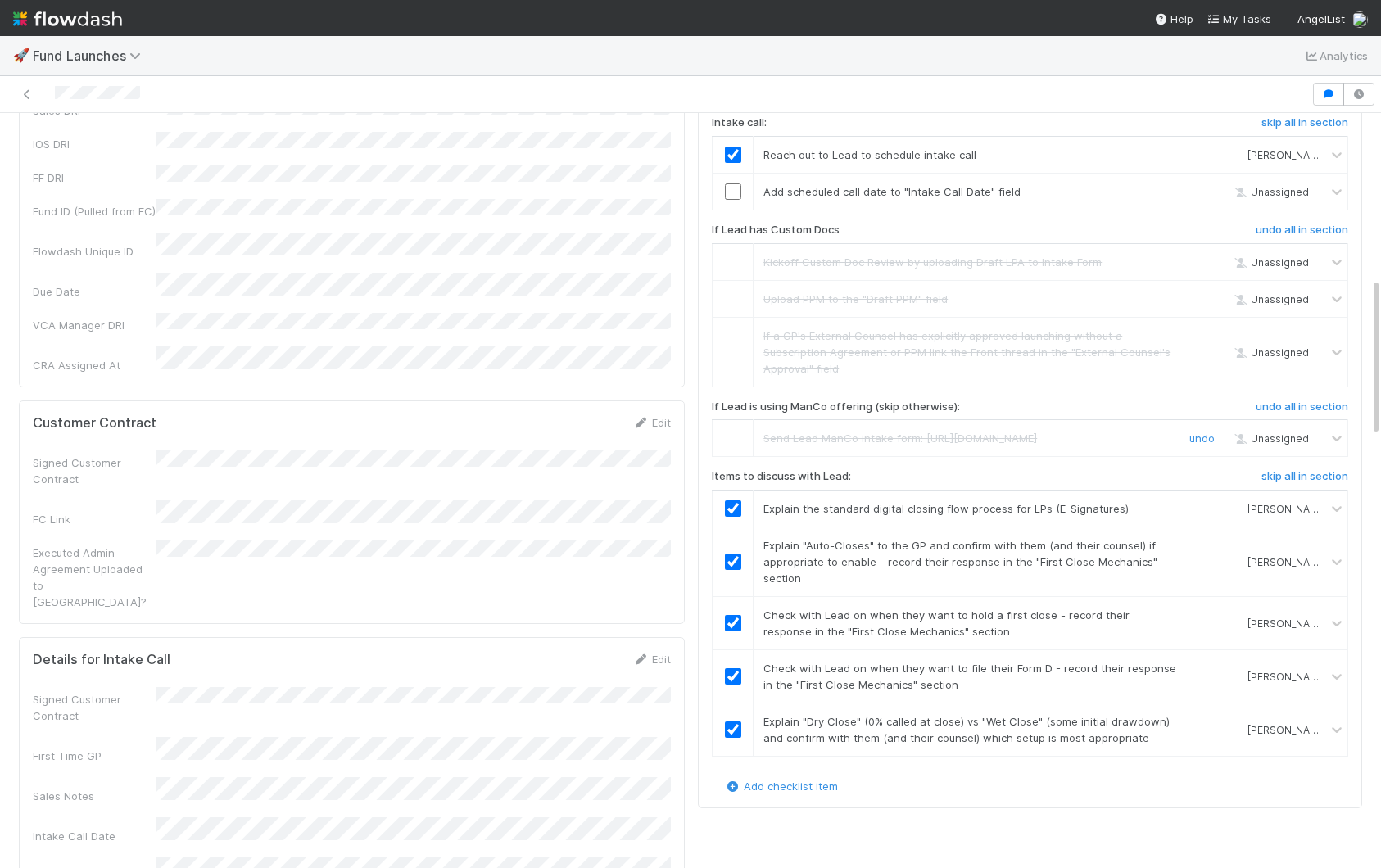
scroll to position [615, 0]
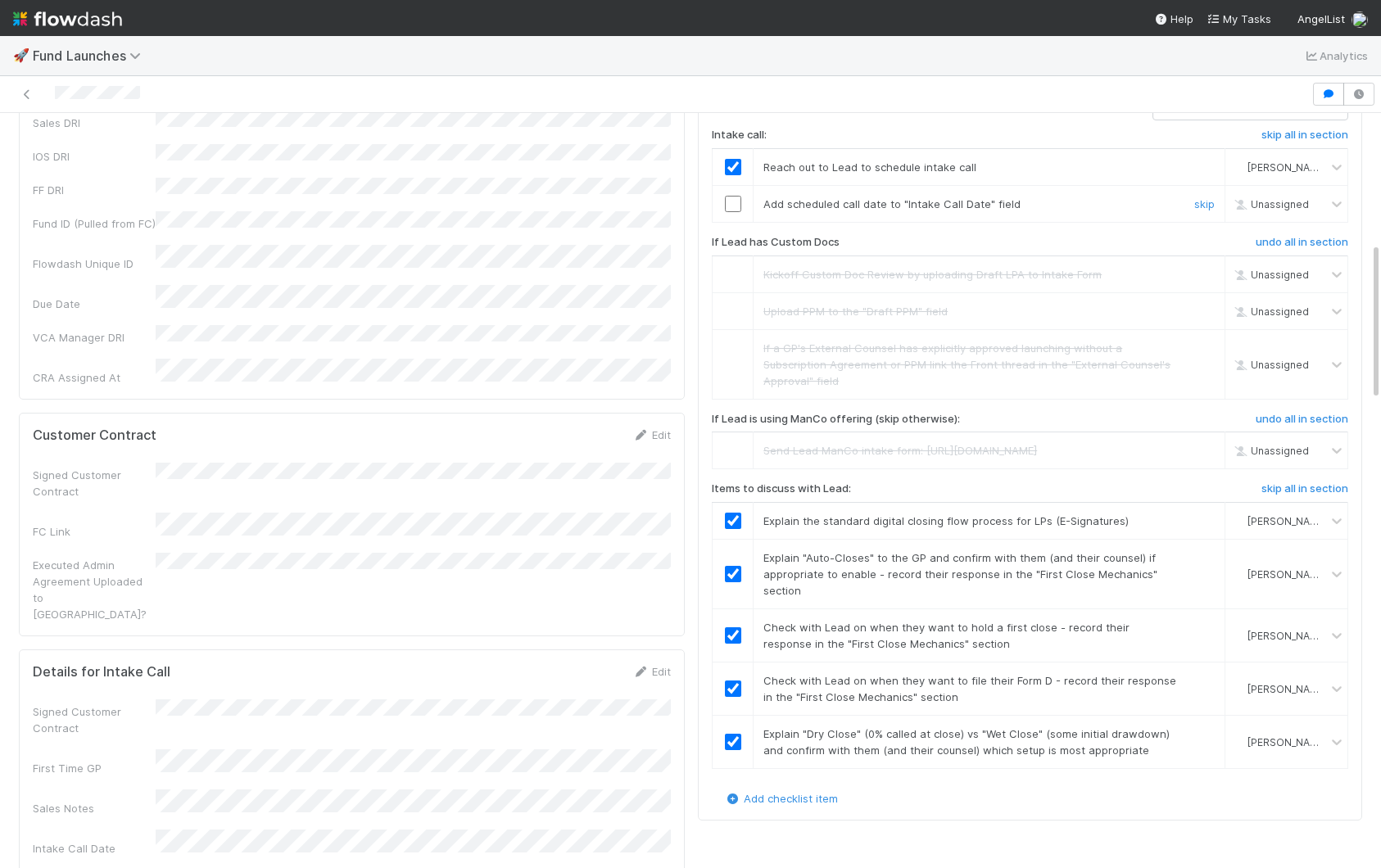
click at [734, 213] on input "checkbox" at bounding box center [733, 204] width 16 height 16
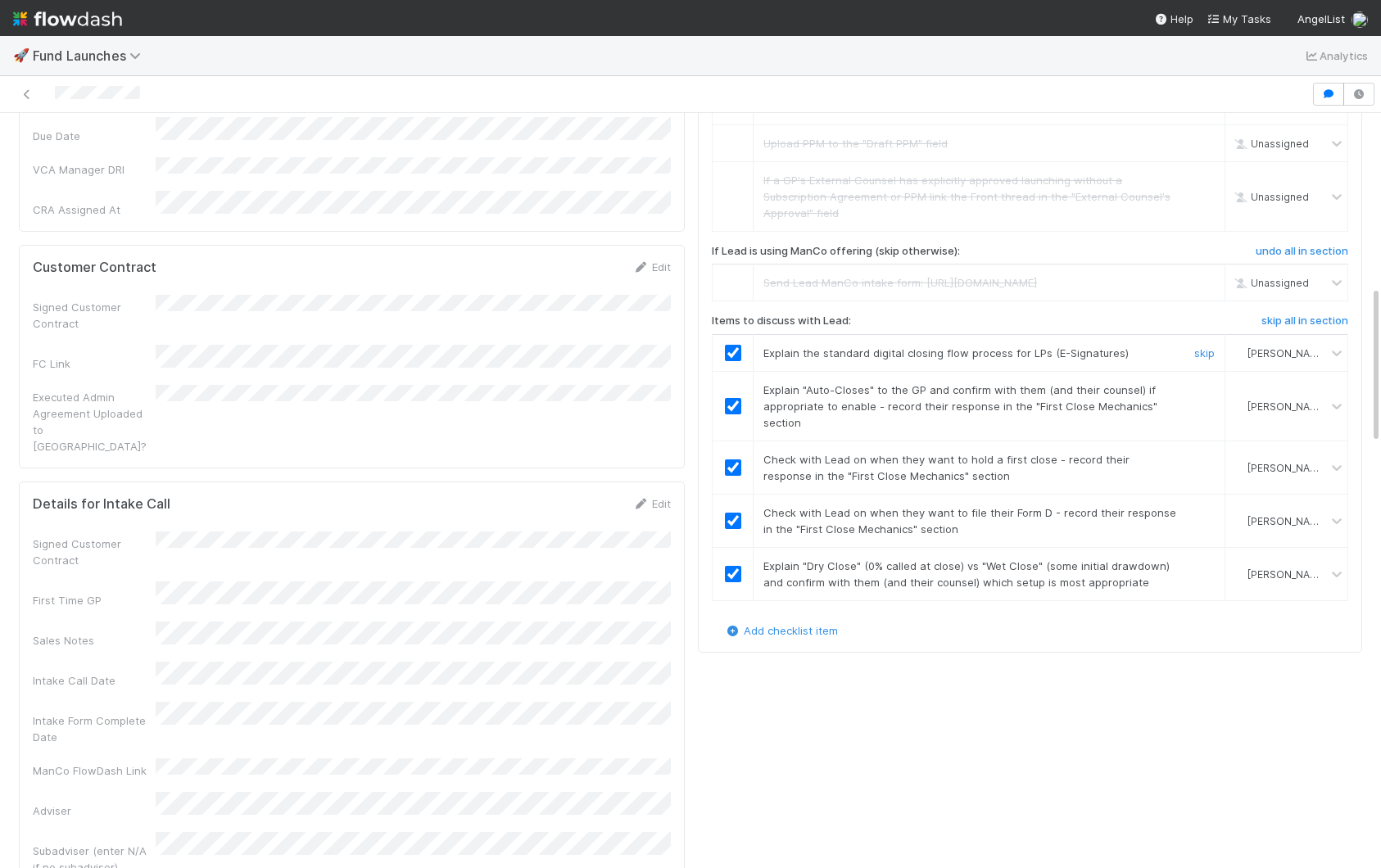
scroll to position [540, 0]
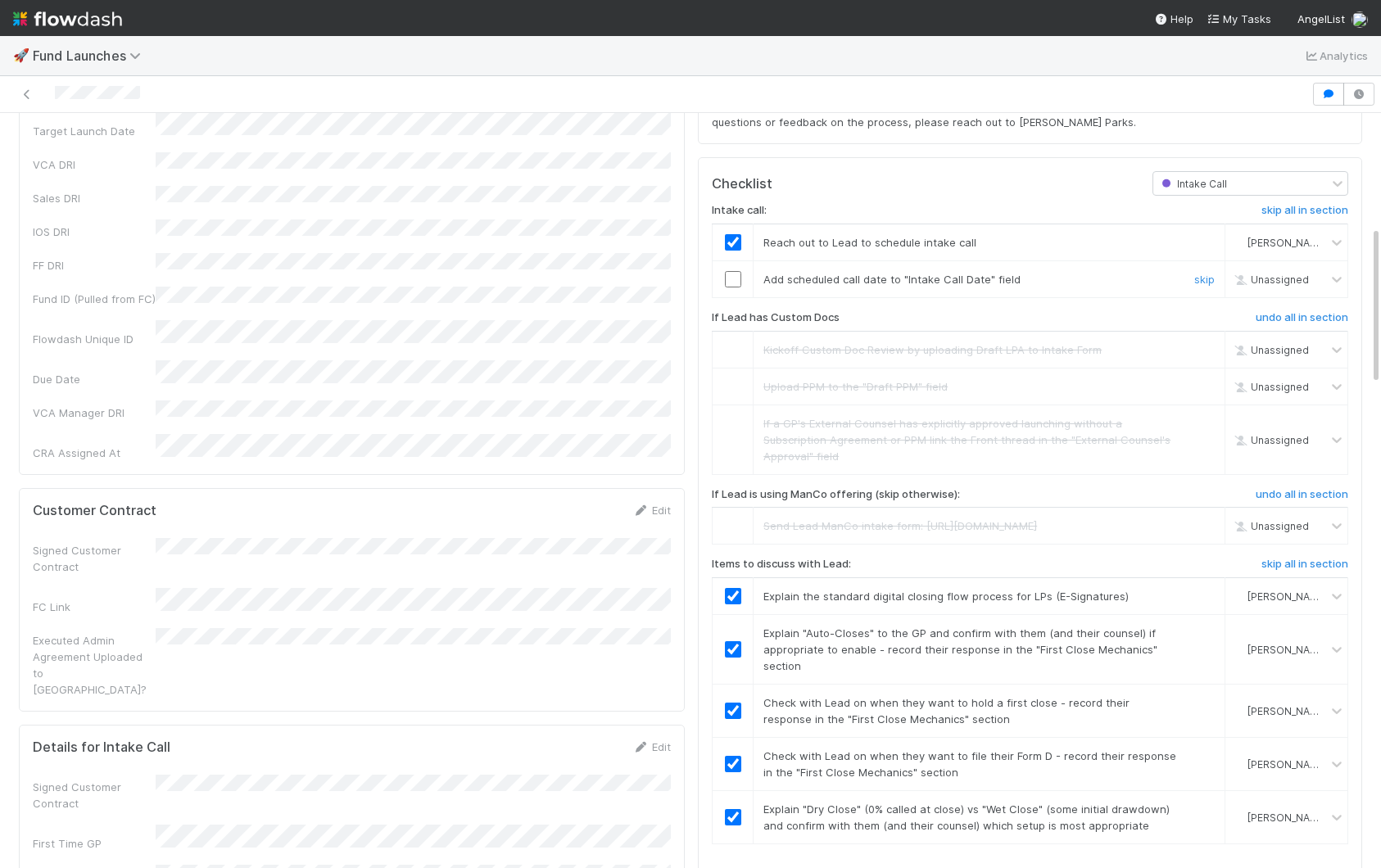
click at [727, 288] on input "checkbox" at bounding box center [733, 279] width 16 height 16
checkbox input "true"
click at [737, 288] on input "checkbox" at bounding box center [733, 279] width 16 height 16
click at [735, 288] on input "checkbox" at bounding box center [733, 279] width 16 height 16
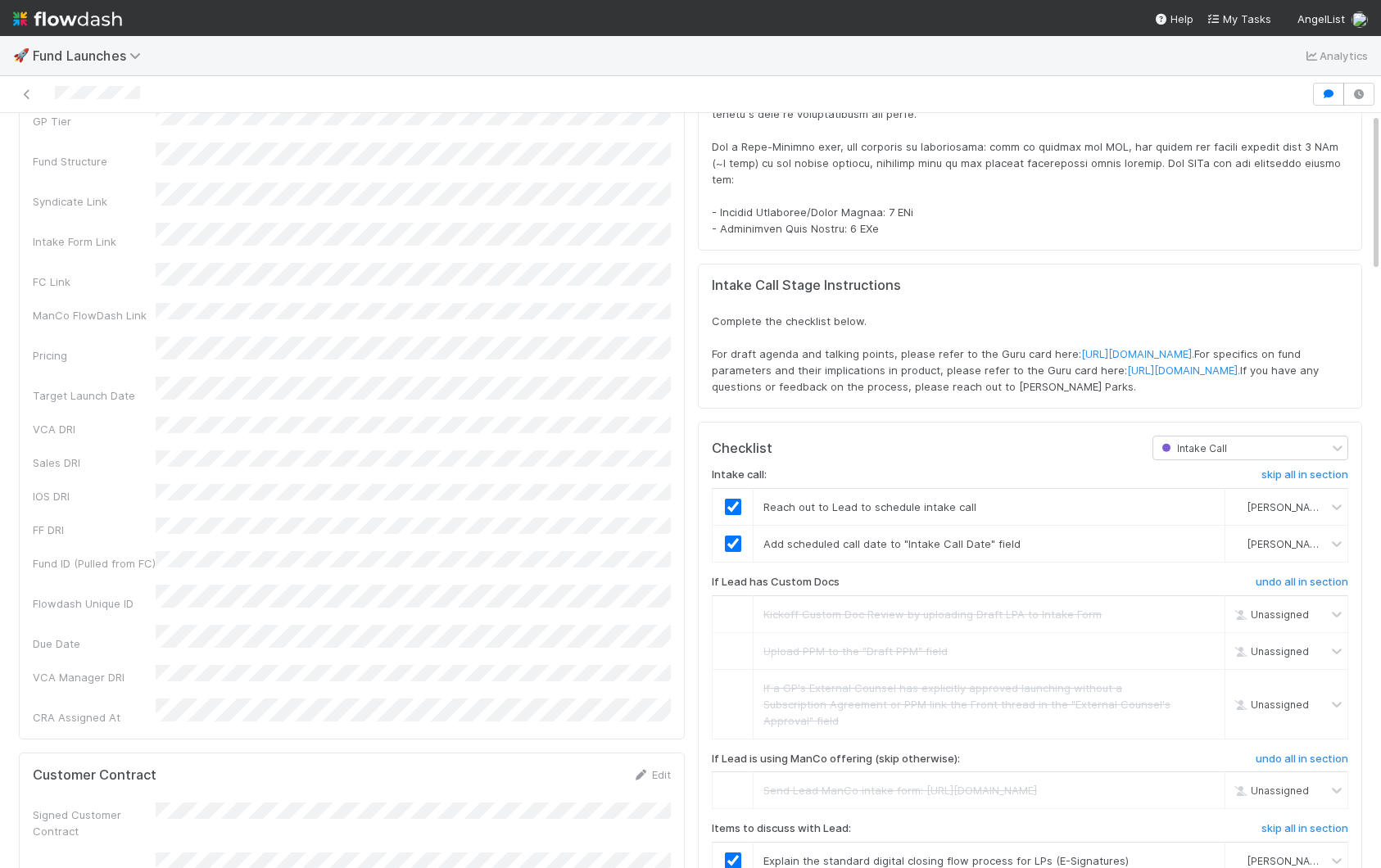
scroll to position [0, 0]
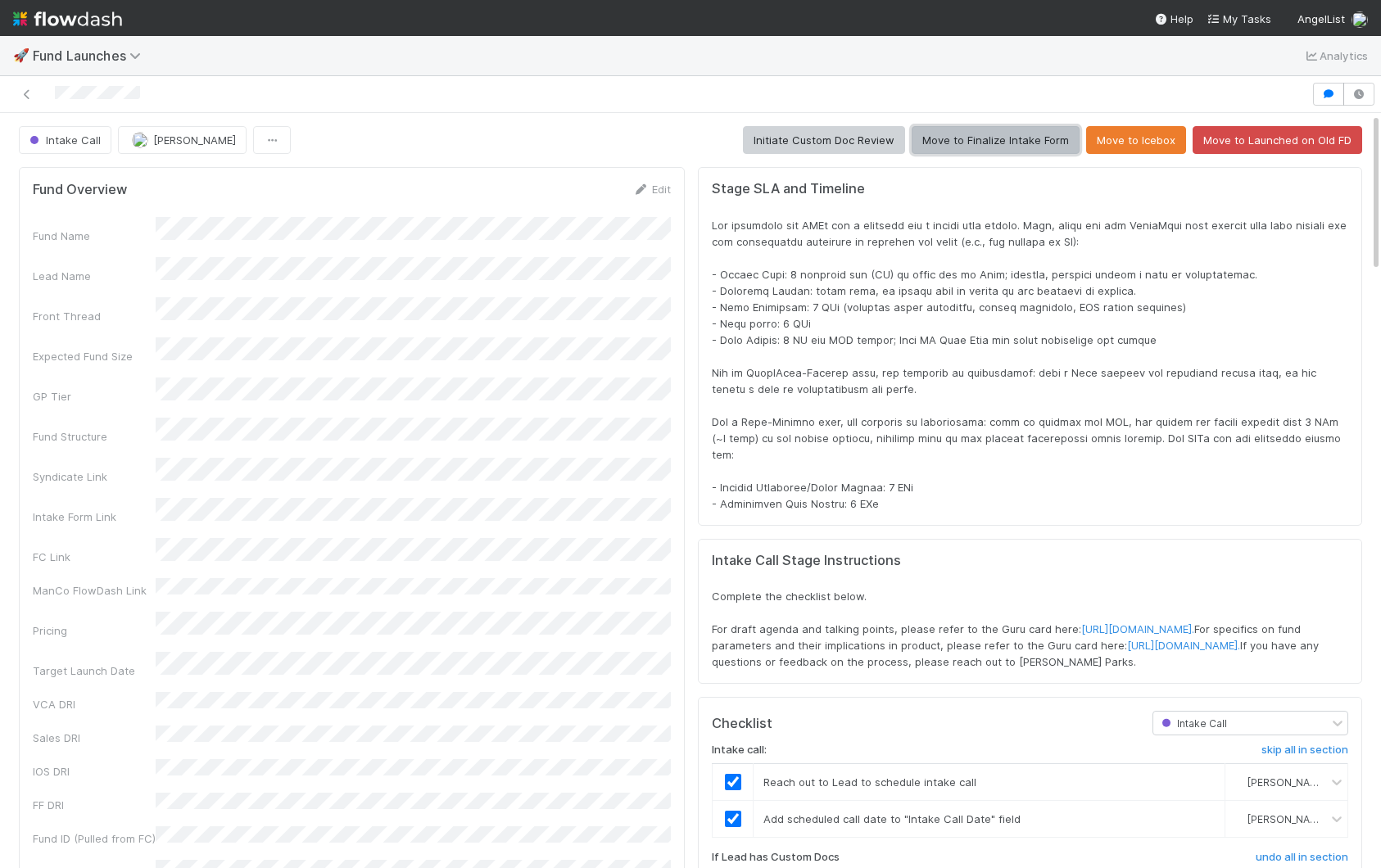
click at [1005, 140] on button "Move to Finalize Intake Form" at bounding box center [995, 140] width 168 height 28
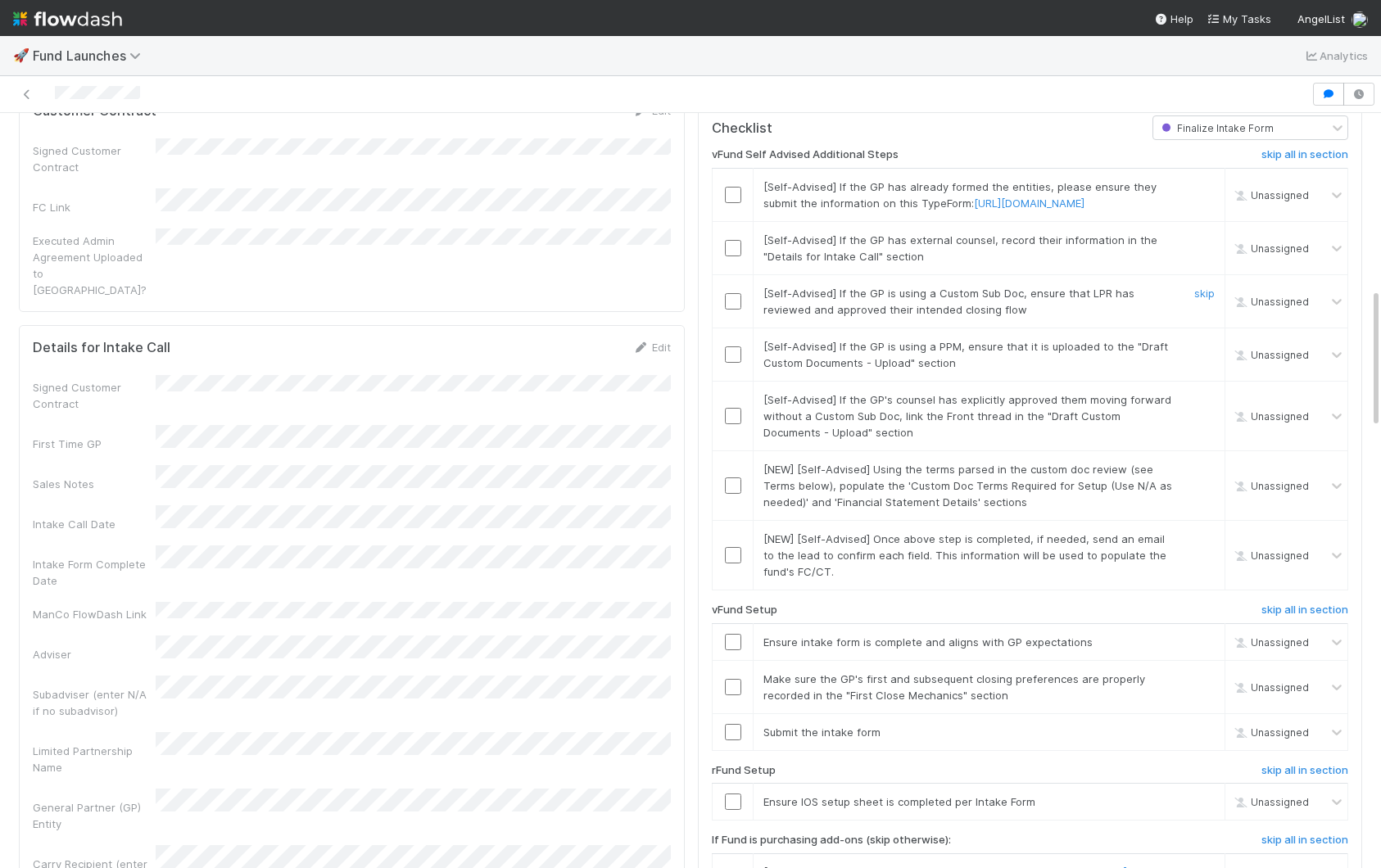
scroll to position [949, 0]
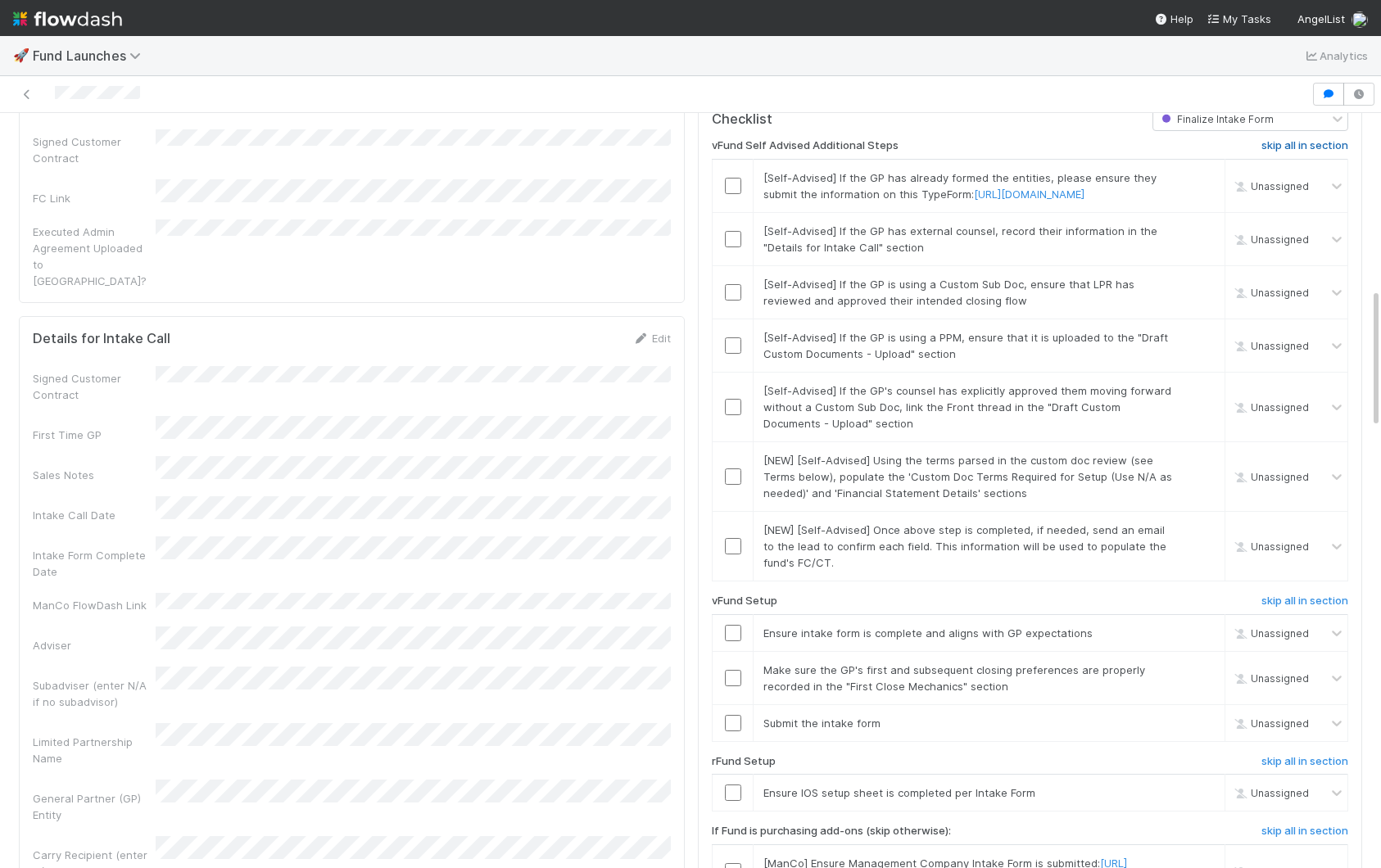
click at [1281, 152] on h6 "skip all in section" at bounding box center [1305, 145] width 87 height 13
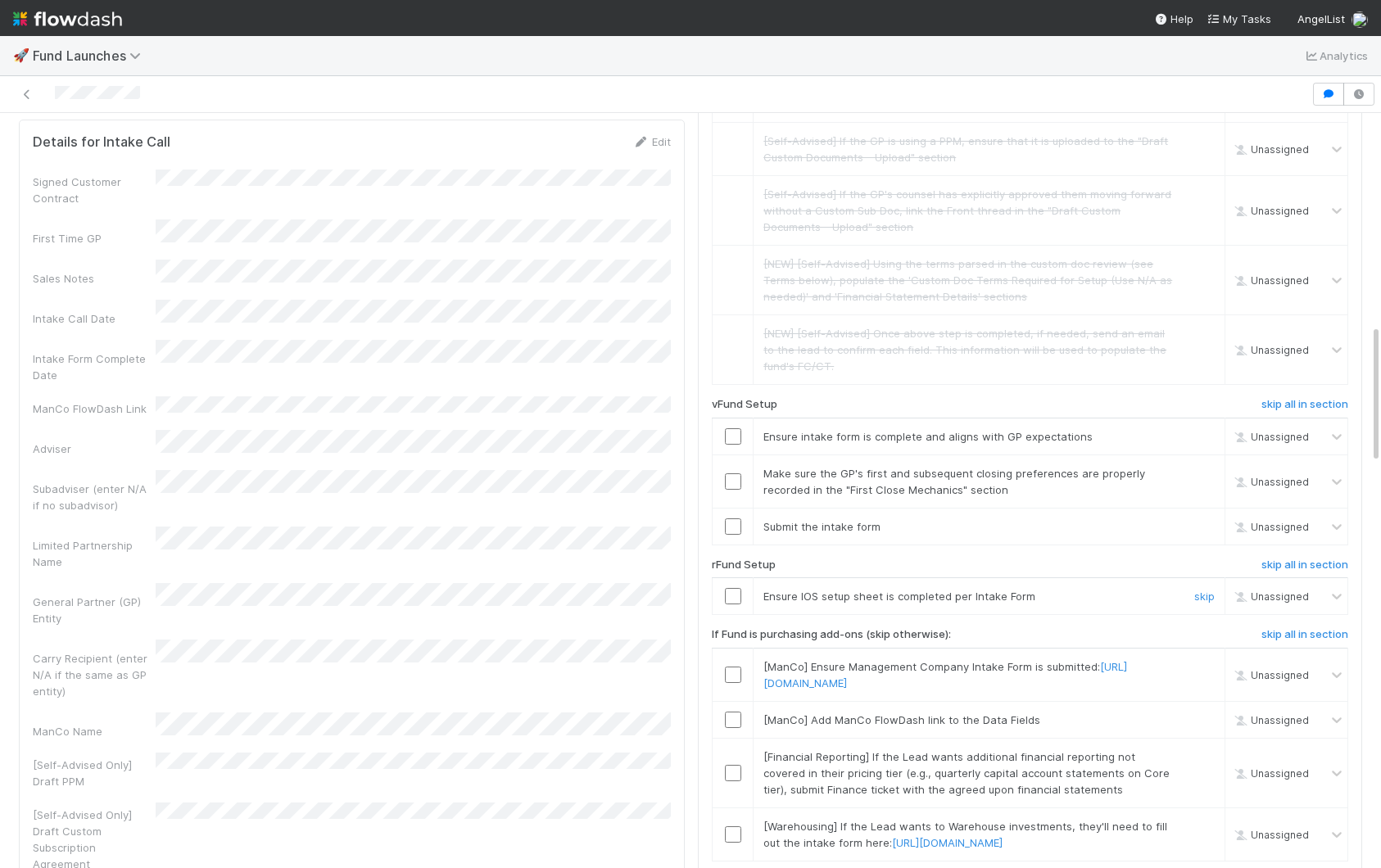
scroll to position [1193, 0]
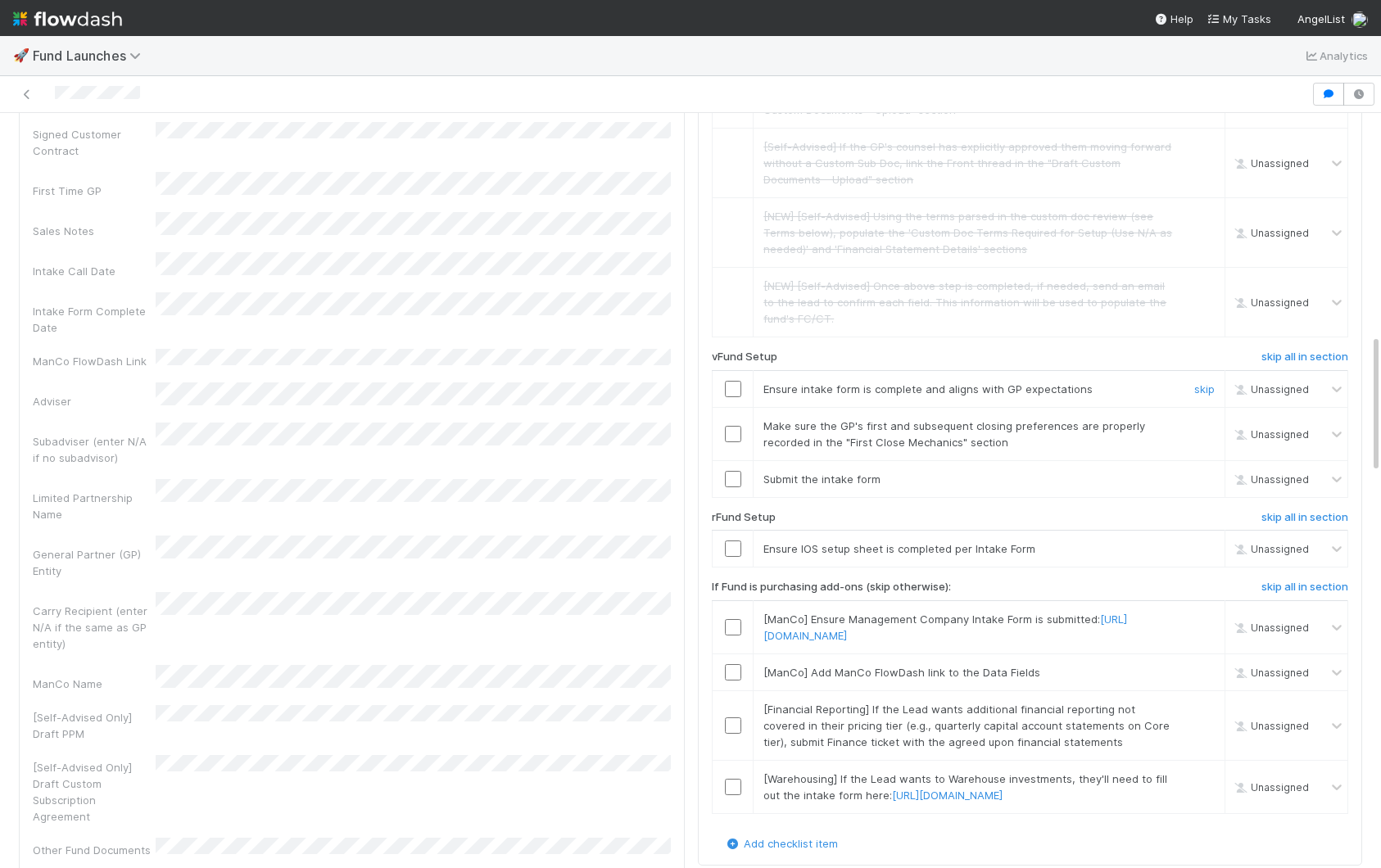
click at [725, 397] on input "checkbox" at bounding box center [733, 389] width 16 height 16
click at [732, 442] on input "checkbox" at bounding box center [733, 434] width 16 height 16
click at [735, 488] on input "checkbox" at bounding box center [733, 479] width 16 height 16
click at [1267, 525] on h6 "skip all in section" at bounding box center [1305, 517] width 87 height 13
click at [1278, 525] on h6 "skip all in section" at bounding box center [1305, 517] width 87 height 13
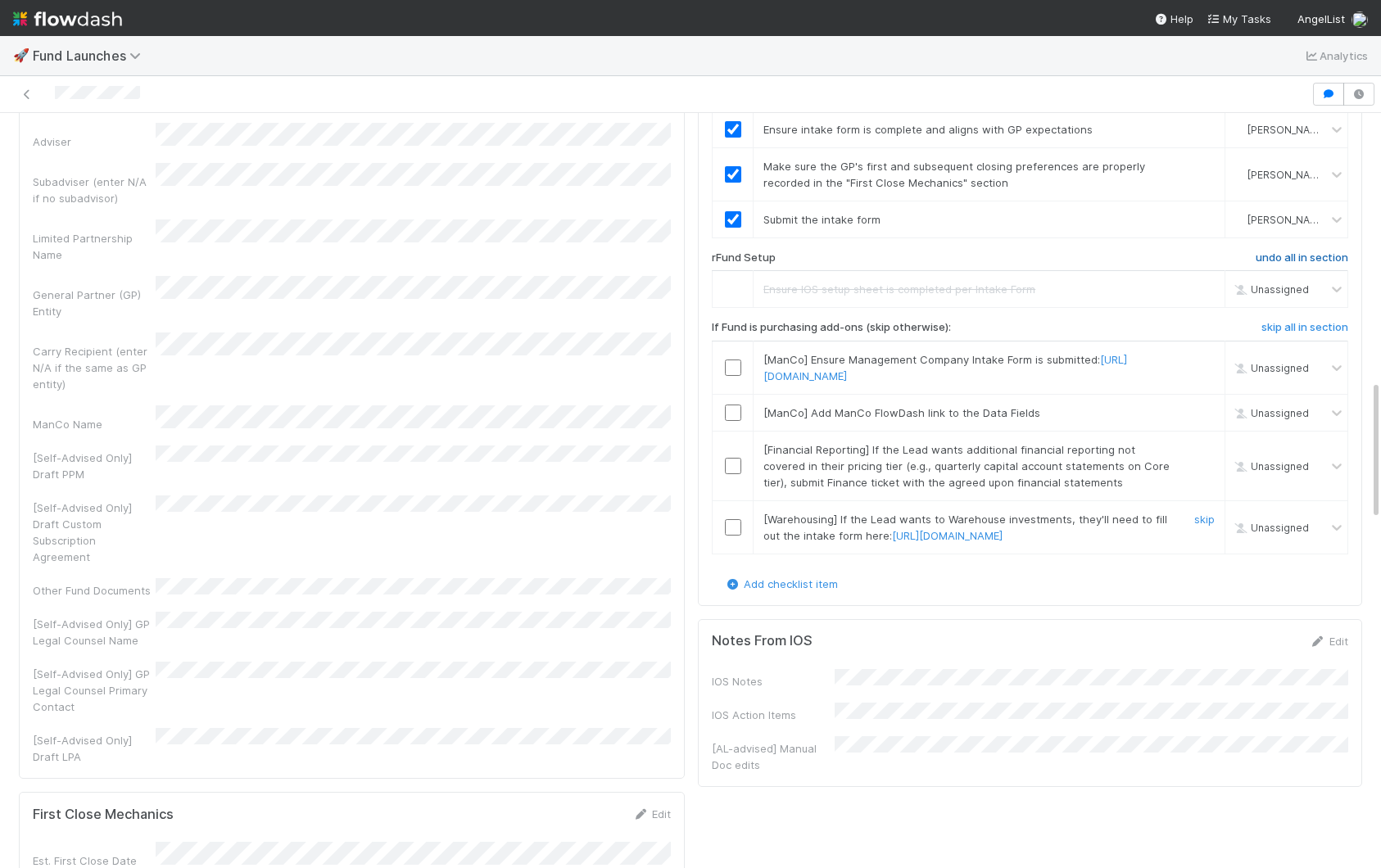
scroll to position [1463, 0]
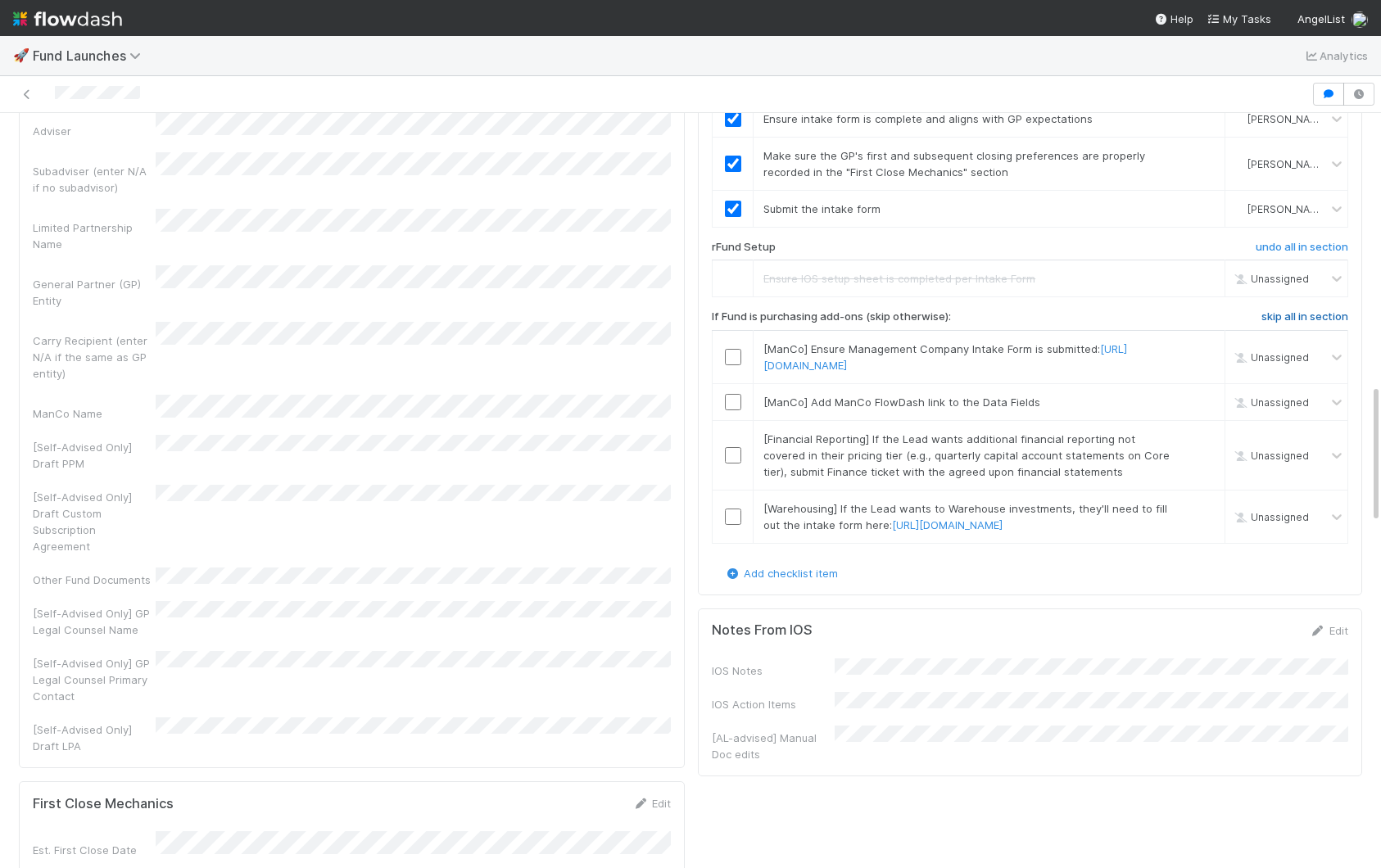
click at [1288, 324] on h6 "skip all in section" at bounding box center [1305, 317] width 87 height 13
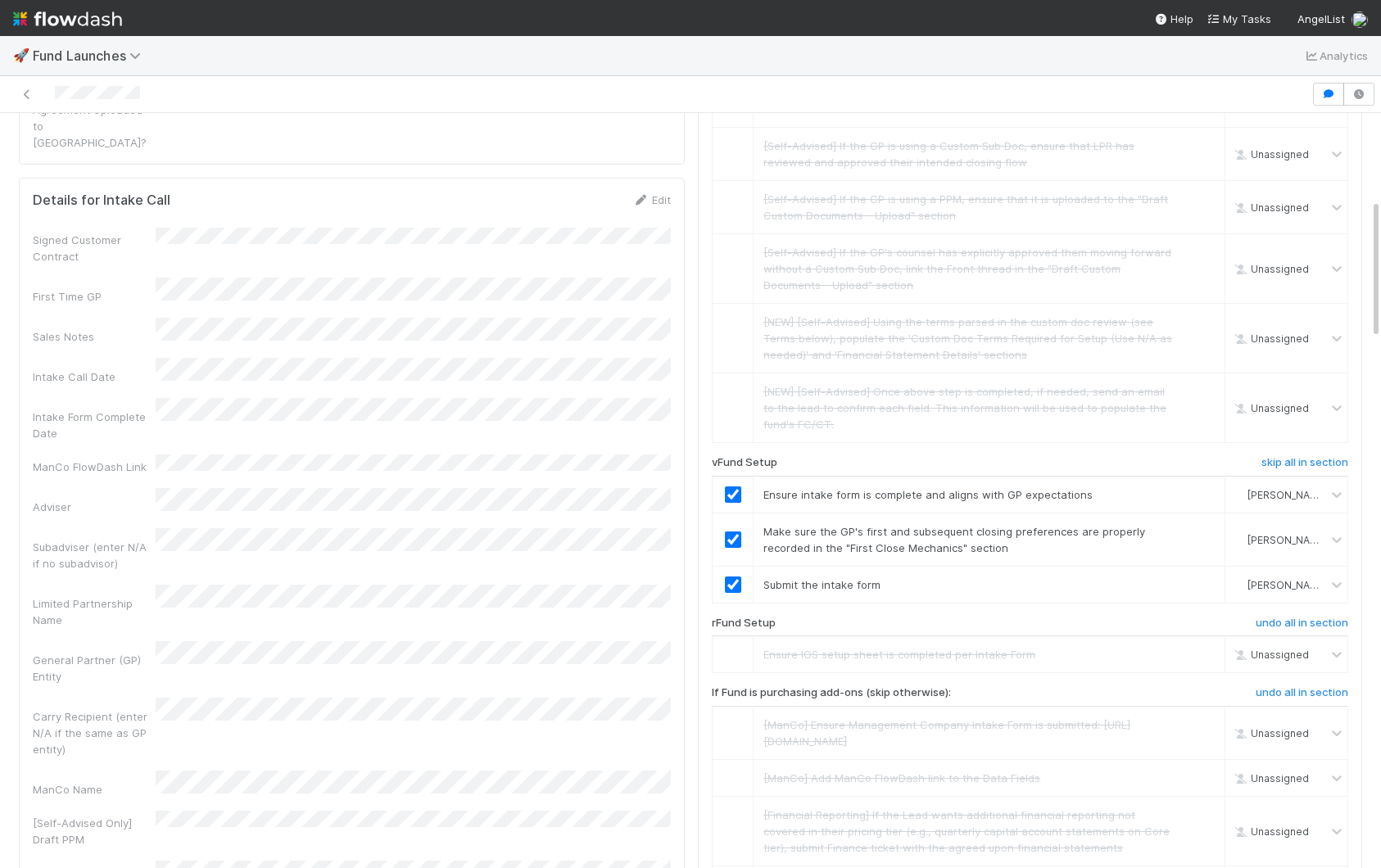
scroll to position [0, 0]
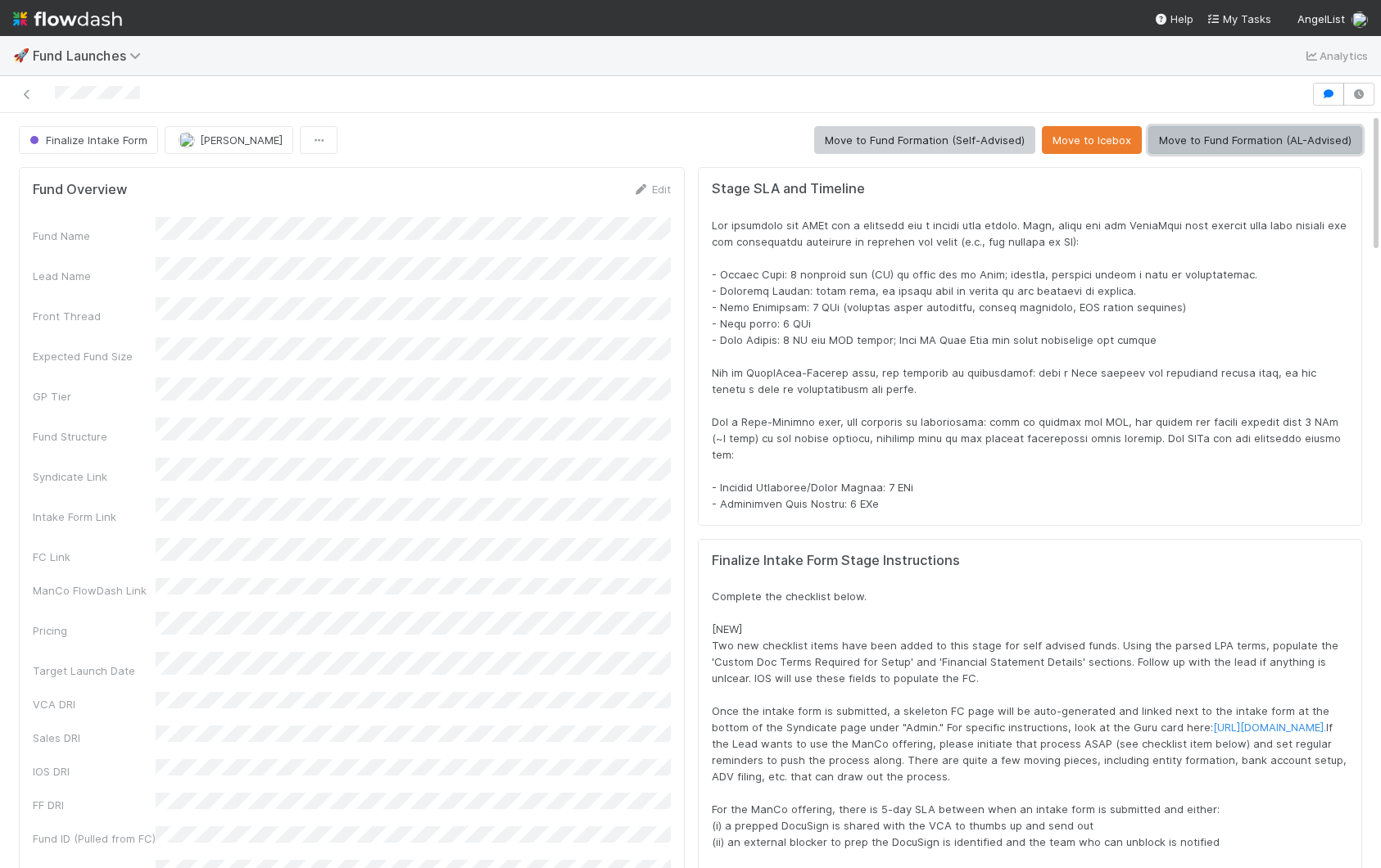
click at [1241, 139] on button "Move to Fund Formation (AL-Advised)" at bounding box center [1255, 140] width 213 height 28
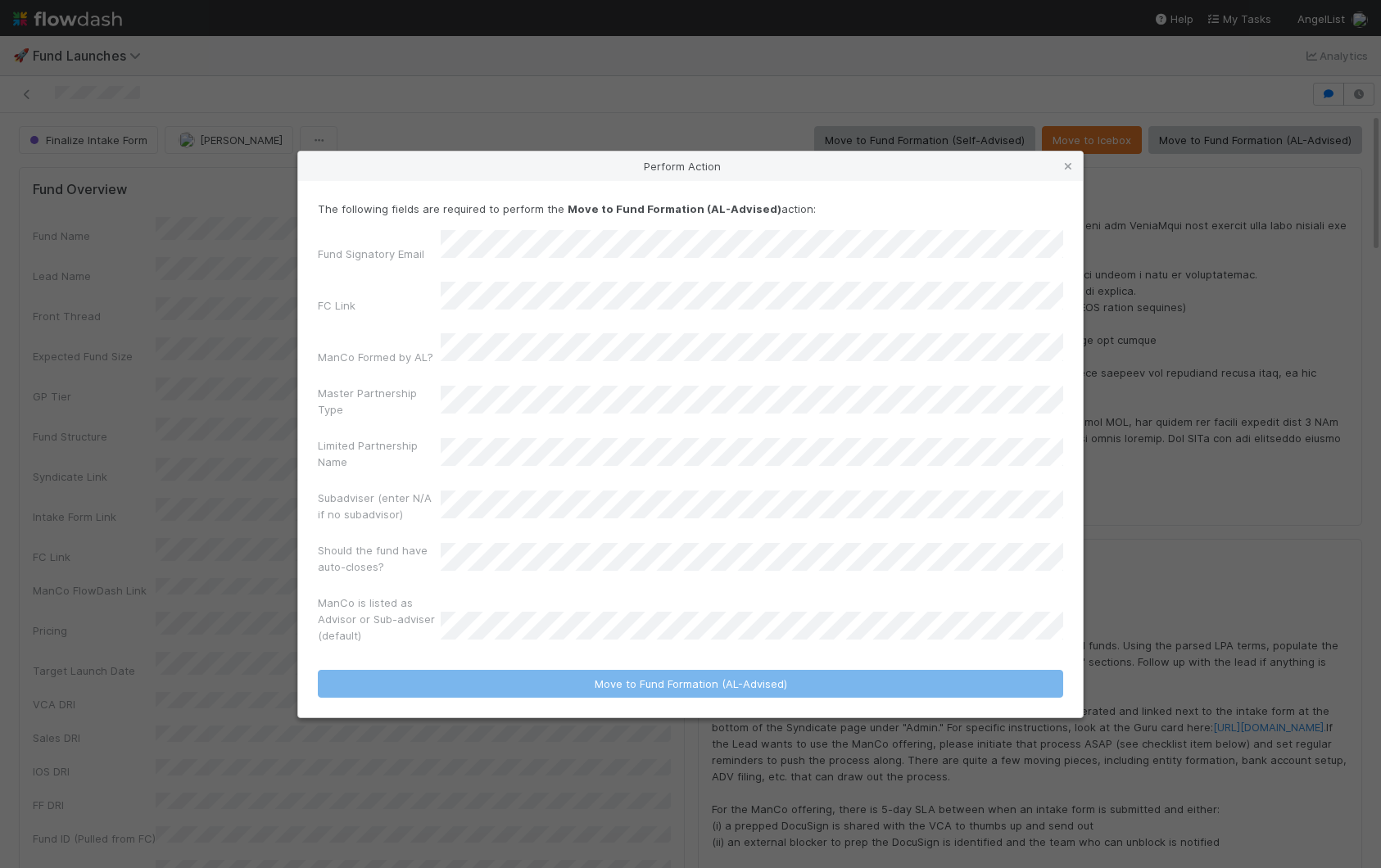
click at [679, 413] on div "Fund Signatory Email FC Link ManCo Formed by AL? Master Partnership Type Limite…" at bounding box center [690, 440] width 745 height 421
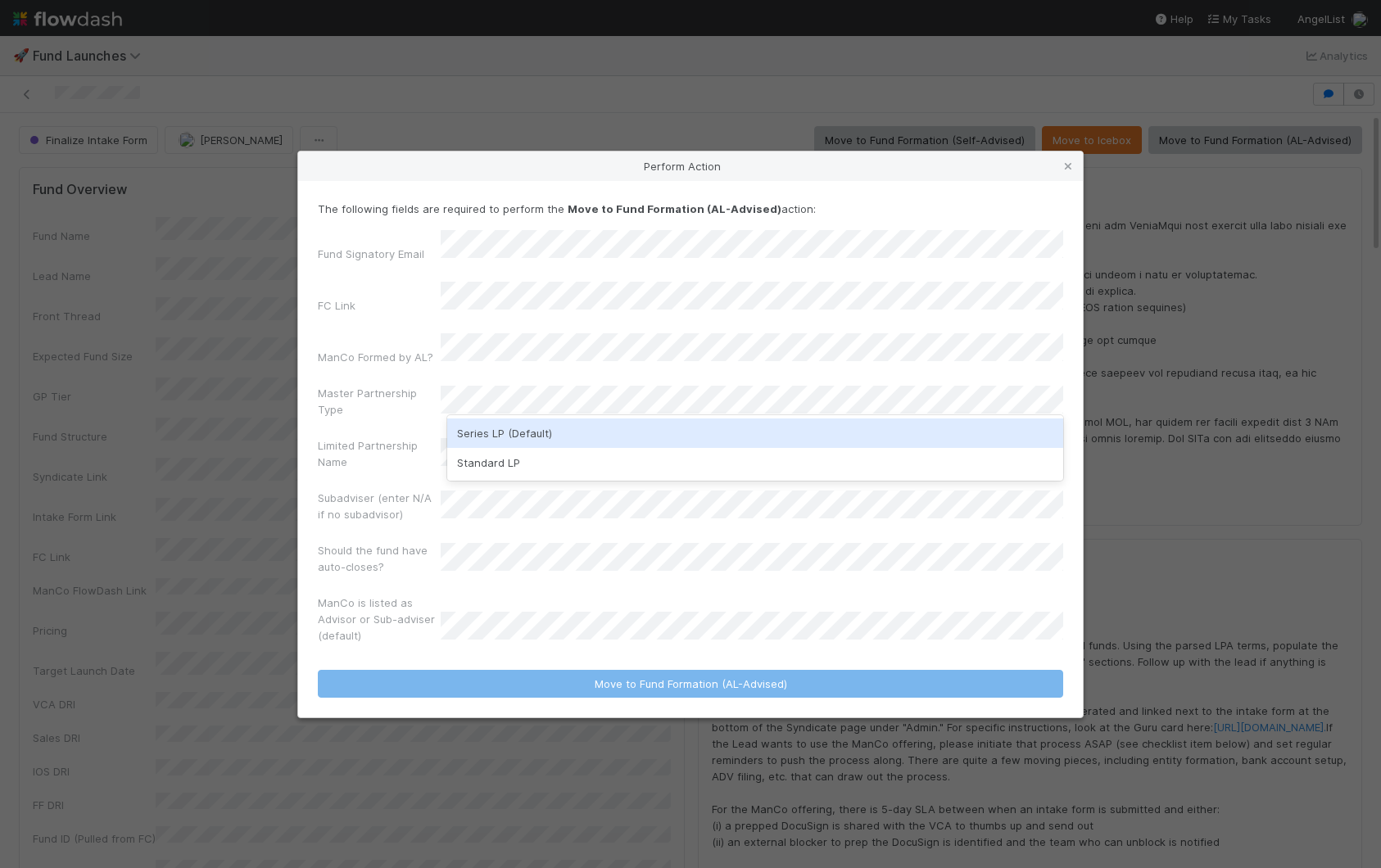
click at [678, 423] on div "Series LP (Default)" at bounding box center [755, 433] width 616 height 30
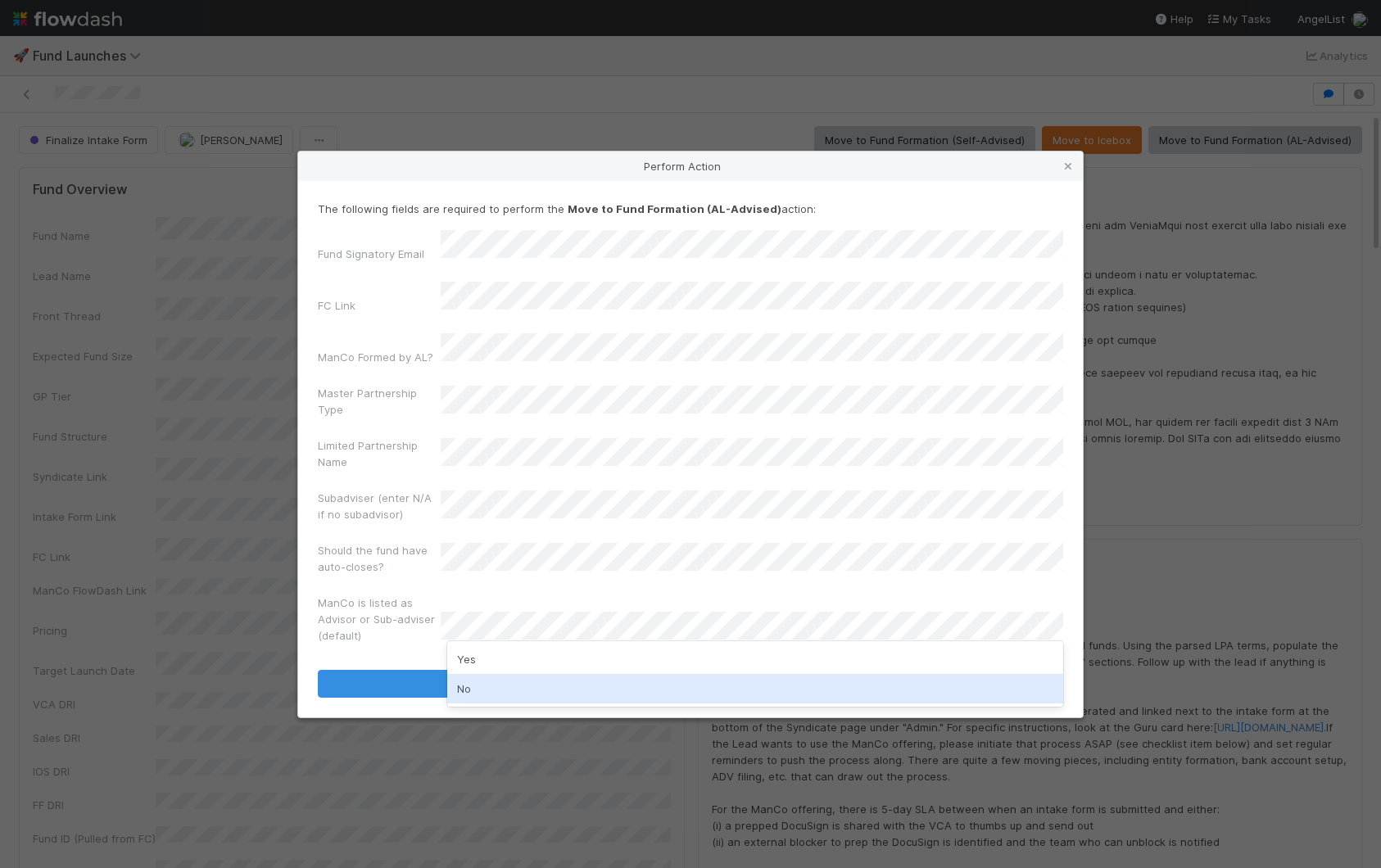
click at [591, 690] on div "No" at bounding box center [755, 689] width 616 height 30
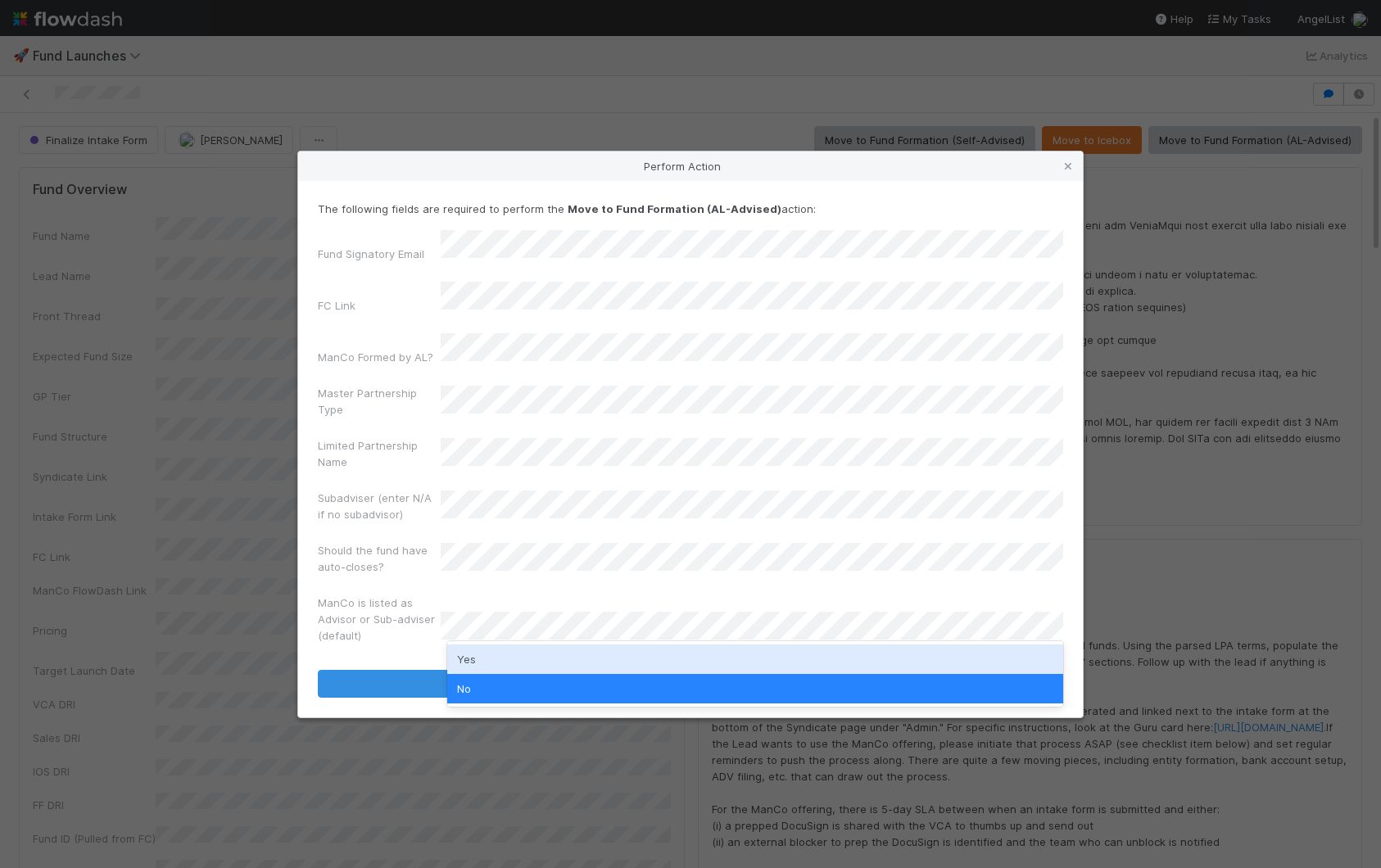
click at [592, 664] on div "Yes" at bounding box center [755, 659] width 616 height 30
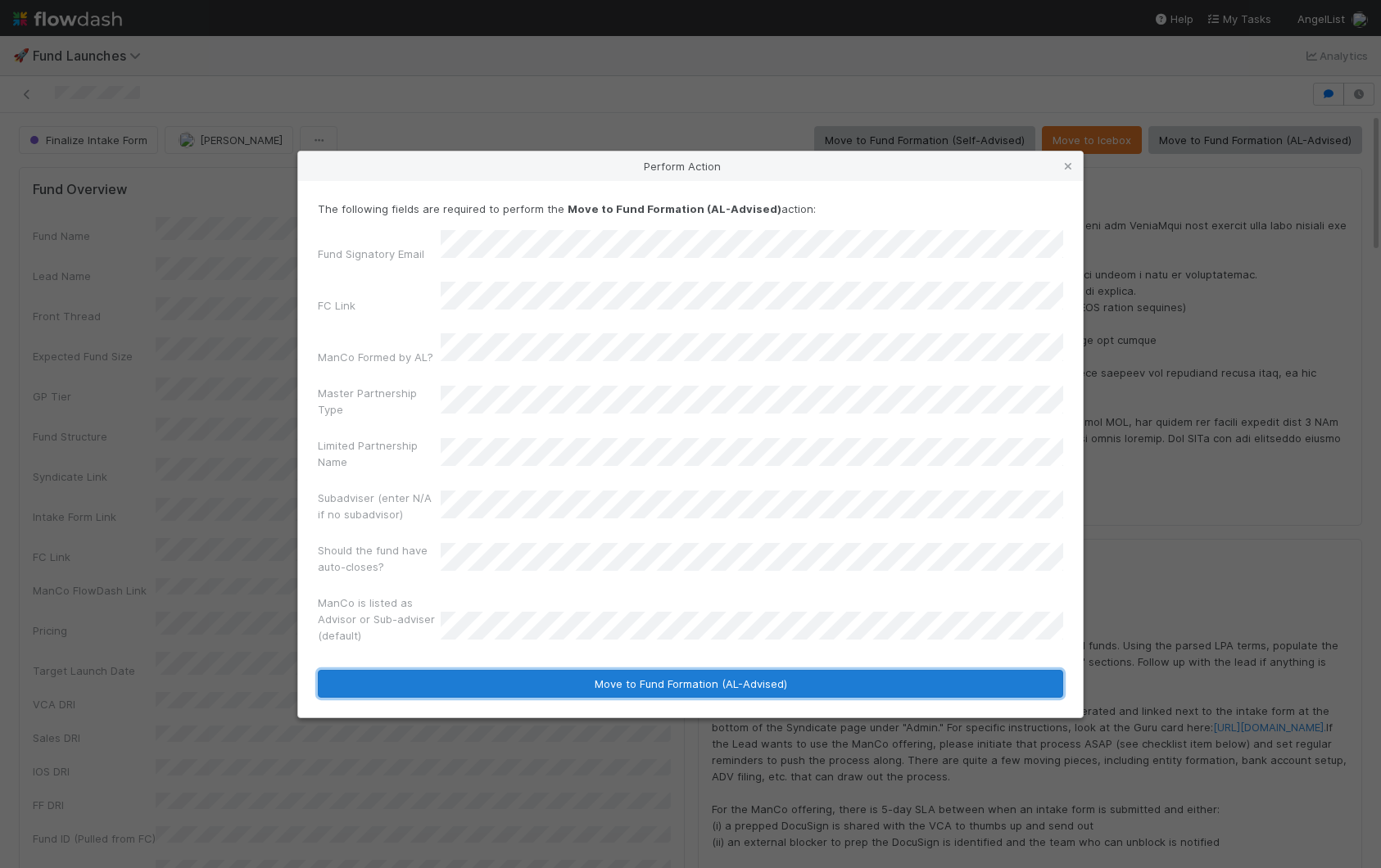
click at [591, 677] on button "Move to Fund Formation (AL-Advised)" at bounding box center [690, 683] width 745 height 28
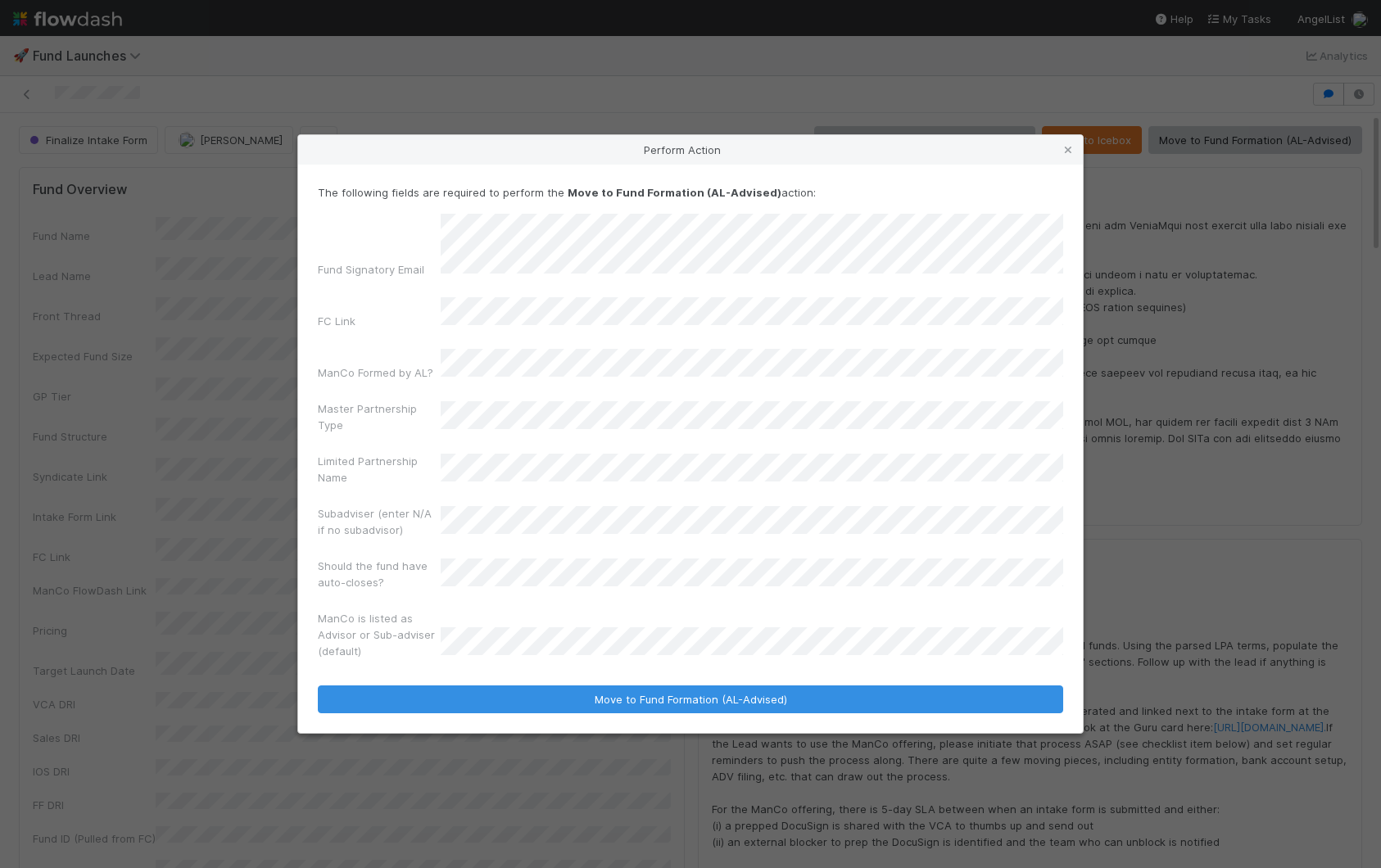
click at [637, 228] on div "The following fields are required to perform the Move to Fund Formation (AL-Adv…" at bounding box center [690, 425] width 745 height 481
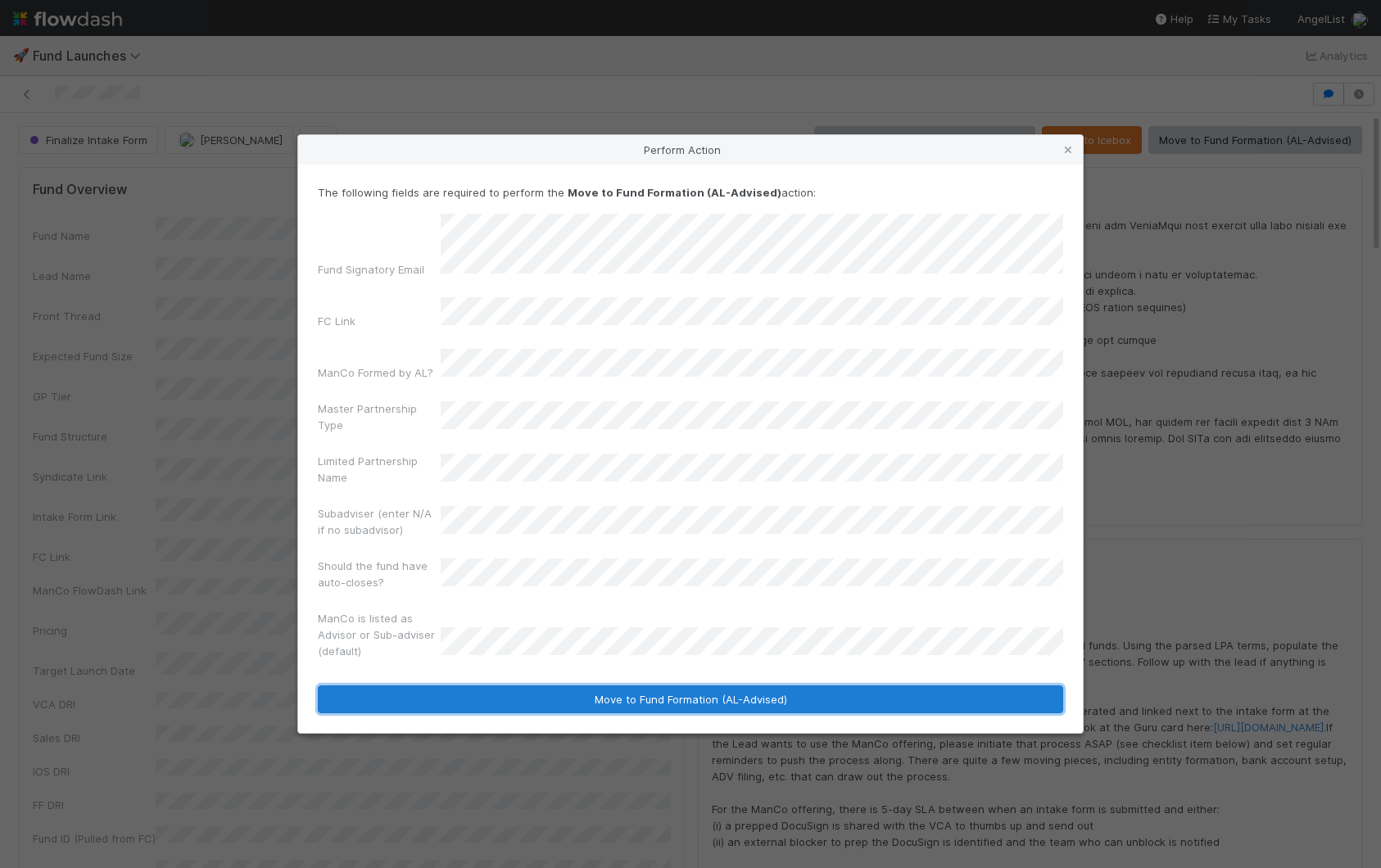
click at [727, 686] on button "Move to Fund Formation (AL-Advised)" at bounding box center [690, 699] width 745 height 28
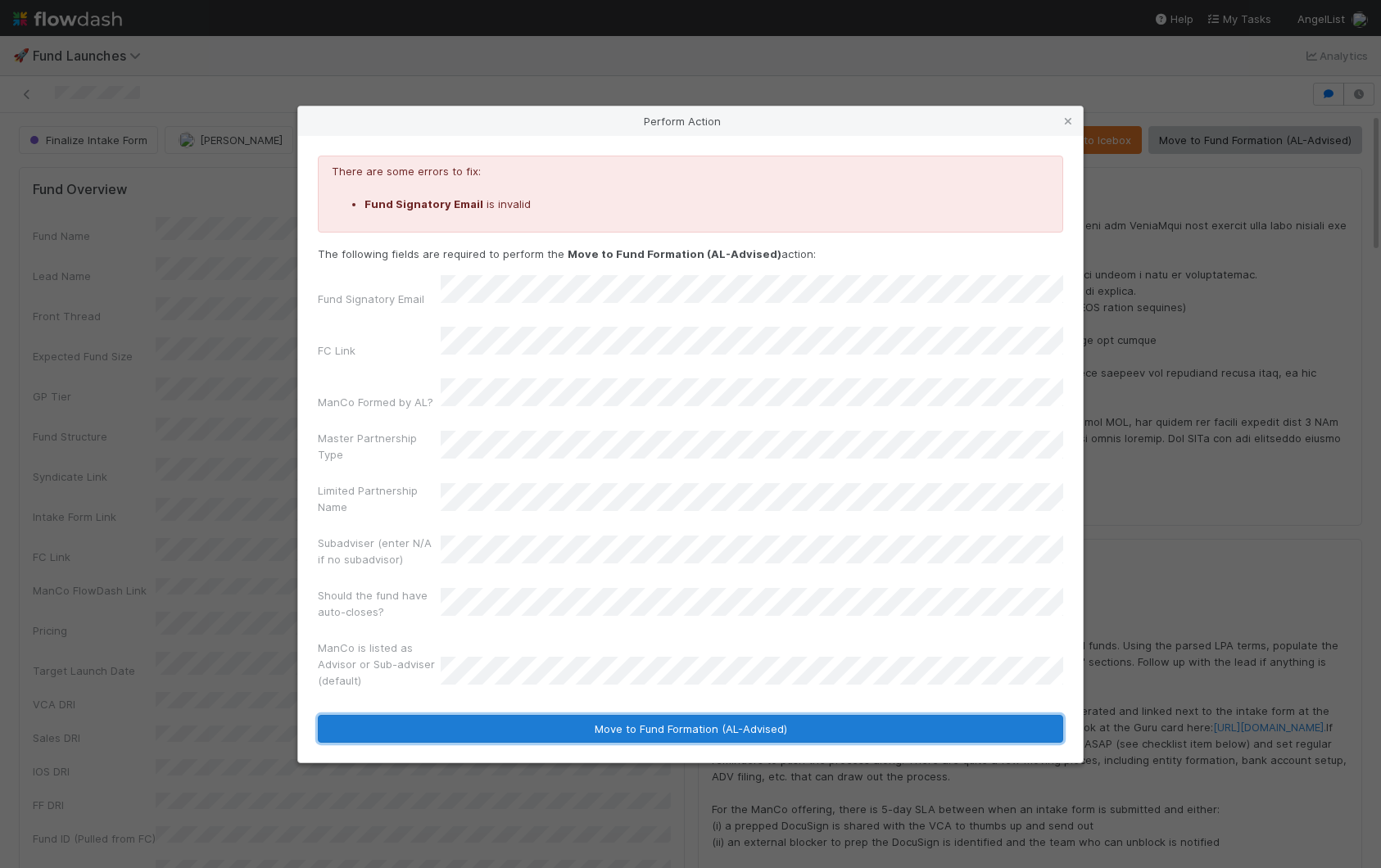
click at [638, 716] on button "Move to Fund Formation (AL-Advised)" at bounding box center [690, 729] width 745 height 28
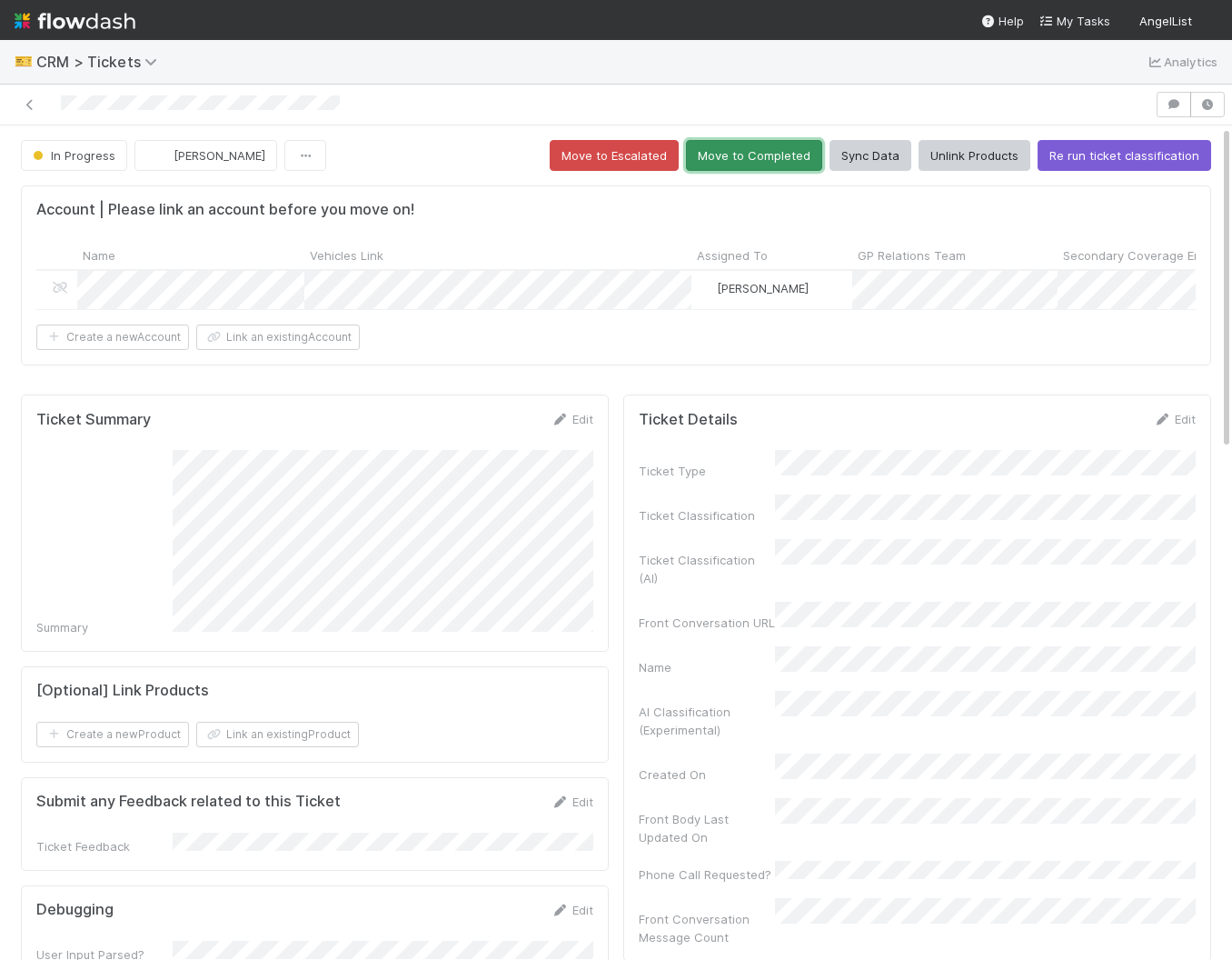
click at [736, 159] on button "Move to Completed" at bounding box center [754, 155] width 136 height 31
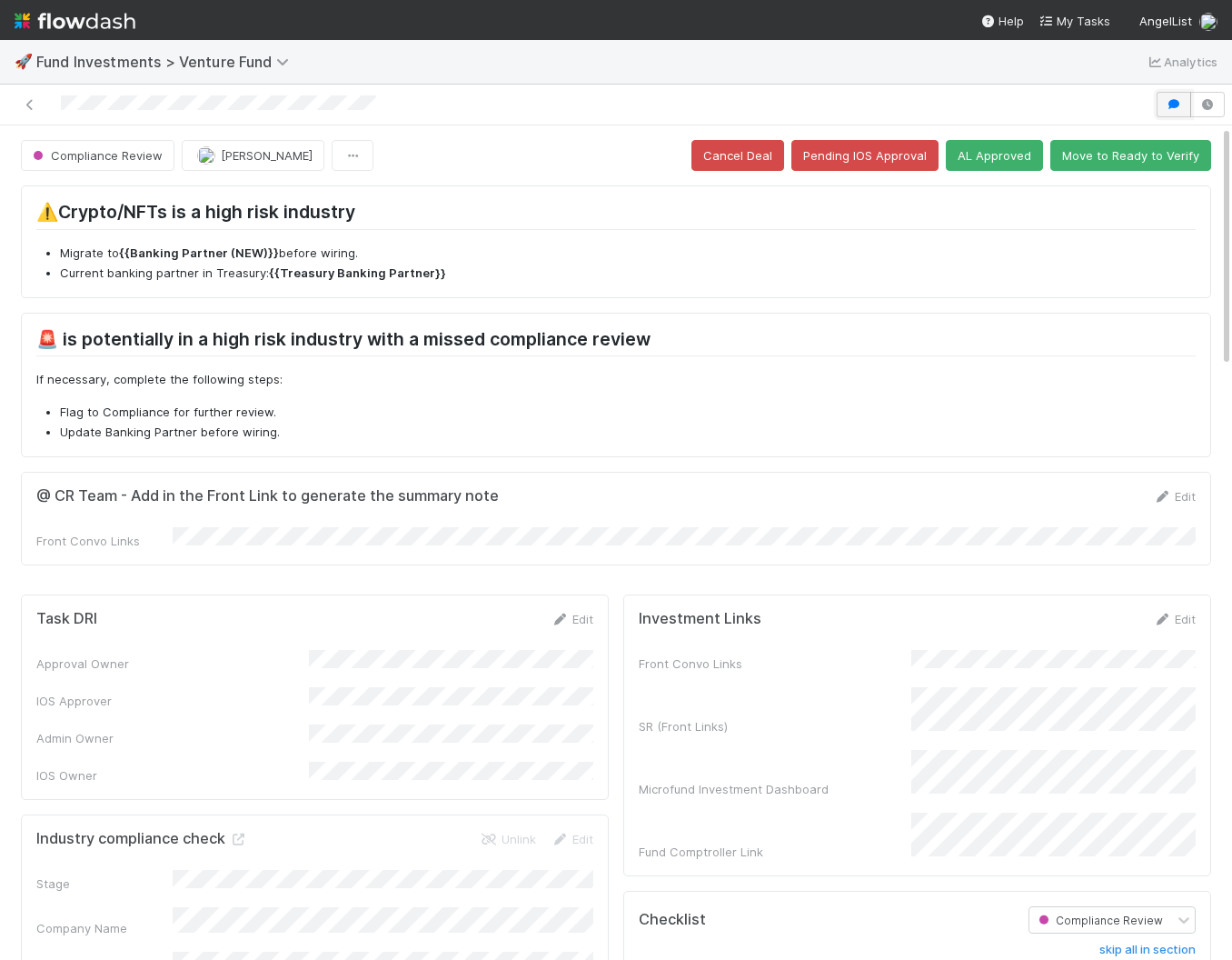
click at [1165, 99] on icon "button" at bounding box center [1173, 104] width 18 height 11
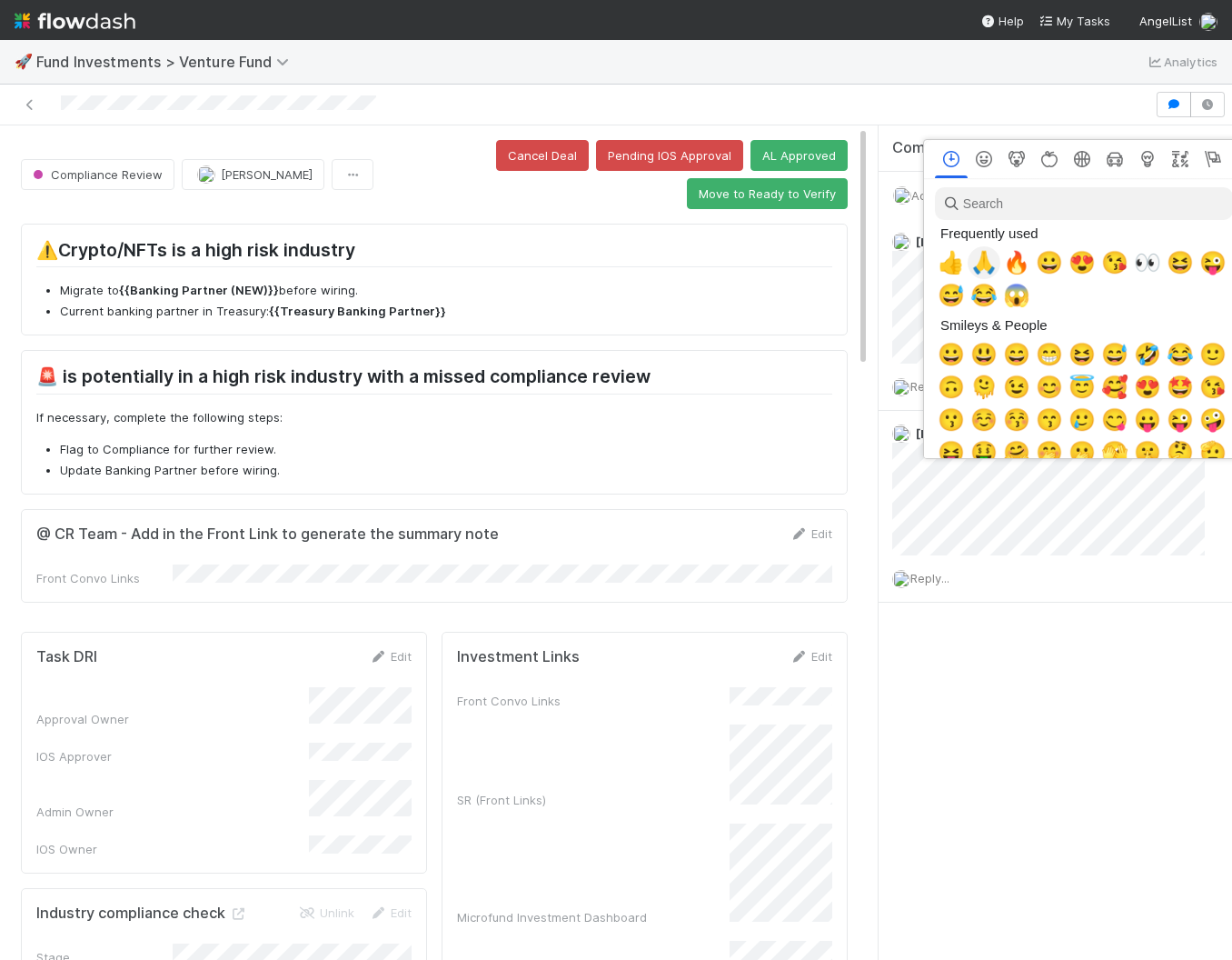
click at [979, 269] on span "🙏" at bounding box center [983, 263] width 27 height 26
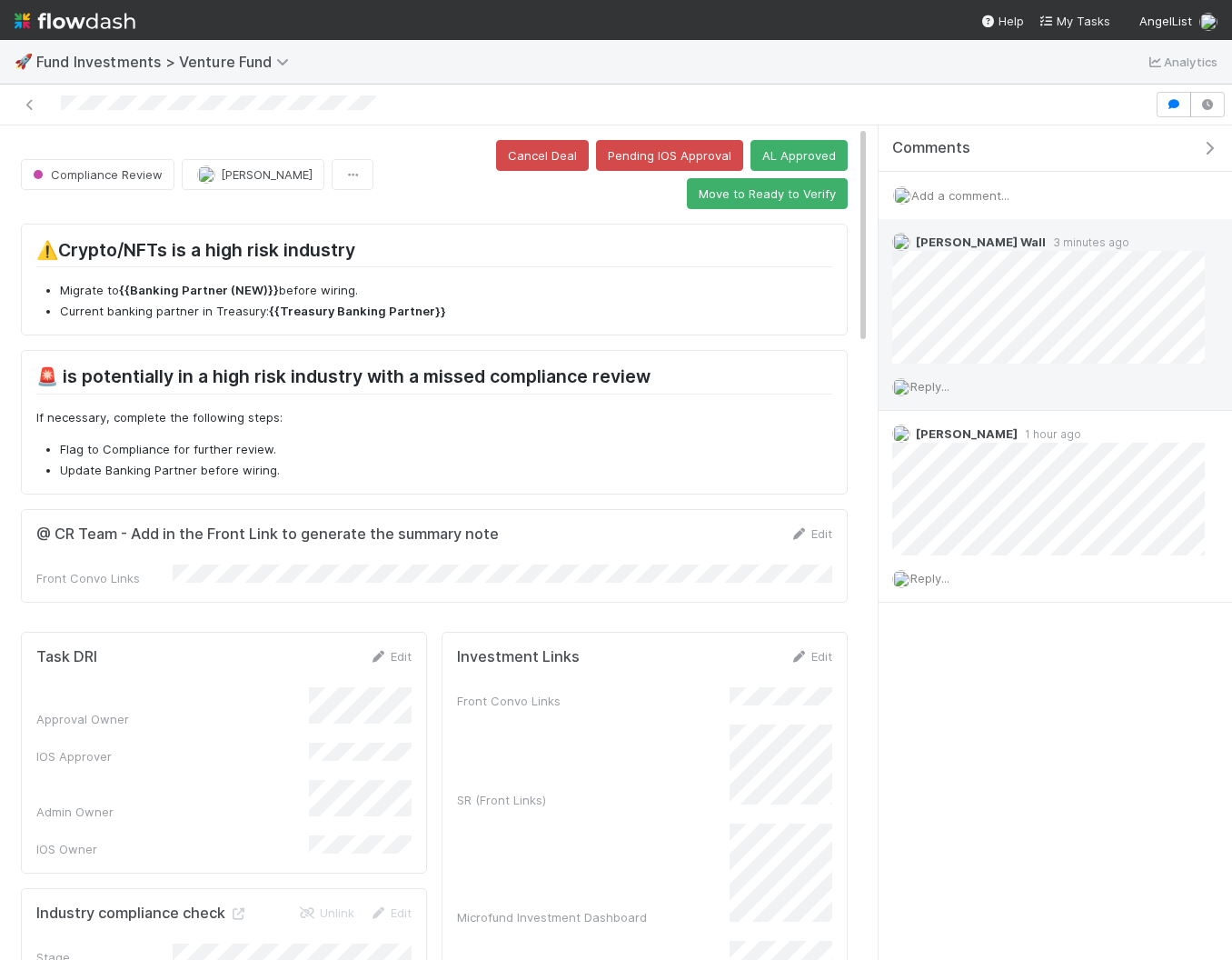
click at [934, 394] on div "Reply..." at bounding box center [1048, 386] width 340 height 46
click at [929, 390] on span "Reply..." at bounding box center [929, 386] width 39 height 15
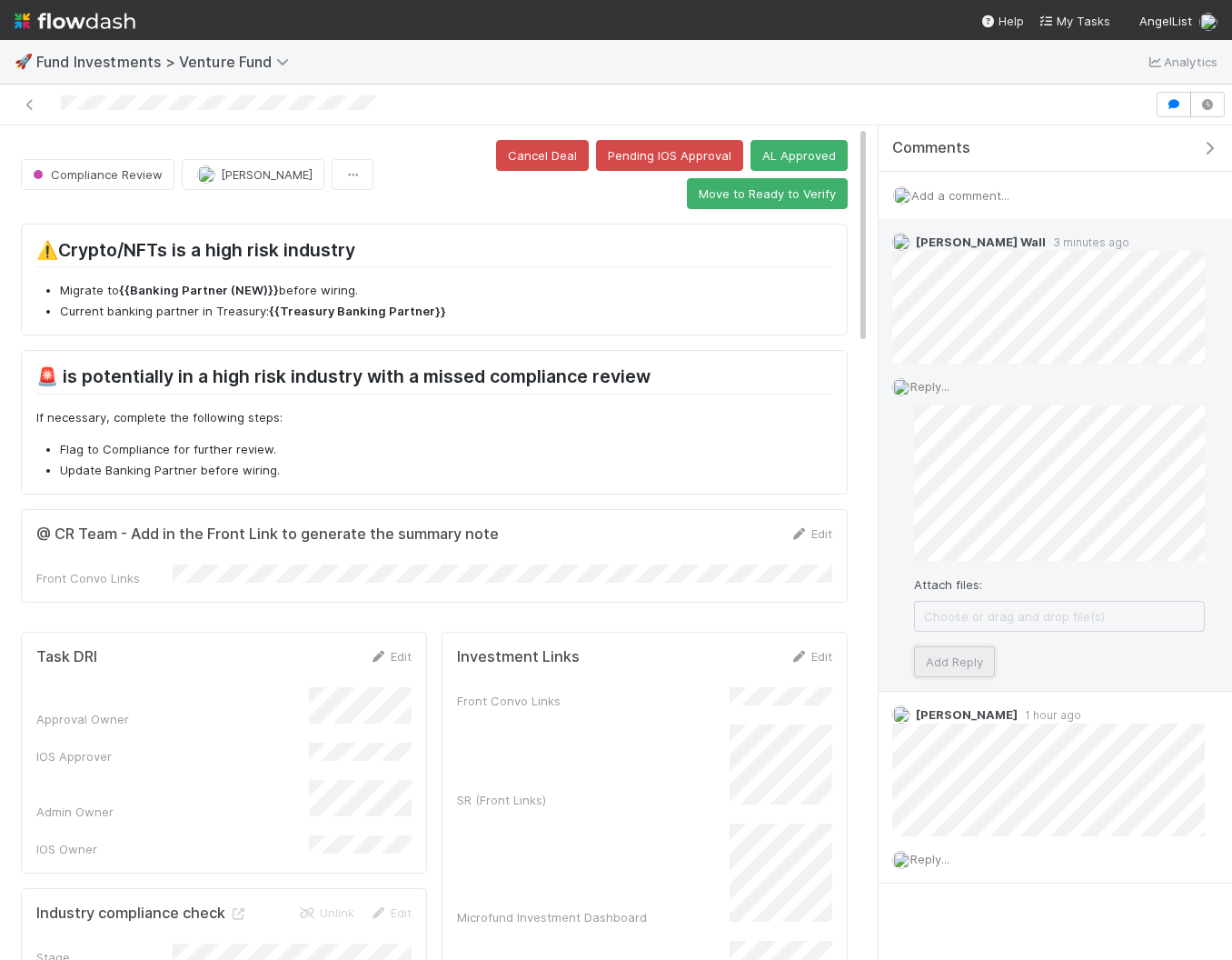
click at [947, 662] on button "Add Reply" at bounding box center [954, 662] width 81 height 31
